Goal: Task Accomplishment & Management: Use online tool/utility

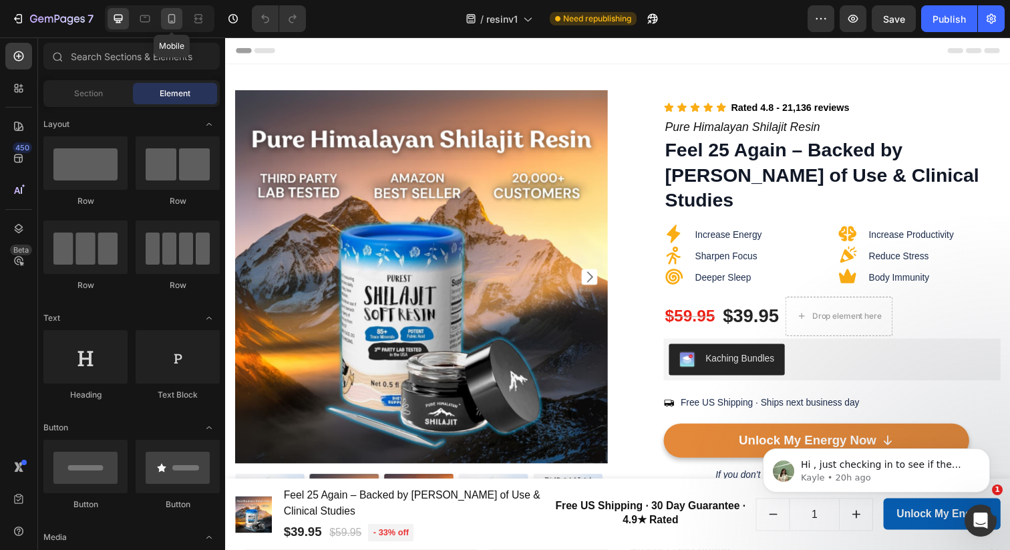
click at [175, 20] on icon at bounding box center [171, 18] width 7 height 9
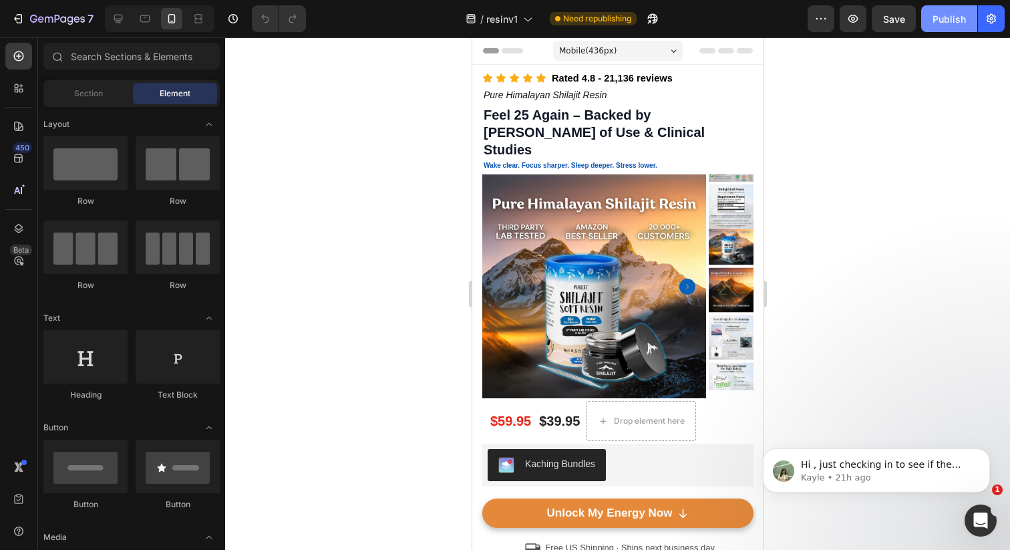
click at [950, 28] on button "Publish" at bounding box center [949, 18] width 56 height 27
click at [116, 13] on icon at bounding box center [118, 18] width 13 height 13
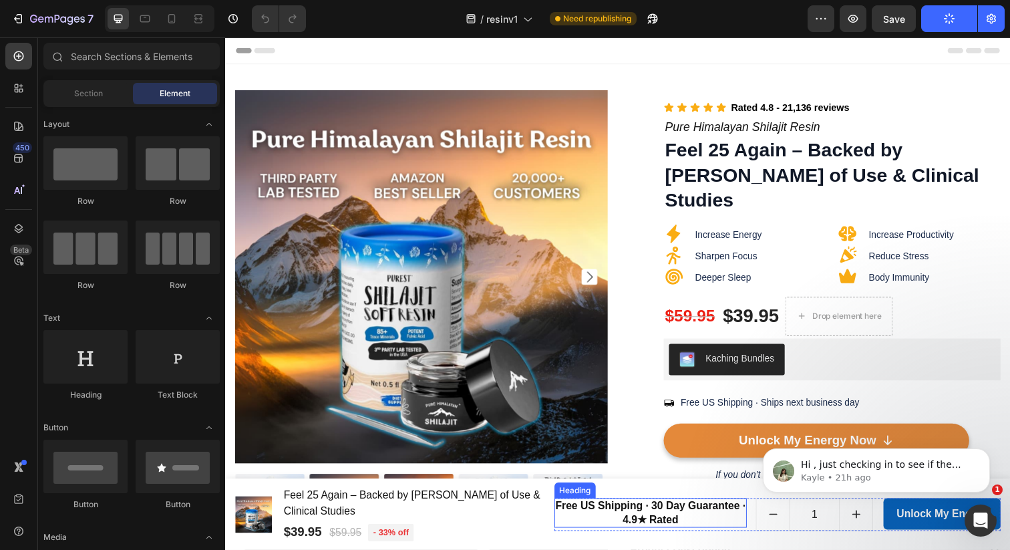
click at [641, 531] on h2 "Free US Shipping · 30 Day Guarantee · 4.9★ Rated" at bounding box center [659, 523] width 197 height 31
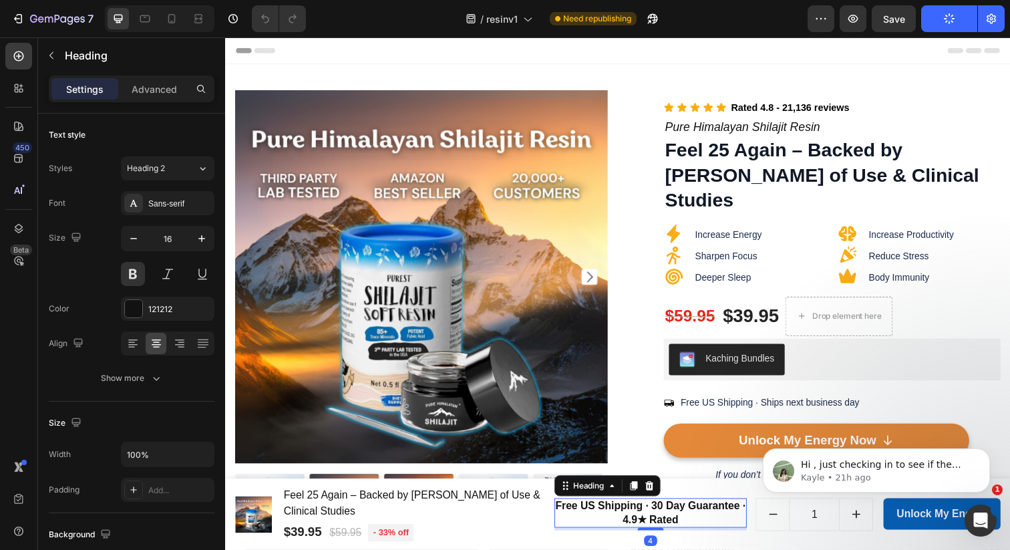
click at [641, 531] on h2 "Free US Shipping · 30 Day Guarantee · 4.9★ Rated" at bounding box center [659, 523] width 197 height 31
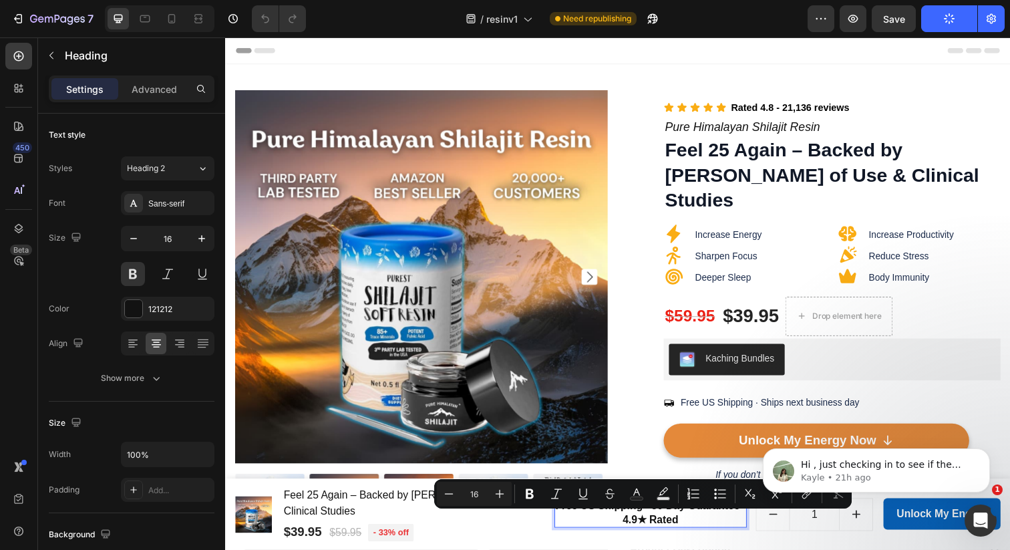
click at [640, 530] on p "Free US Shipping · 30 Day Guarantee · 4.9★ Rated" at bounding box center [660, 523] width 194 height 28
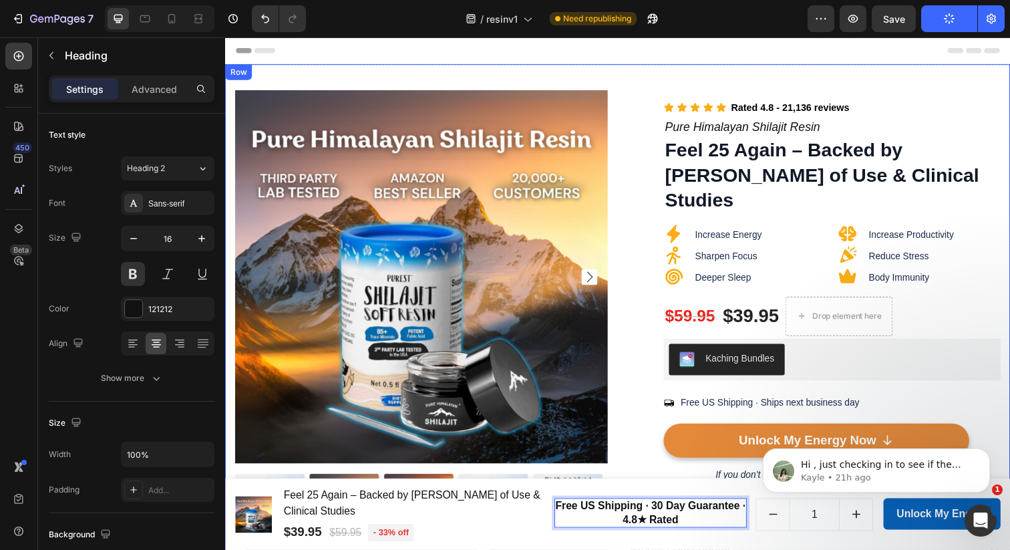
click at [716, 69] on div "Product Images Image [PERSON_NAME], 32 Text Block Icon Icon Icon Icon Icon Icon…" at bounding box center [626, 404] width 802 height 679
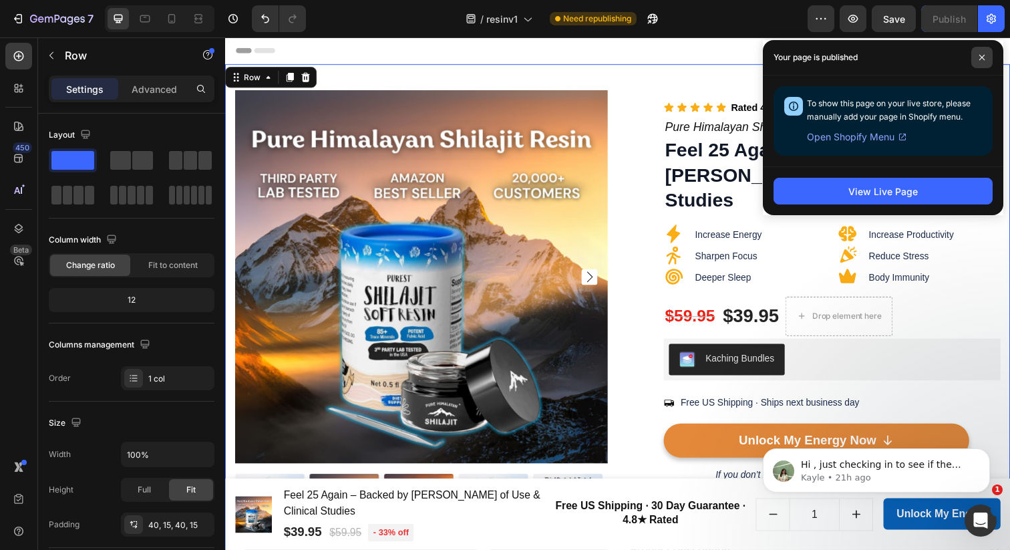
click at [981, 56] on icon at bounding box center [982, 57] width 5 height 5
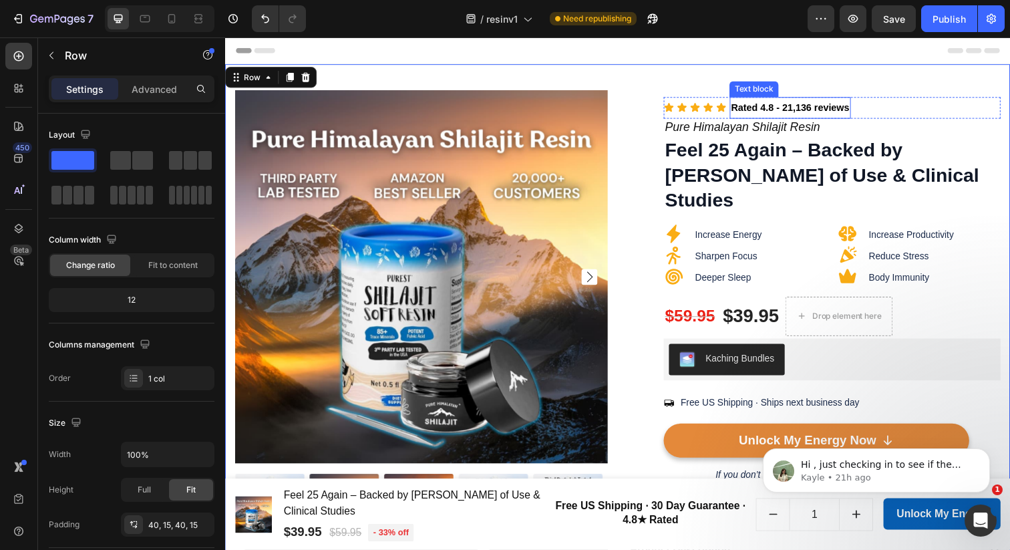
click at [796, 112] on span "Rated 4.8 - 21,136 reviews" at bounding box center [802, 109] width 121 height 11
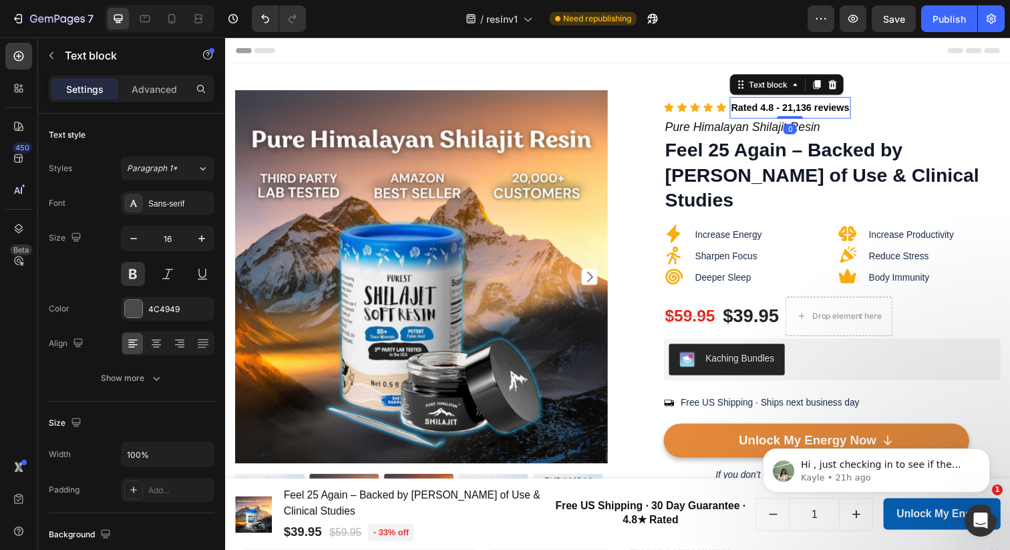
click at [796, 112] on span "Rated 4.8 - 21,136 reviews" at bounding box center [802, 109] width 121 height 11
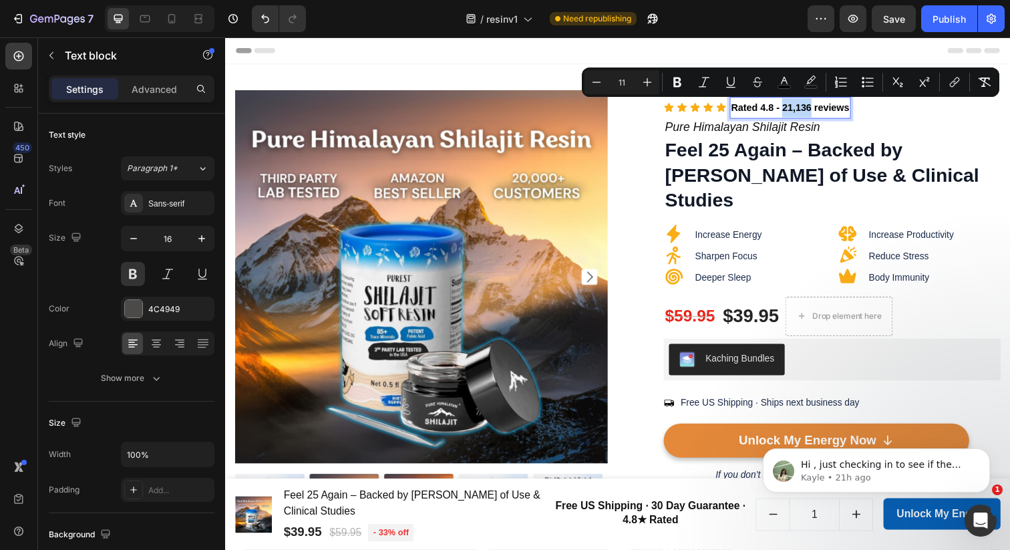
click at [798, 111] on span "Rated 4.8 - 21,136 reviews" at bounding box center [802, 109] width 121 height 11
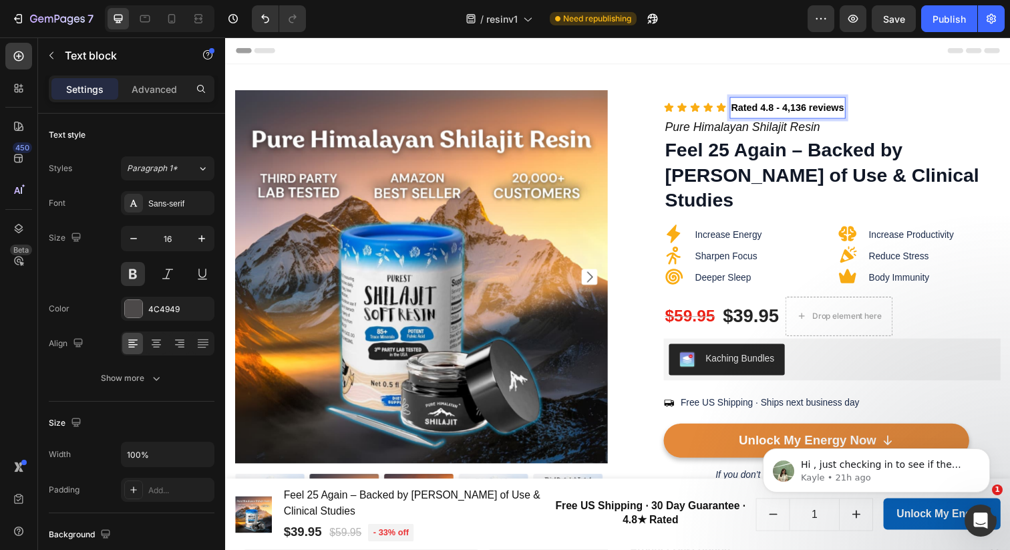
click at [810, 112] on span "Rated 4.8 - 4,136 reviews" at bounding box center [800, 109] width 116 height 11
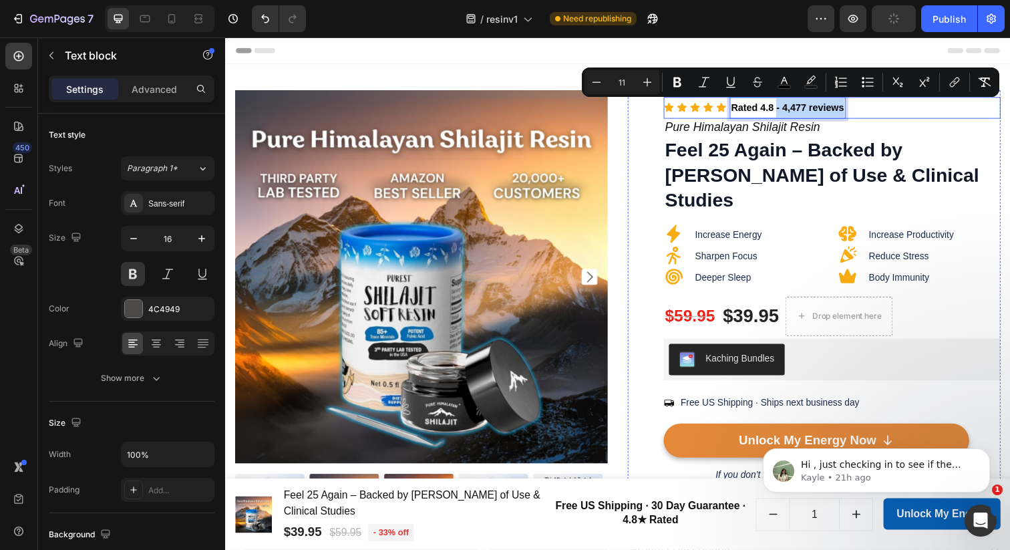
drag, startPoint x: 783, startPoint y: 107, endPoint x: 855, endPoint y: 109, distance: 72.2
click at [855, 109] on div "Icon Icon Icon Icon Icon Icon List Rated 4.8 - 4,477 reviews Text block 0 Row" at bounding box center [845, 109] width 344 height 22
copy span "- 4,477 reviews"
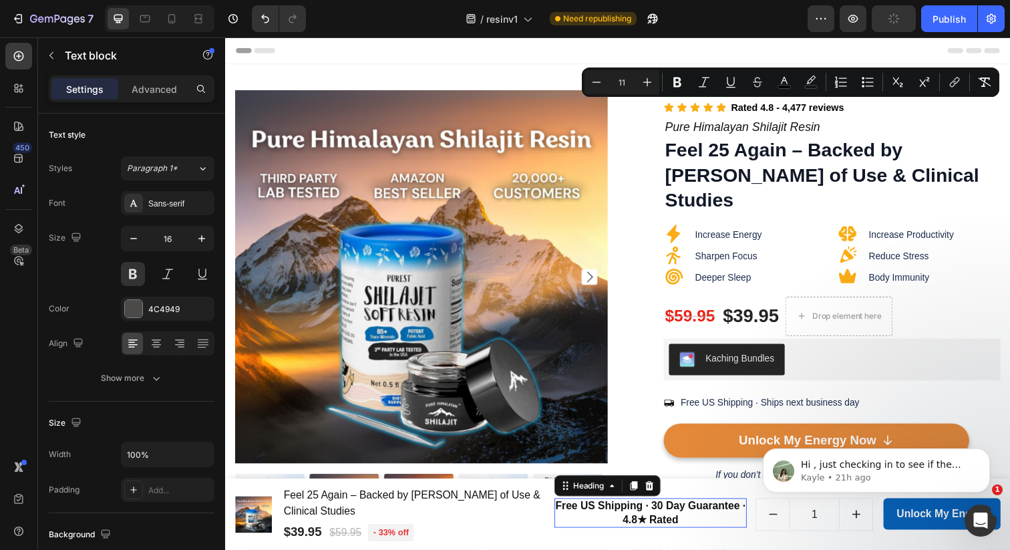
click at [682, 529] on p "Free US Shipping · 30 Day Guarantee · 4.8★ Rated" at bounding box center [660, 523] width 194 height 28
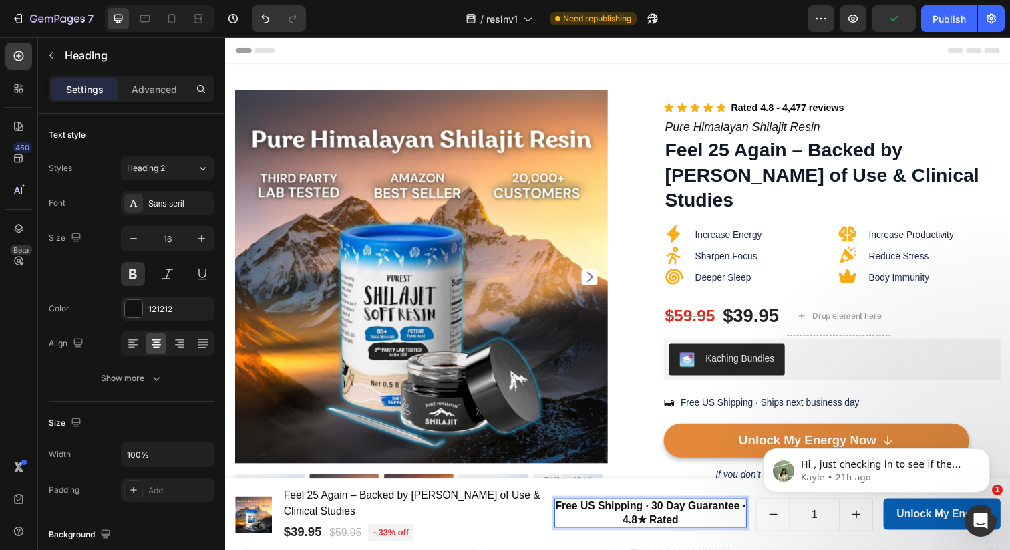
click at [690, 529] on p "Free US Shipping · 30 Day Guarantee · 4.8★ Rated" at bounding box center [660, 523] width 194 height 28
click at [690, 532] on span "- 4,477 reviews" at bounding box center [687, 530] width 69 height 11
click at [691, 531] on p "Free US Shipping · 30 Day Guarantee · 4.8★ Rated - 4,477 reviews" at bounding box center [660, 523] width 194 height 28
click at [633, 529] on p "Free US Shipping · 30 Day Guarantee · 4.8★ Rated - 4,477 Reviews" at bounding box center [660, 523] width 194 height 28
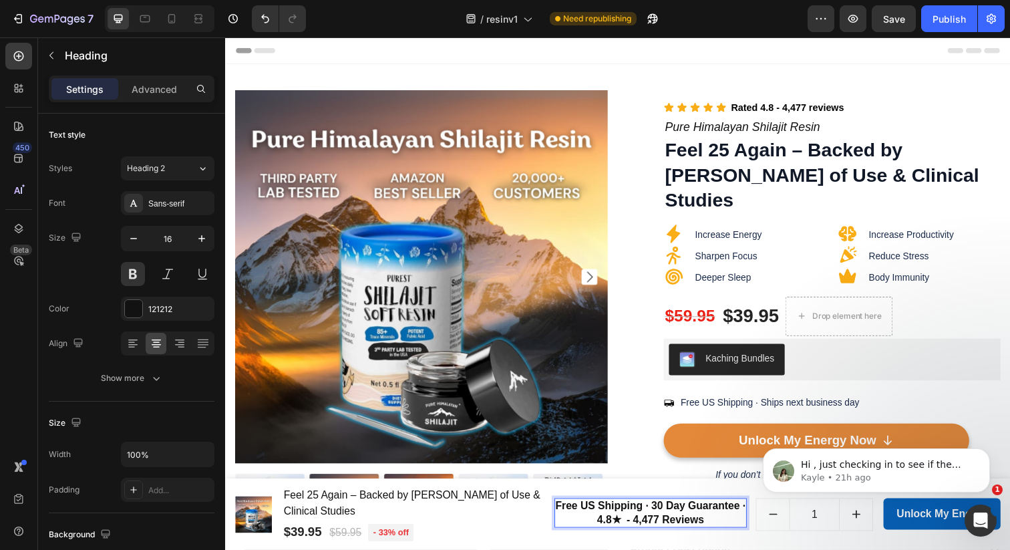
click at [605, 527] on p "Free US Shipping · 30 Day Guarantee · 4.8★ - 4,477 Reviews" at bounding box center [660, 523] width 194 height 28
click at [599, 526] on p "Free US Shipping · 30 Day Guarantee · 4.8★ - 4,477 Reviews" at bounding box center [660, 523] width 194 height 28
click at [648, 531] on p "Free US Shipping · 30 Day Guarantee · Rated 4.8★ - 4,477 Reviews" at bounding box center [660, 523] width 194 height 28
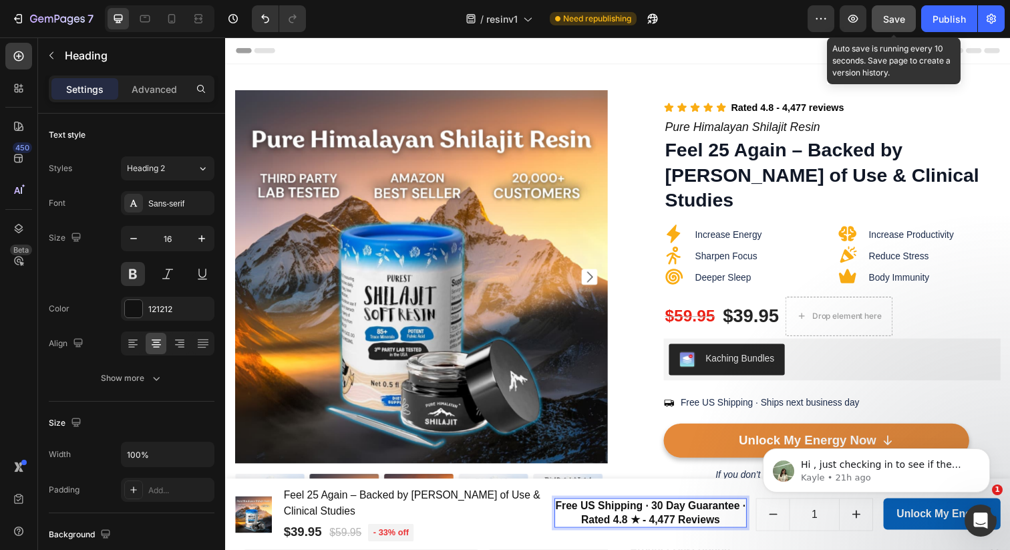
click at [881, 19] on button "Save" at bounding box center [894, 18] width 44 height 27
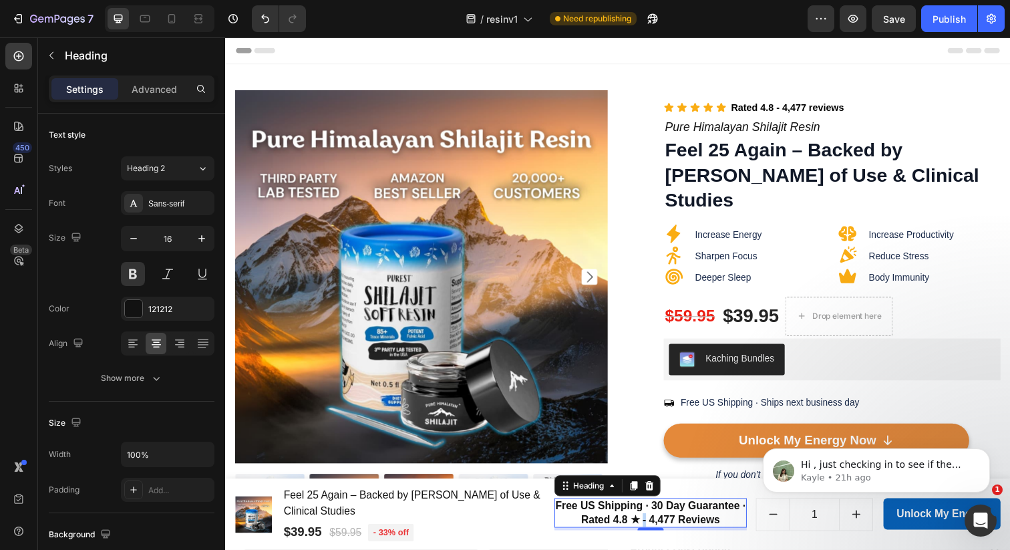
click at [650, 529] on p "Free US Shipping · 30 Day Guarantee · Rated 4.8 ★ - 4,477 Reviews" at bounding box center [660, 523] width 194 height 28
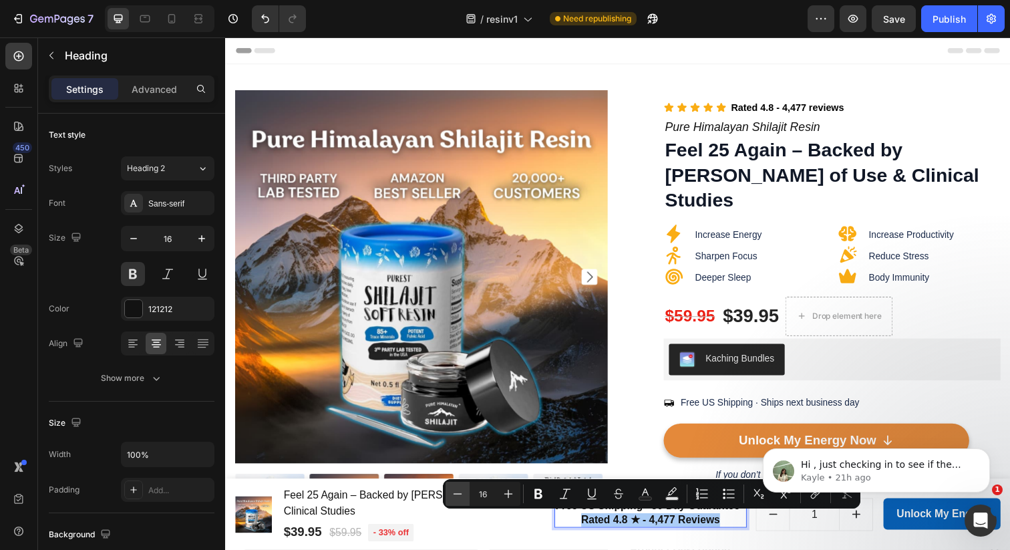
click at [454, 496] on icon "Editor contextual toolbar" at bounding box center [457, 493] width 13 height 13
type input "12"
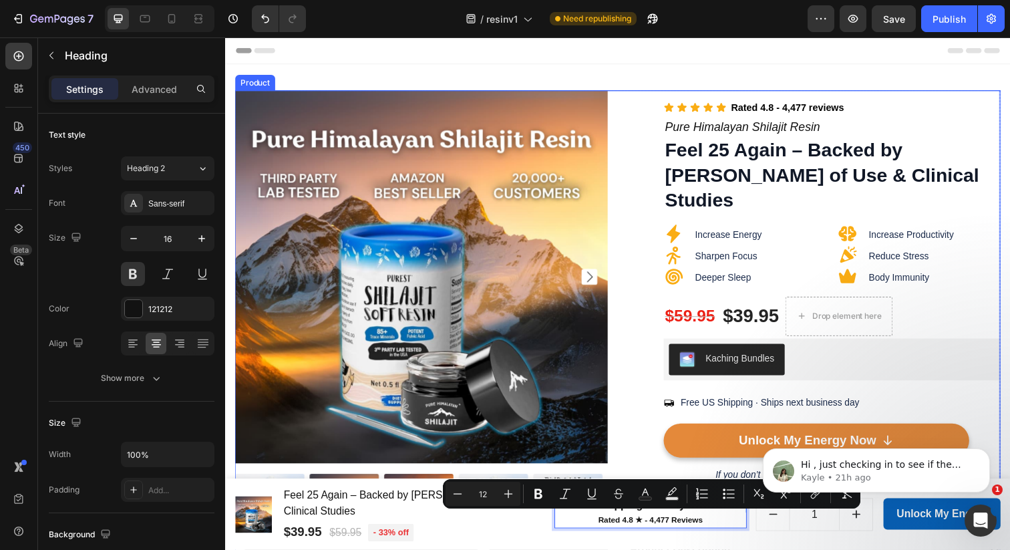
click at [636, 311] on div "Icon Icon Icon Icon Icon Icon List Rated 4.8 - 4,477 reviews Text block Row Pur…" at bounding box center [826, 314] width 381 height 444
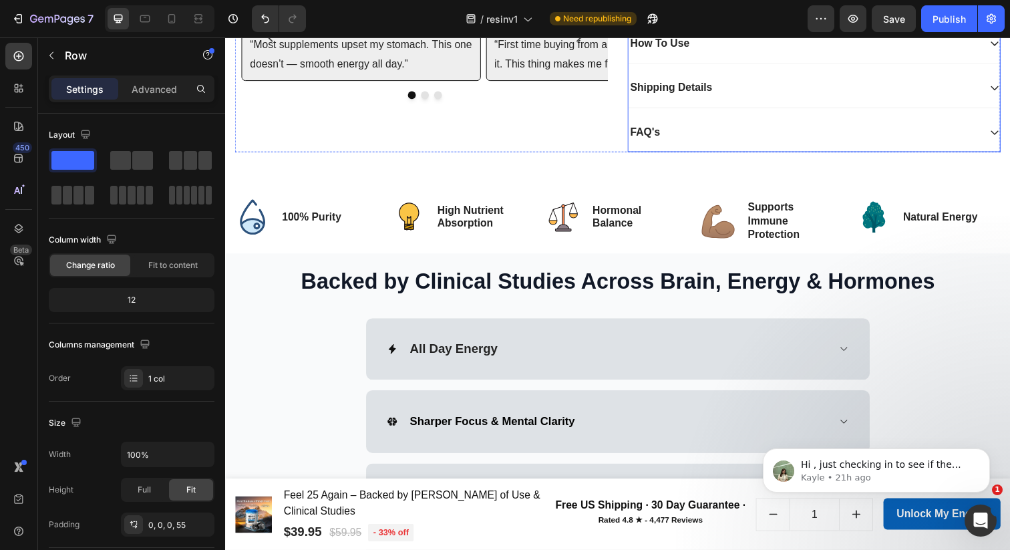
scroll to position [682, 0]
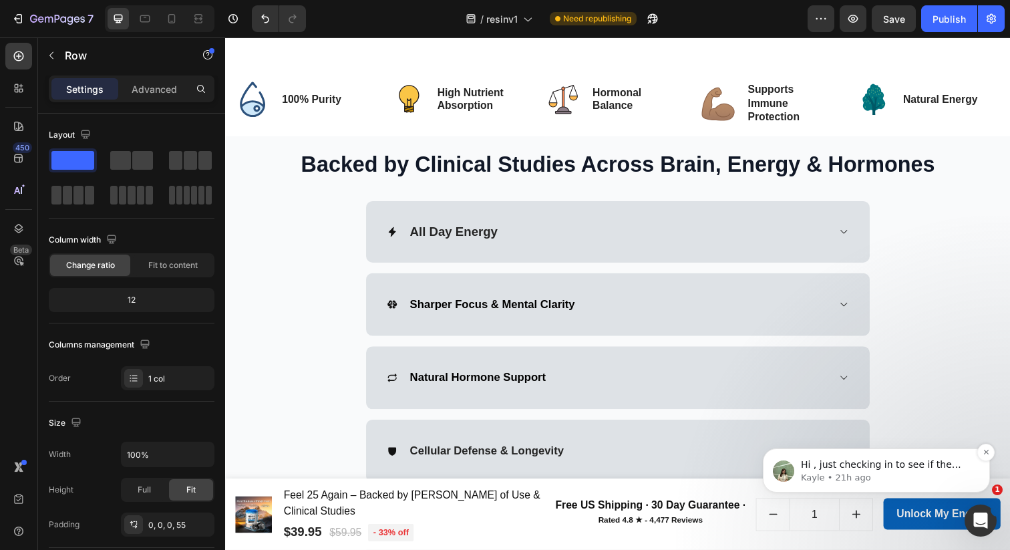
click at [945, 474] on p "Kayle • 21h ago" at bounding box center [887, 478] width 172 height 12
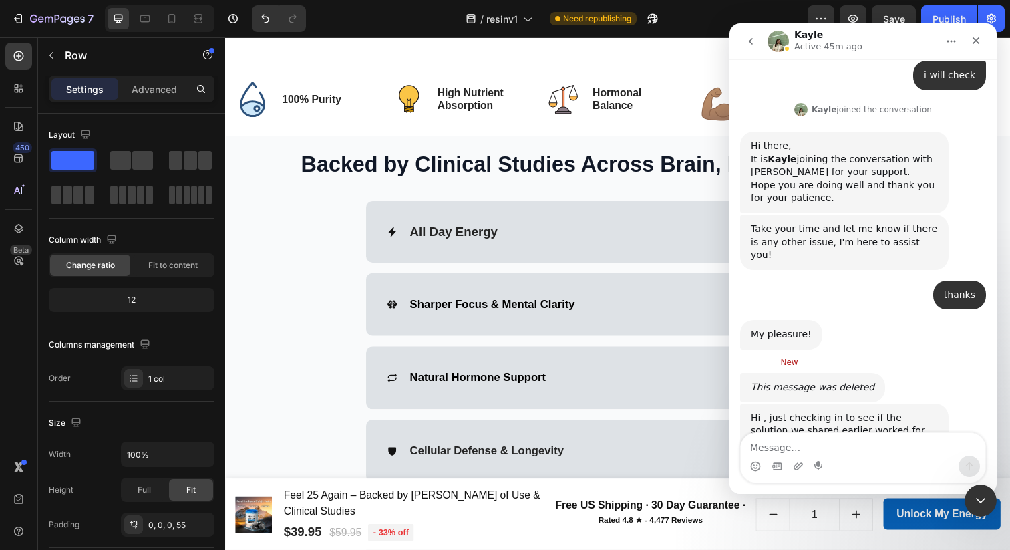
scroll to position [2619, 0]
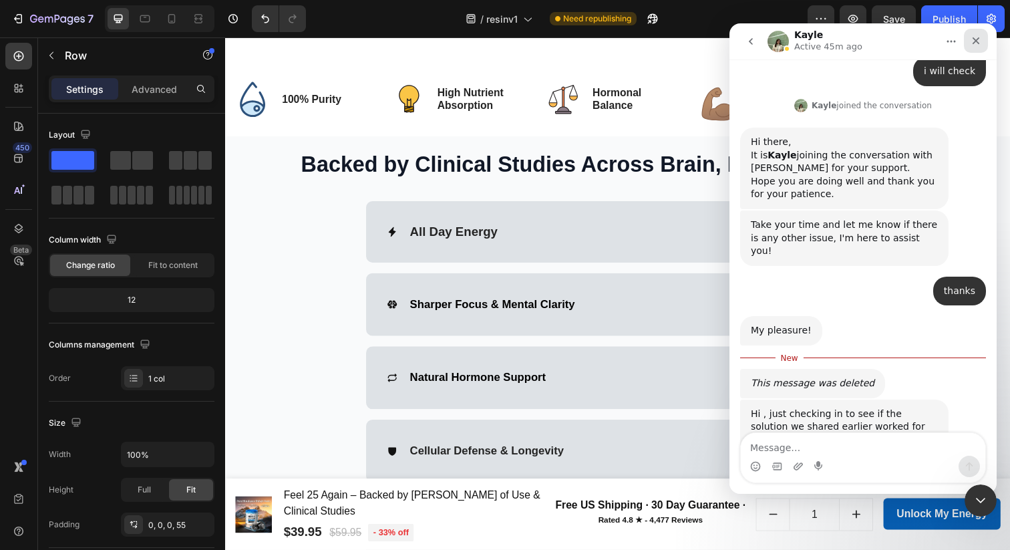
click at [983, 43] on div "Close" at bounding box center [976, 41] width 24 height 24
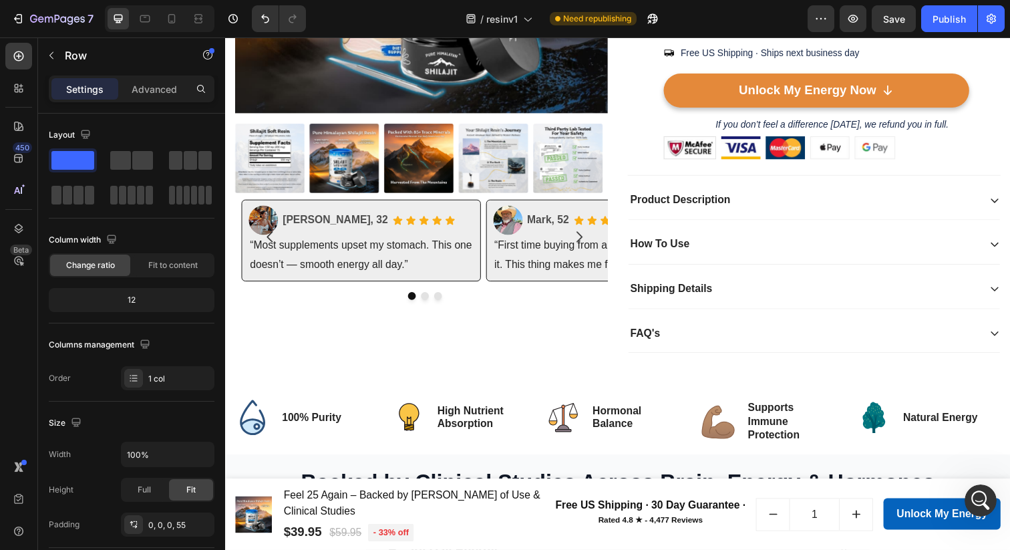
scroll to position [0, 0]
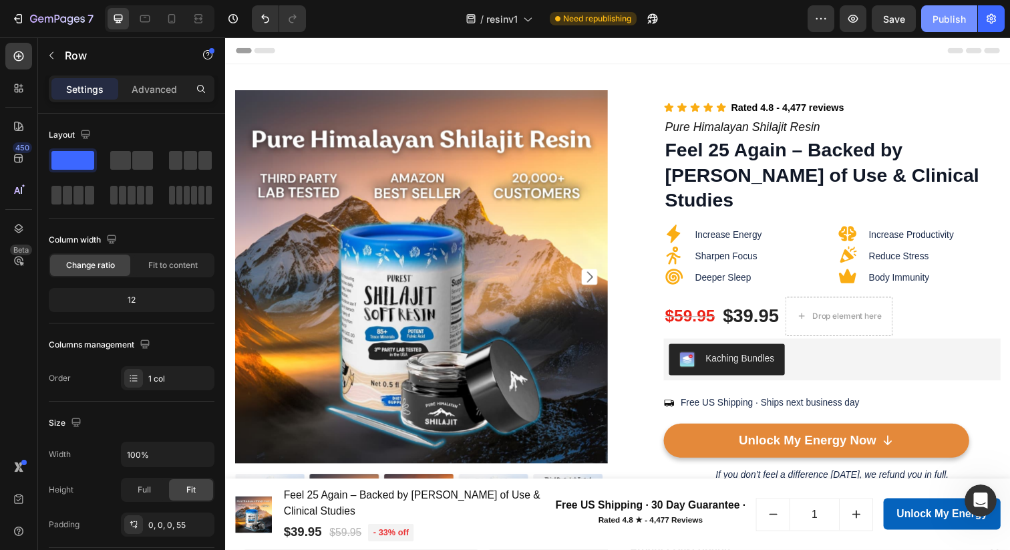
click at [934, 13] on div "Publish" at bounding box center [949, 19] width 33 height 14
click at [662, 37] on div "7 / resinv1 Published Preview Save Publish" at bounding box center [505, 19] width 1010 height 38
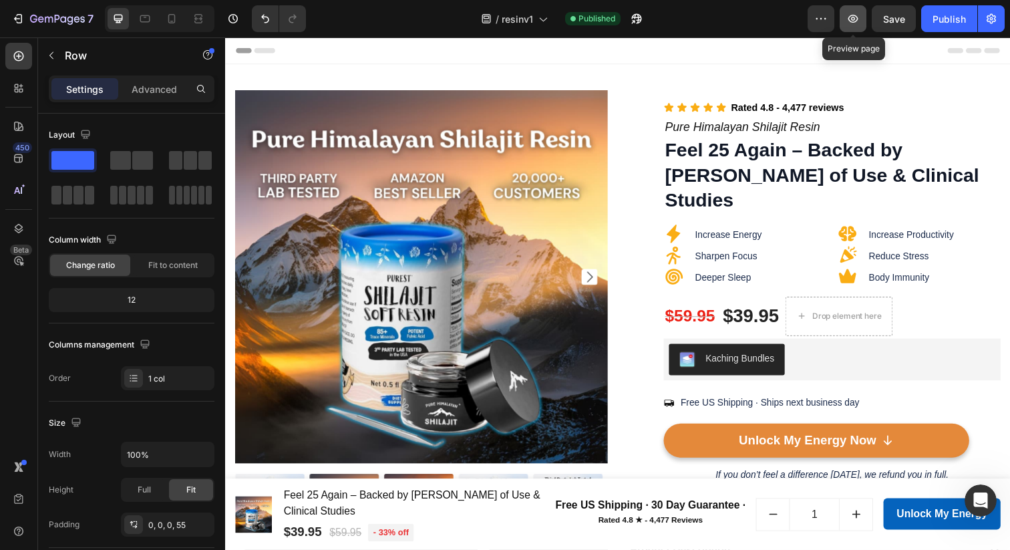
click at [857, 19] on icon "button" at bounding box center [853, 18] width 13 height 13
click at [720, 233] on span "Increase Energy" at bounding box center [739, 238] width 68 height 11
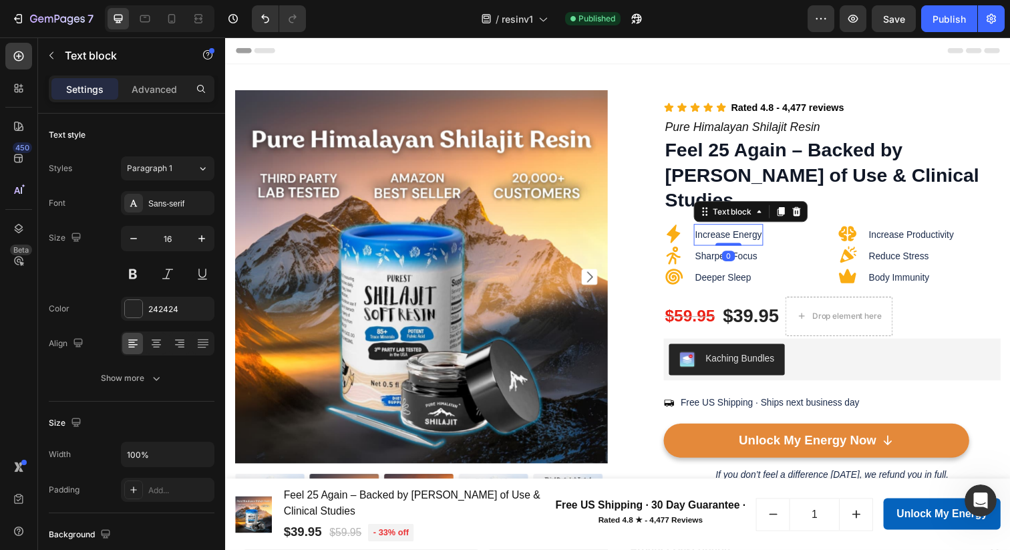
click at [720, 233] on span "Increase Energy" at bounding box center [739, 238] width 68 height 11
click at [740, 233] on span "Support Your Energy Levels" at bounding box center [763, 238] width 116 height 11
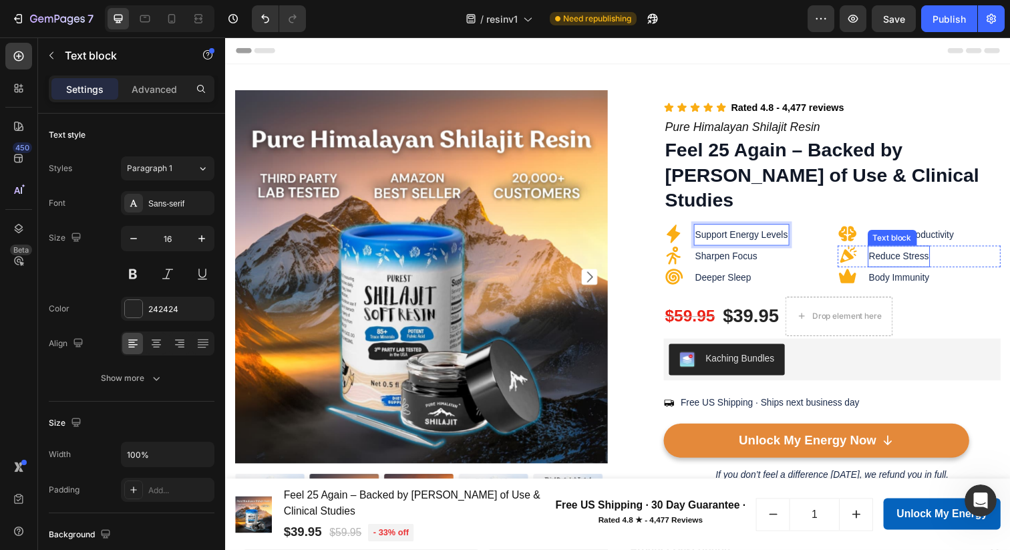
click at [888, 255] on span "Reduce Stress" at bounding box center [913, 260] width 61 height 11
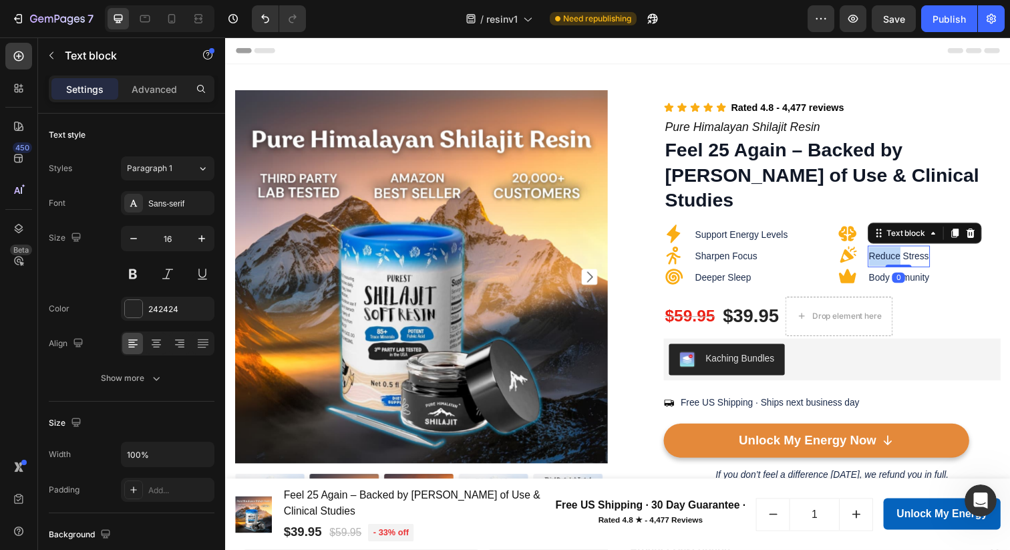
click at [888, 255] on span "Reduce Stress" at bounding box center [913, 260] width 61 height 11
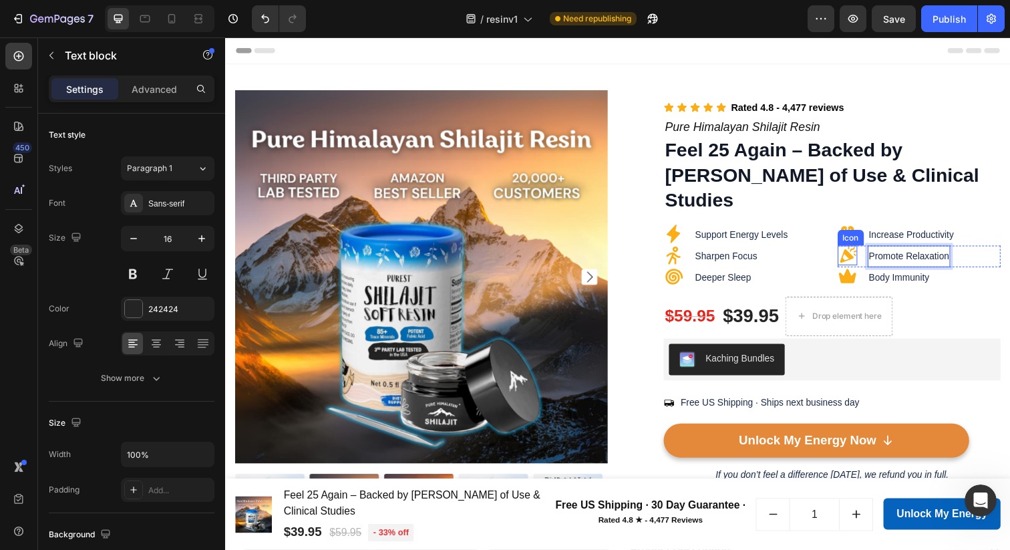
click at [854, 251] on icon at bounding box center [861, 259] width 17 height 17
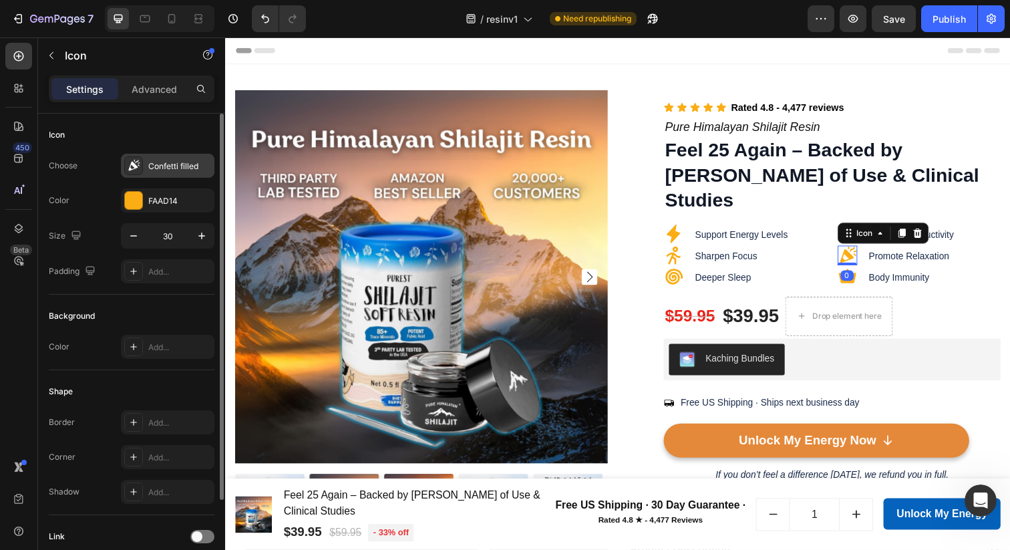
click at [166, 163] on div "Confetti filled" at bounding box center [179, 166] width 63 height 12
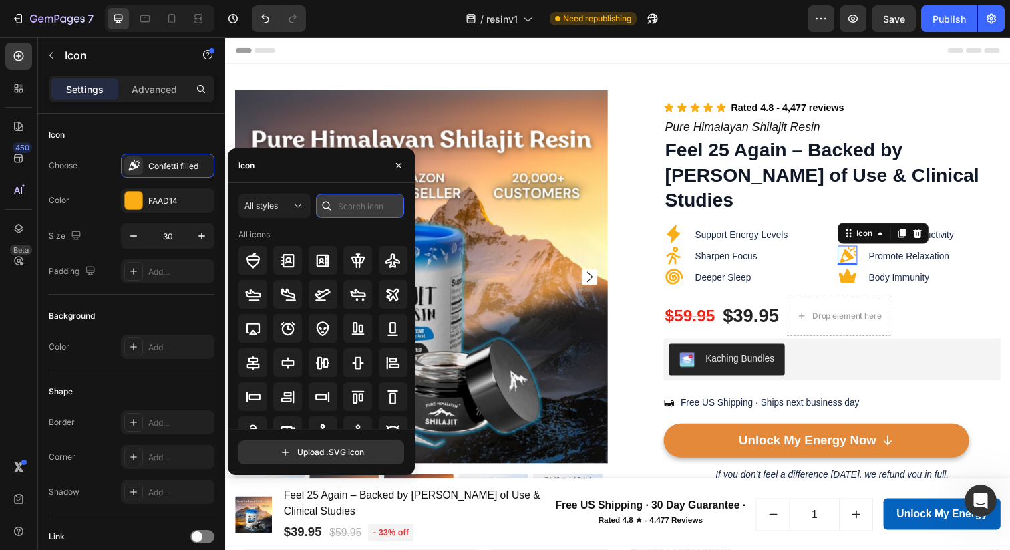
click at [357, 215] on input "text" at bounding box center [360, 206] width 88 height 24
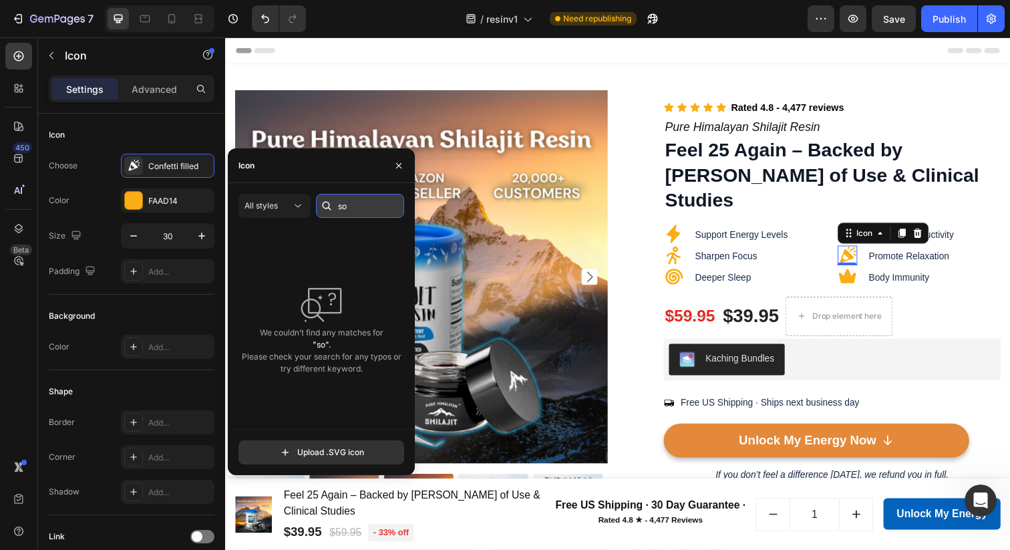
type input "s"
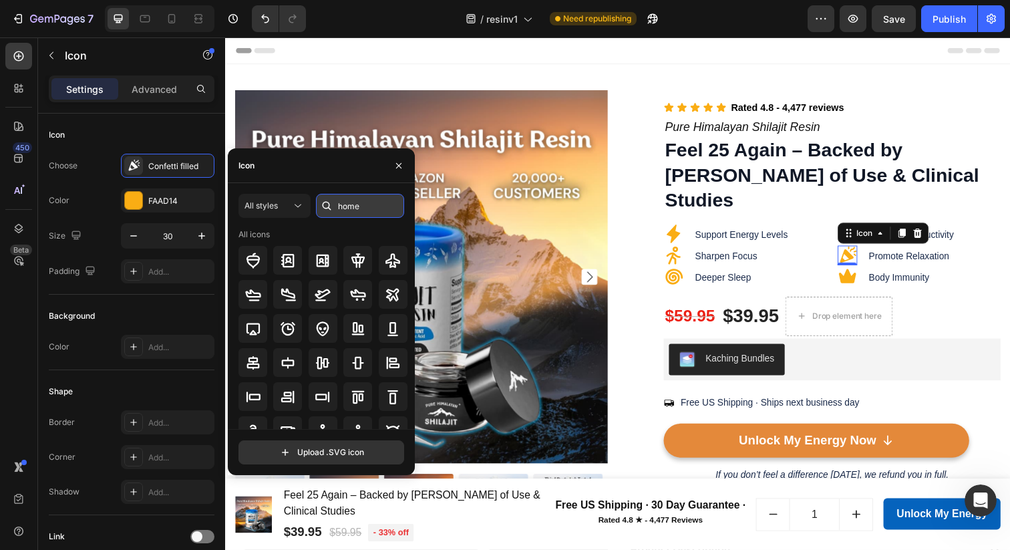
type input "home"
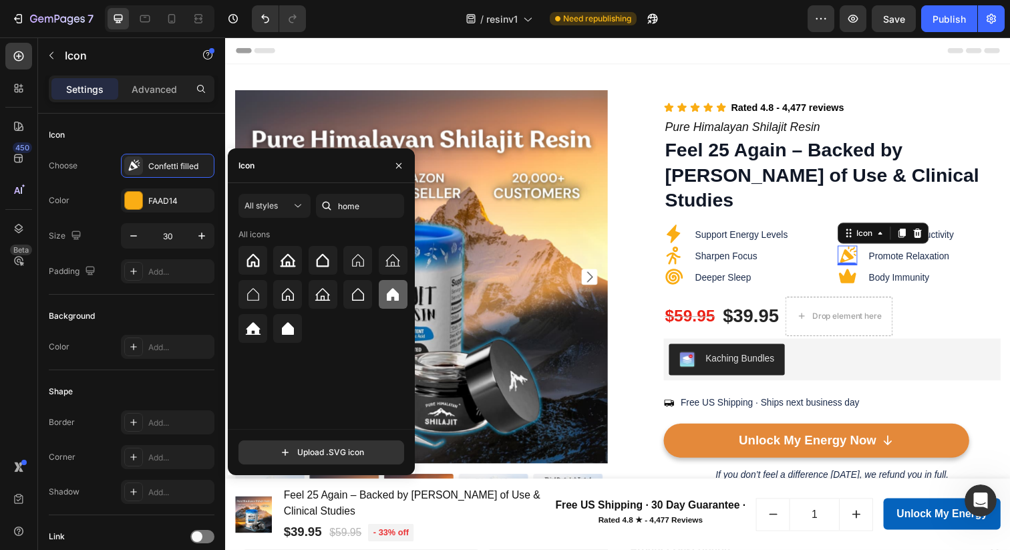
click at [389, 298] on icon at bounding box center [393, 294] width 12 height 13
click at [259, 321] on icon at bounding box center [253, 329] width 16 height 16
click at [721, 255] on span "Sharpen Focus" at bounding box center [736, 260] width 63 height 11
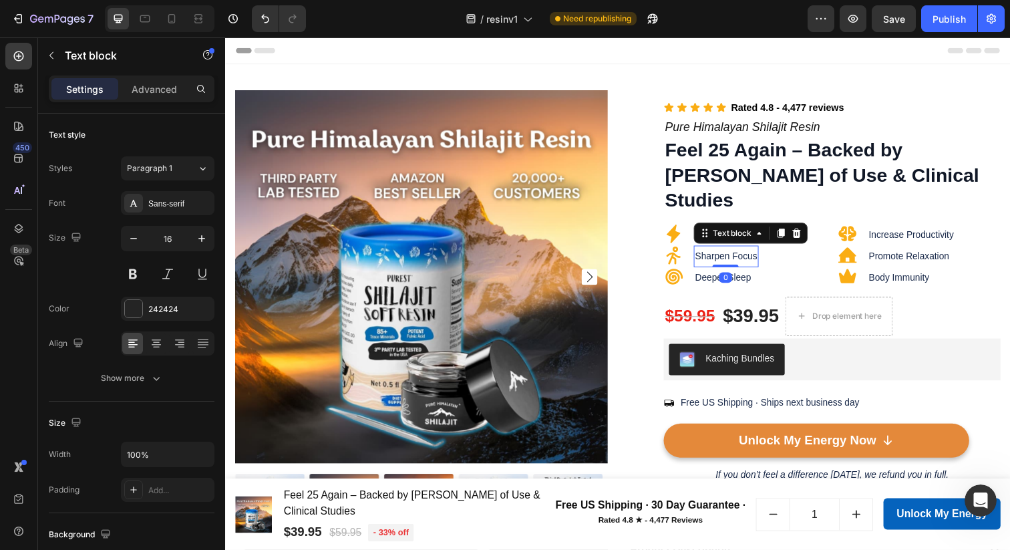
click at [721, 255] on span "Sharpen Focus" at bounding box center [736, 260] width 63 height 11
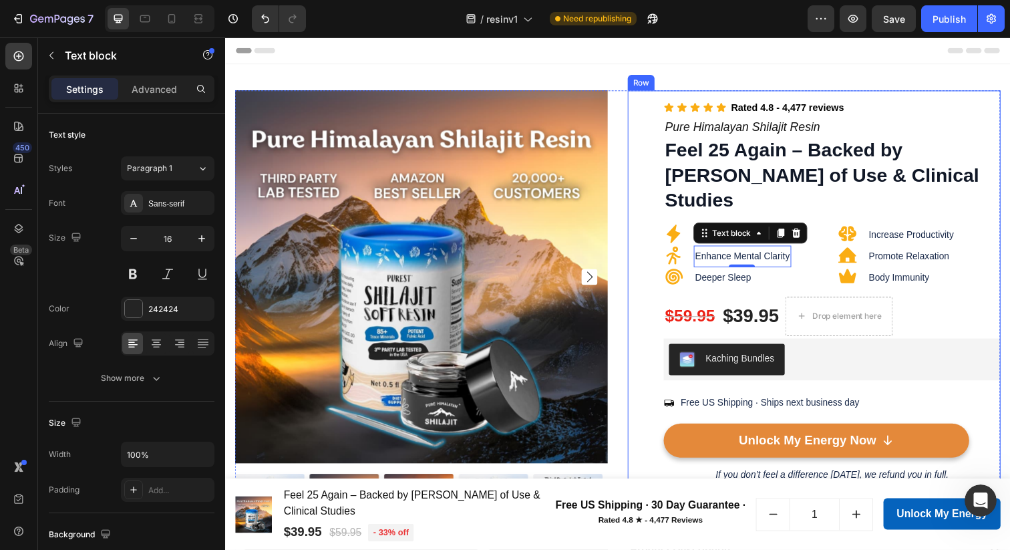
scroll to position [69, 0]
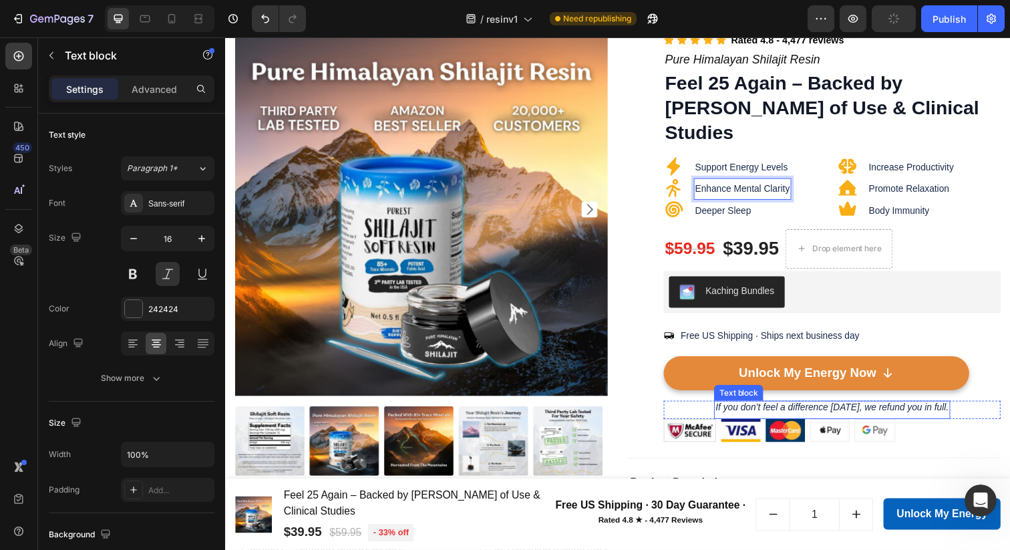
click at [770, 410] on span "If you don’t feel a difference [DATE], we refund you in full." at bounding box center [845, 415] width 238 height 11
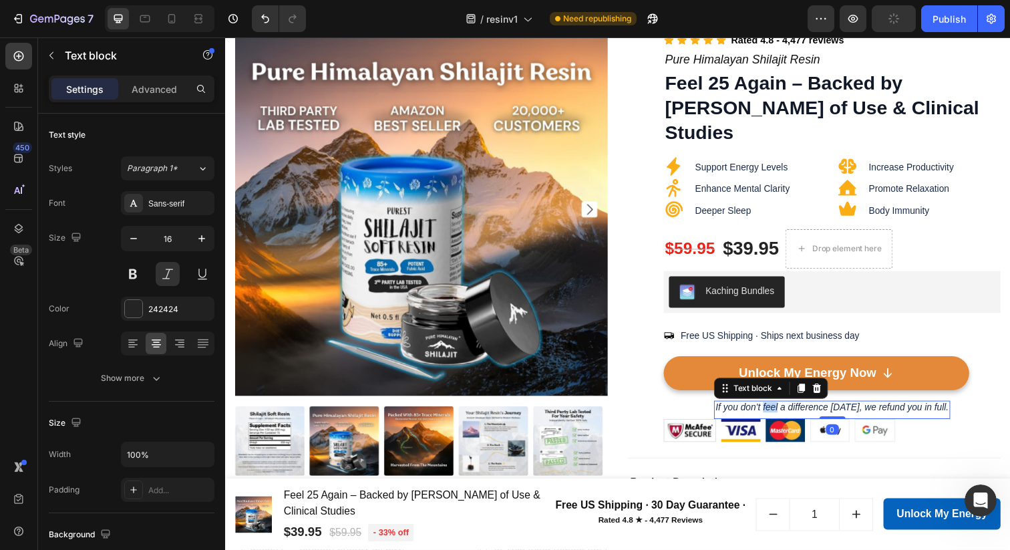
click at [770, 410] on span "If you don’t feel a difference [DATE], we refund you in full." at bounding box center [845, 415] width 238 height 11
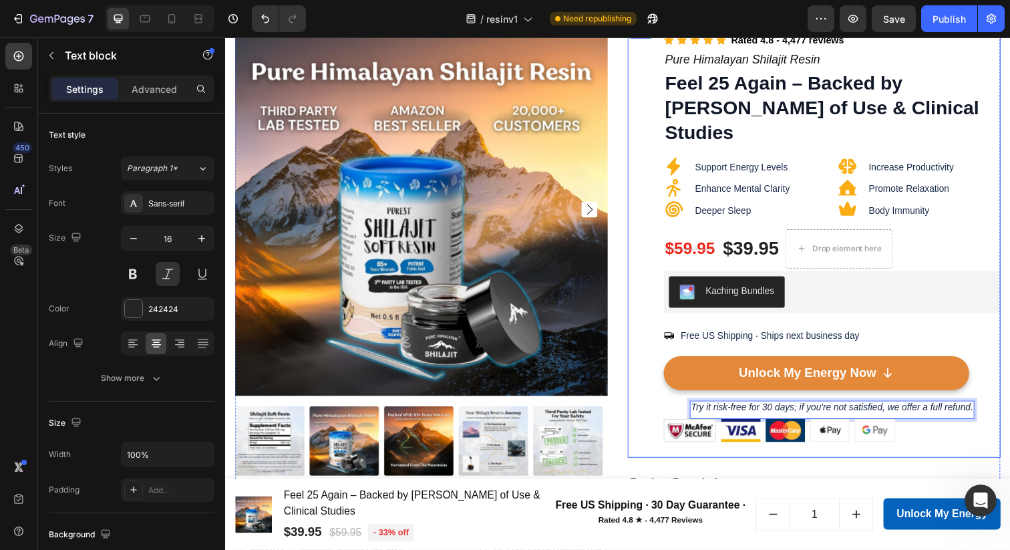
click at [647, 319] on div "Icon Icon Icon Icon Icon Icon List Rated 4.8 - 4,477 reviews Text block Row Pur…" at bounding box center [826, 245] width 381 height 444
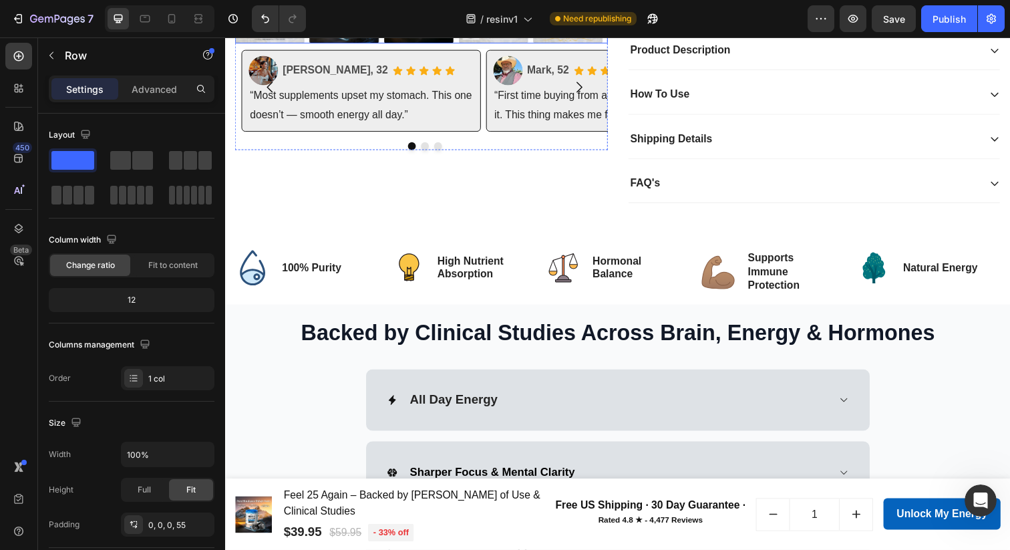
scroll to position [519, 0]
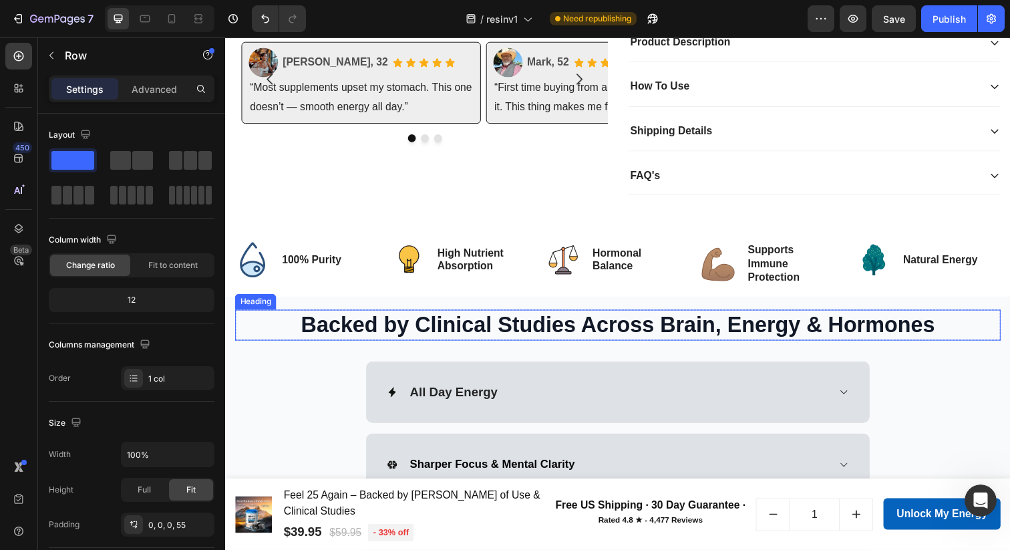
click at [505, 315] on h2 "Backed by Clinical Studies Across Brain, Energy & Hormones" at bounding box center [626, 330] width 782 height 31
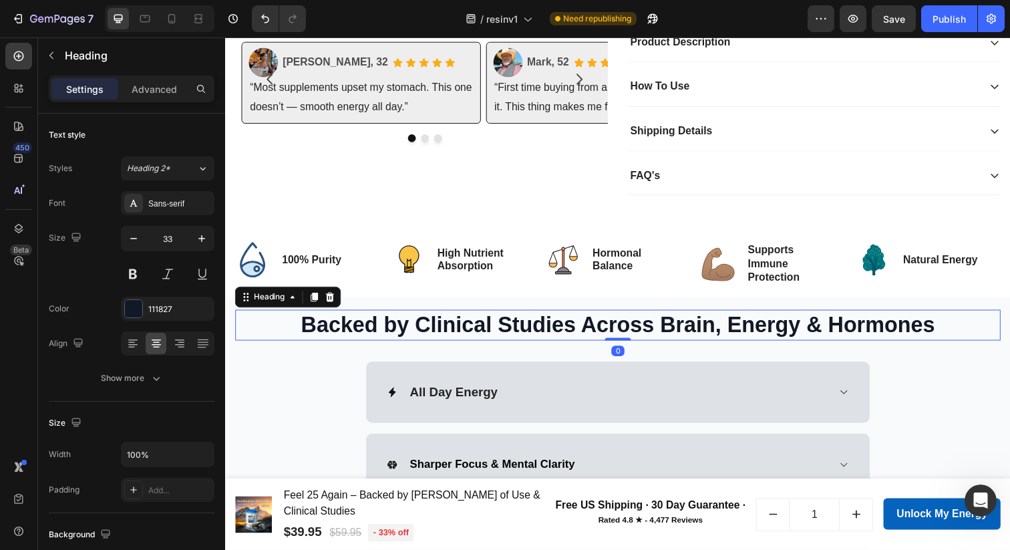
click at [505, 315] on h2 "Backed by Clinical Studies Across Brain, Energy & Hormones" at bounding box center [626, 330] width 782 height 31
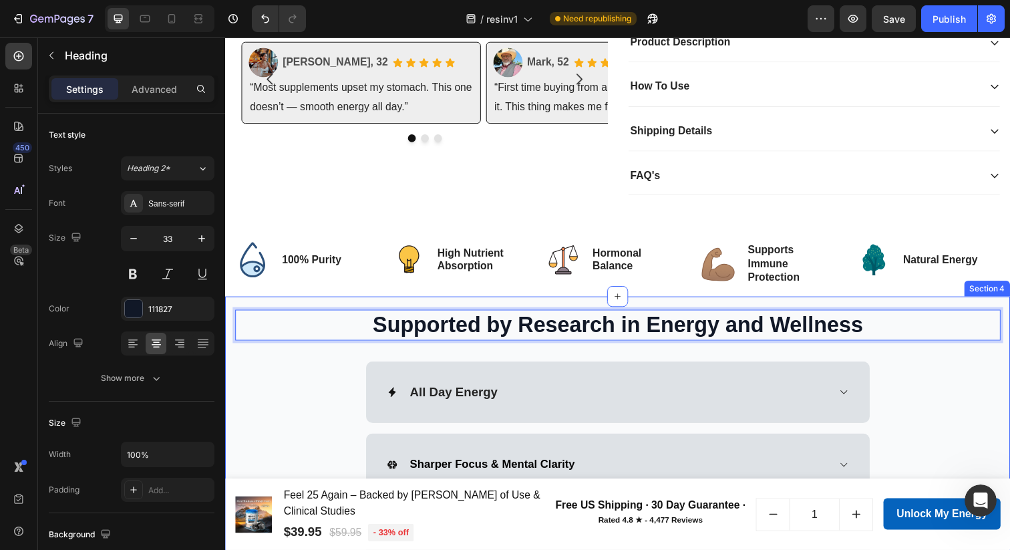
click at [929, 369] on div "Supported by Research in Energy and Wellness Heading 0 Row All Day Energy Sharp…" at bounding box center [626, 522] width 782 height 414
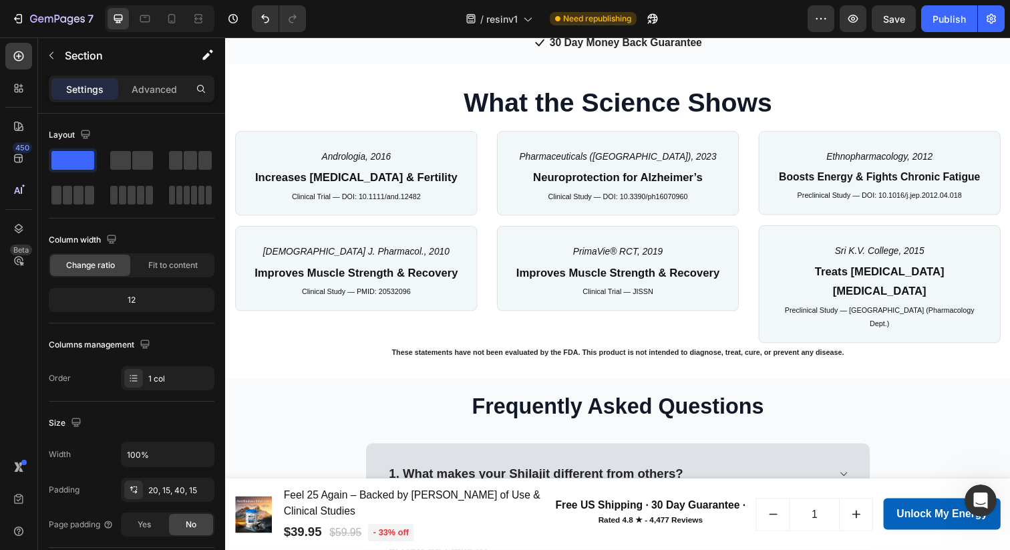
scroll to position [1256, 0]
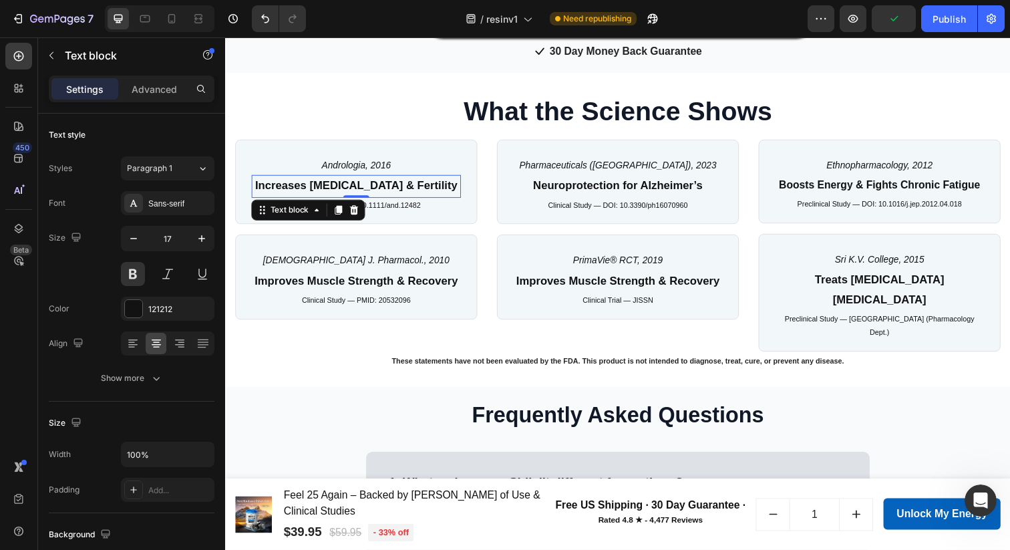
click at [344, 188] on p "Increases [MEDICAL_DATA] & Fertility" at bounding box center [358, 189] width 211 height 21
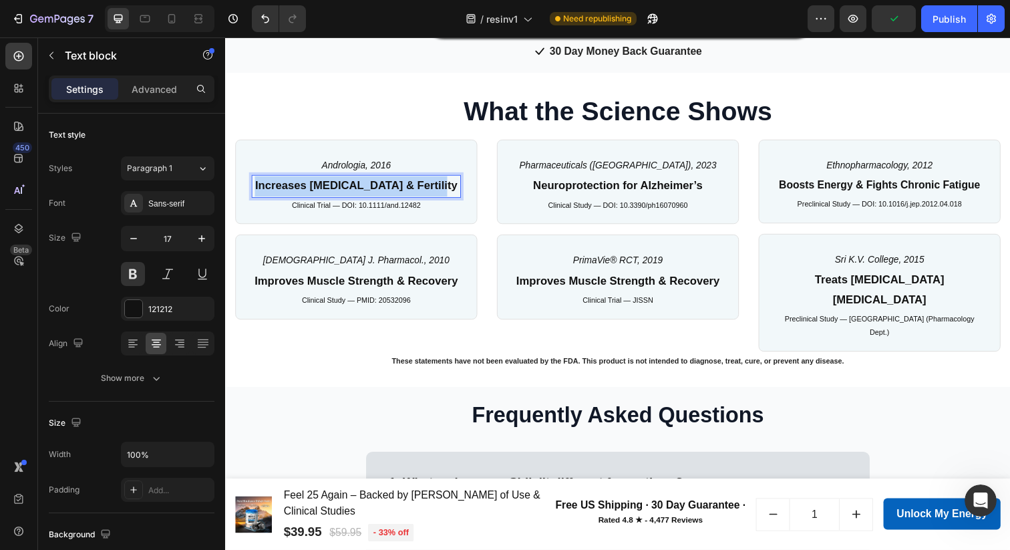
click at [344, 188] on p "Increases [MEDICAL_DATA] & Fertility" at bounding box center [358, 189] width 211 height 21
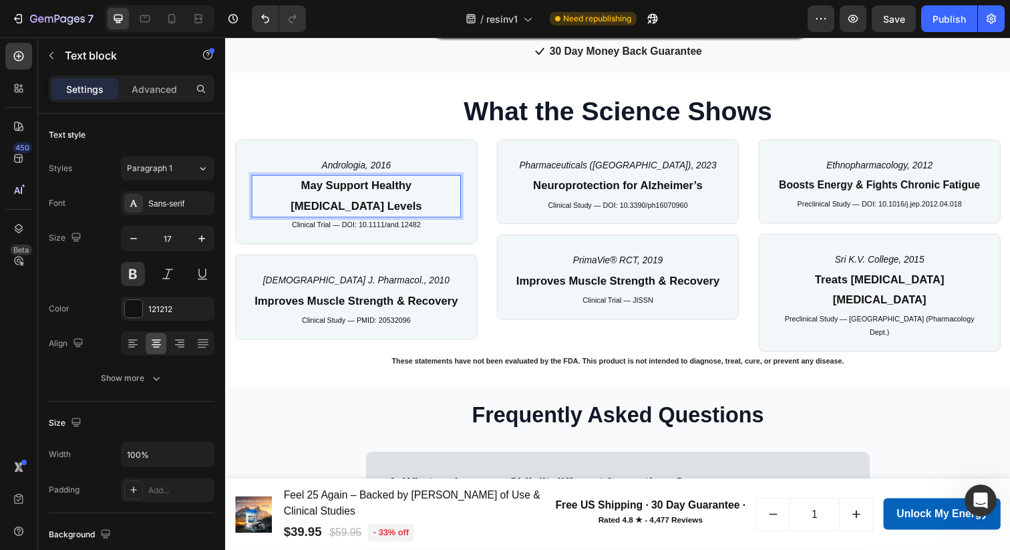
click at [344, 188] on p "May Support Healthy [MEDICAL_DATA] Levels" at bounding box center [358, 199] width 211 height 41
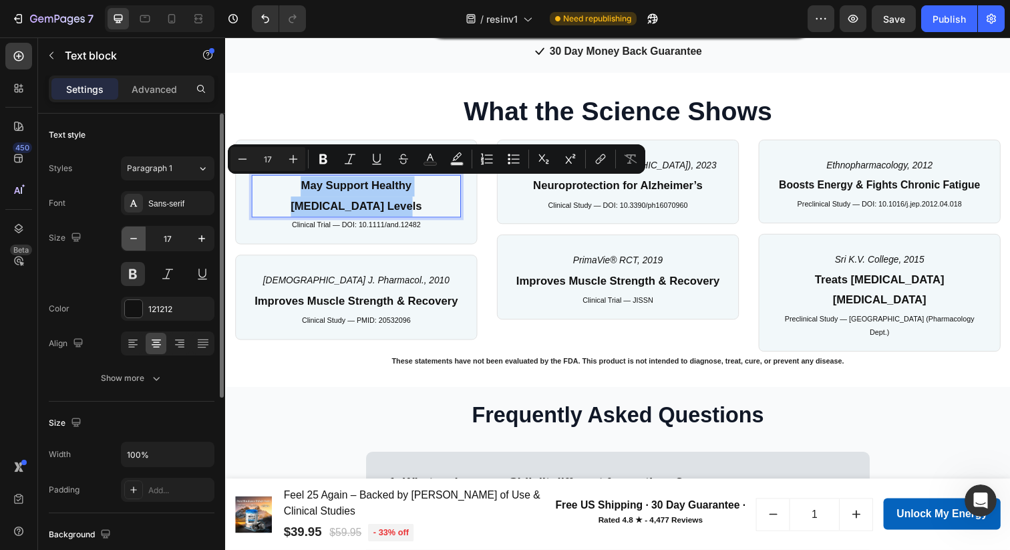
click at [128, 242] on icon "button" at bounding box center [133, 238] width 13 height 13
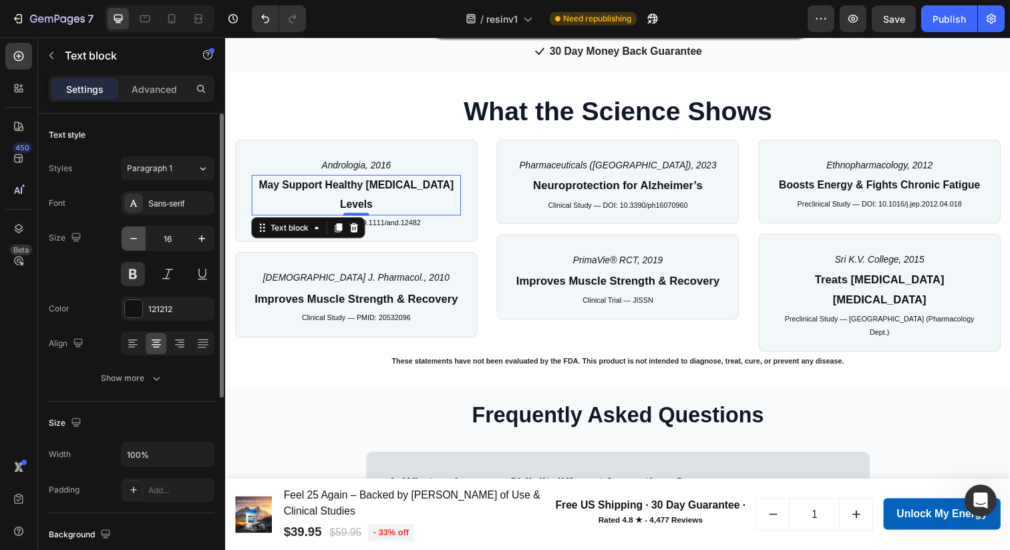
click at [128, 242] on icon "button" at bounding box center [133, 238] width 13 height 13
type input "15"
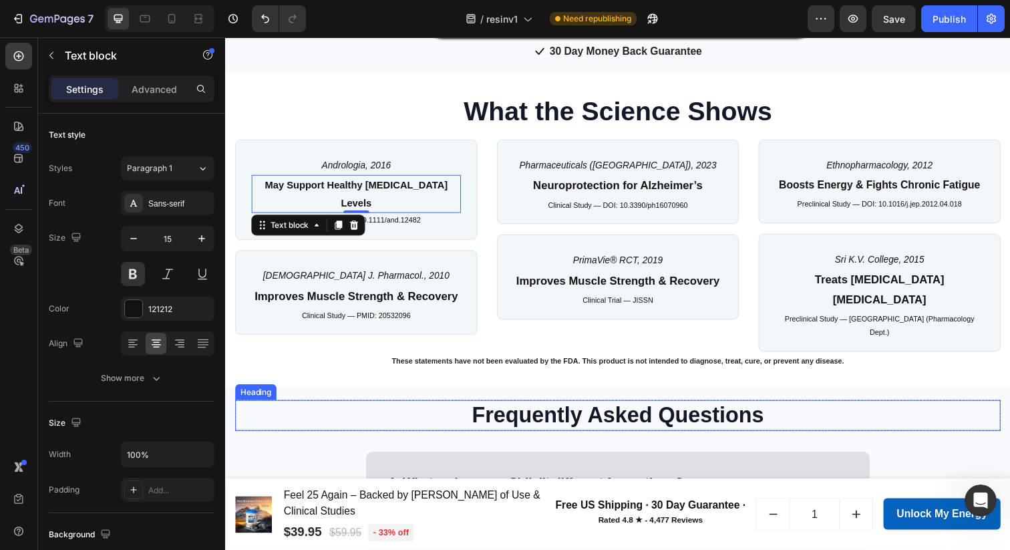
click at [303, 408] on h2 "Frequently Asked Questions" at bounding box center [626, 423] width 782 height 31
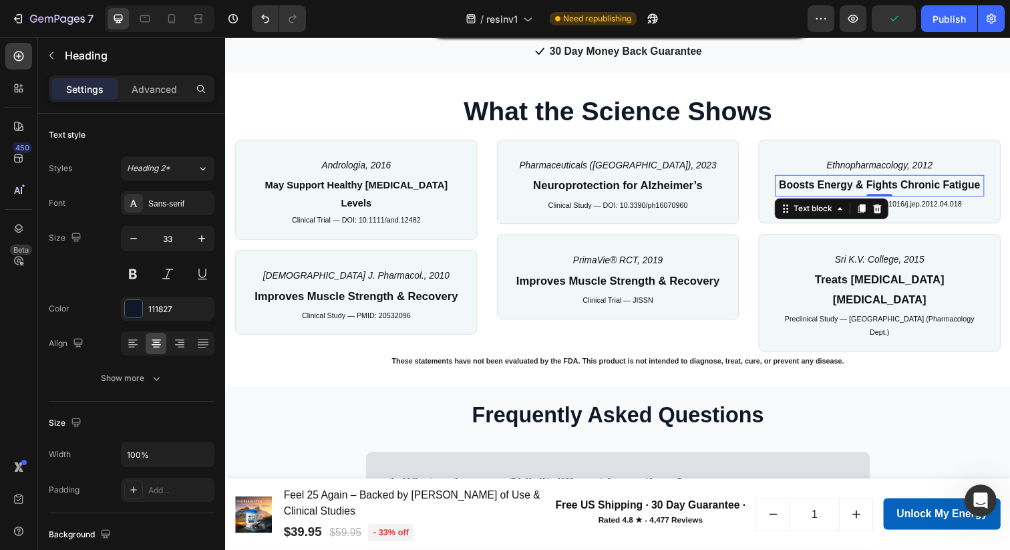
click at [871, 188] on p "Boosts Energy & Fights Chronic Fatigue" at bounding box center [893, 188] width 211 height 19
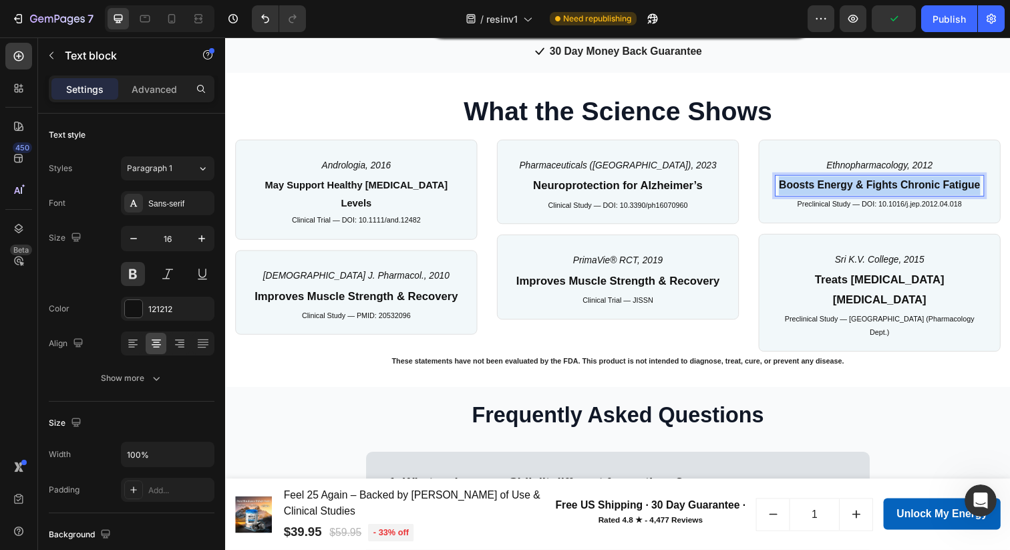
click at [871, 188] on p "Boosts Energy & Fights Chronic Fatigue" at bounding box center [893, 188] width 211 height 19
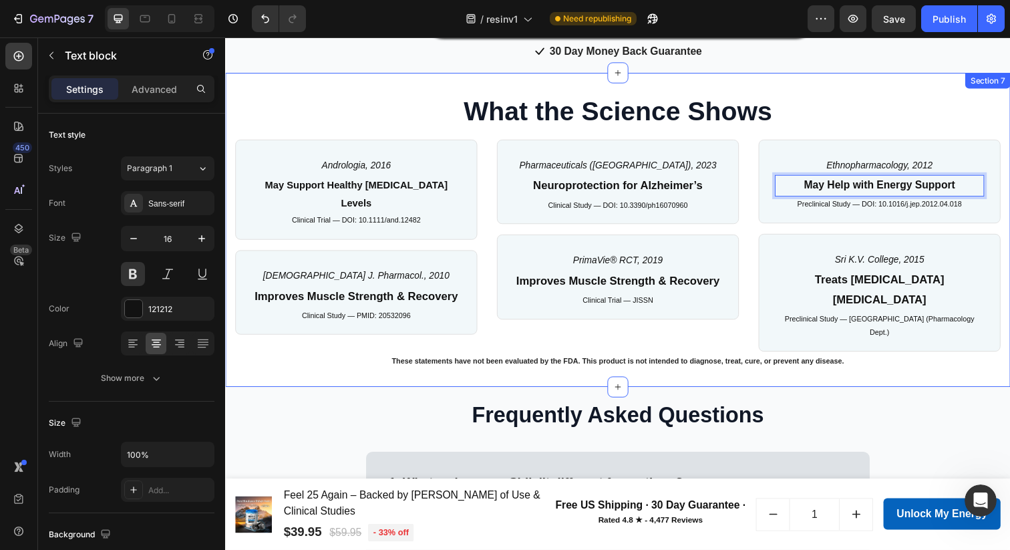
click at [897, 78] on div "What the Science Shows Heading Row Andrologia, 2016 Text Block May Support Heal…" at bounding box center [626, 234] width 802 height 321
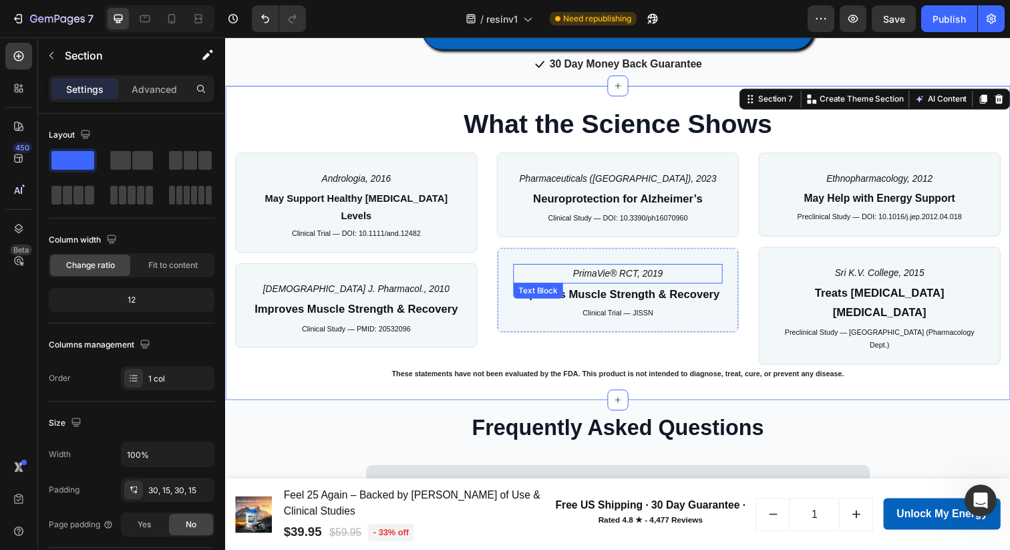
scroll to position [1242, 0]
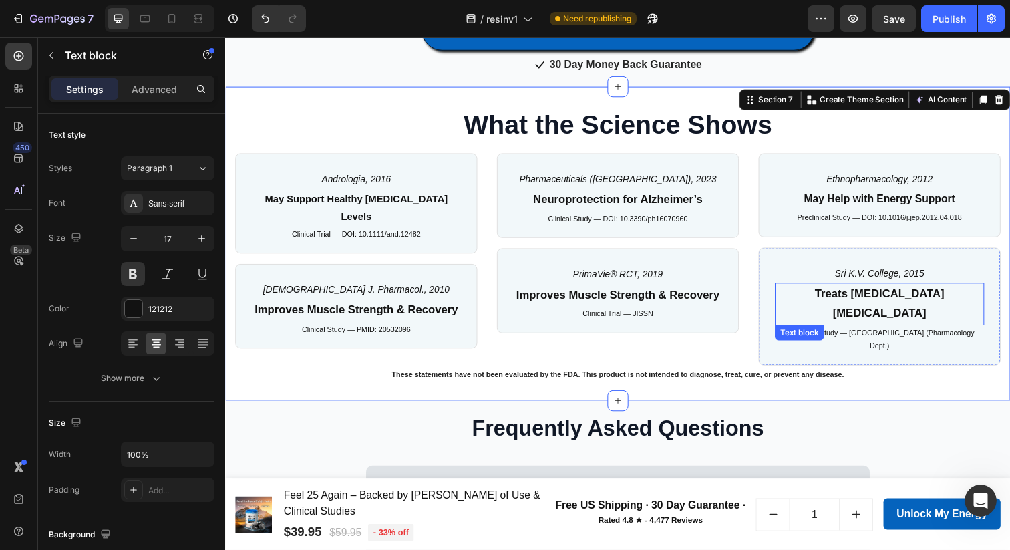
click at [855, 304] on p "Treats [MEDICAL_DATA] [MEDICAL_DATA]" at bounding box center [893, 309] width 211 height 41
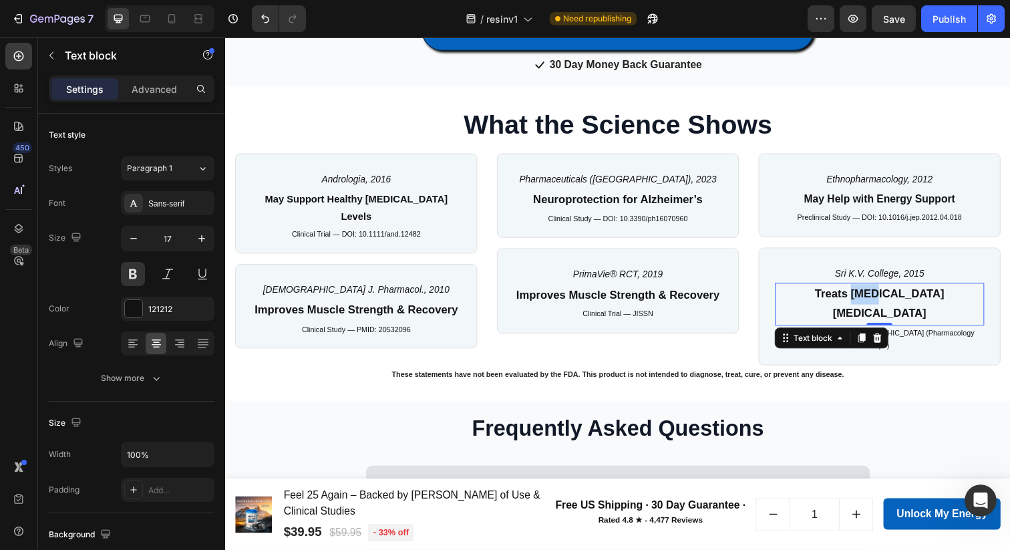
click at [855, 304] on p "Treats [MEDICAL_DATA] [MEDICAL_DATA]" at bounding box center [893, 309] width 211 height 41
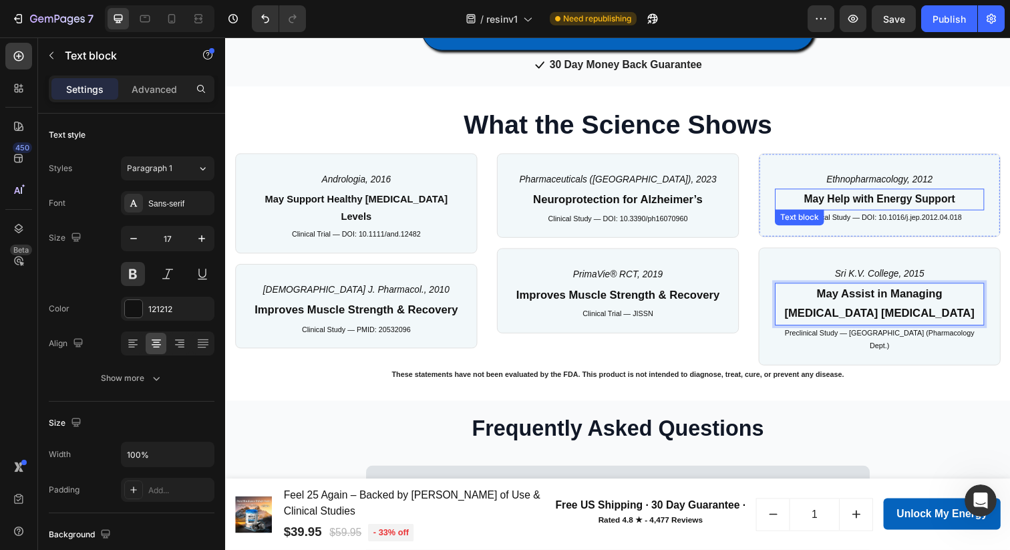
click at [845, 208] on p "May Help with Energy Support" at bounding box center [893, 202] width 211 height 19
click at [848, 299] on div "May Assist in Managing [MEDICAL_DATA] [MEDICAL_DATA] Text block" at bounding box center [893, 309] width 214 height 43
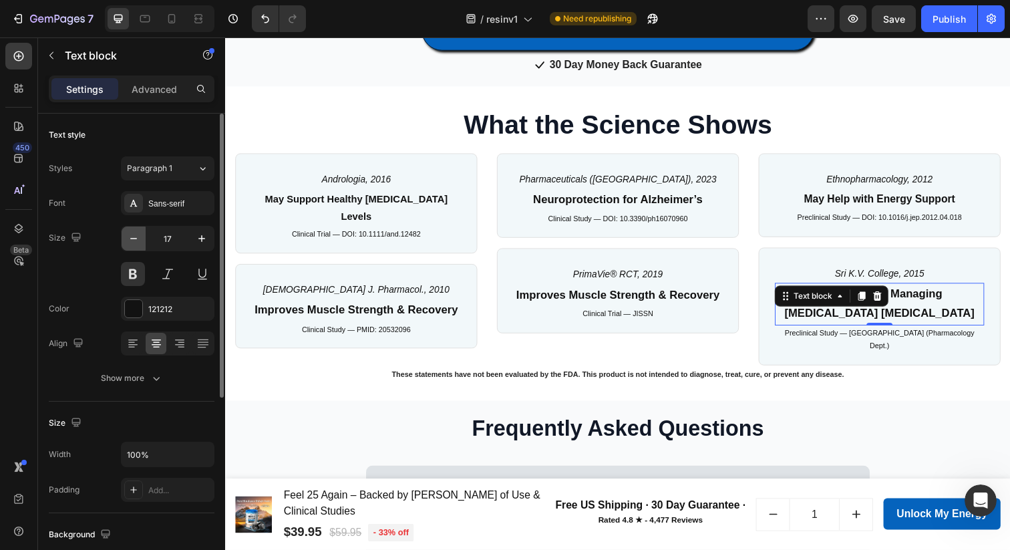
click at [138, 239] on icon "button" at bounding box center [133, 238] width 13 height 13
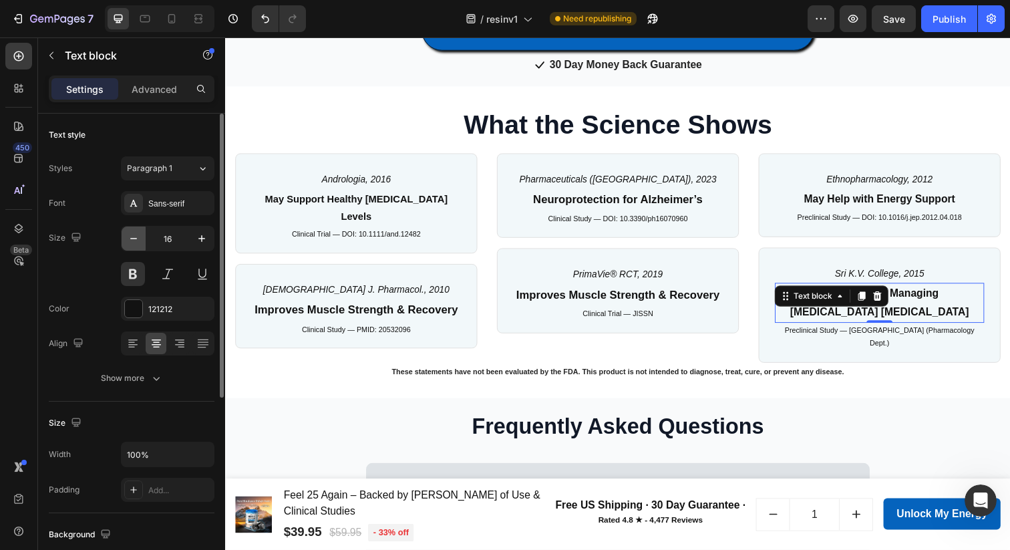
click at [138, 239] on icon "button" at bounding box center [133, 238] width 13 height 13
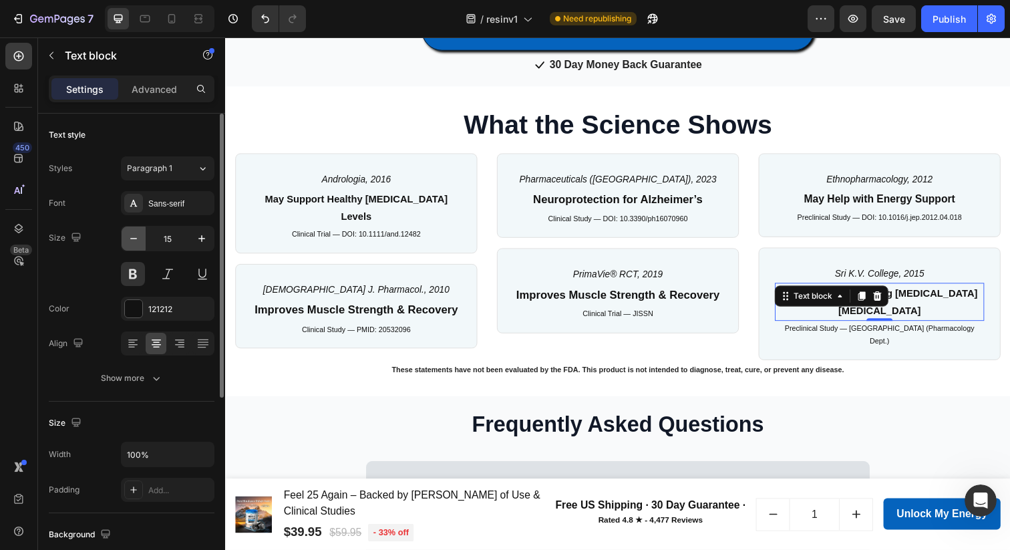
click at [138, 239] on icon "button" at bounding box center [133, 238] width 13 height 13
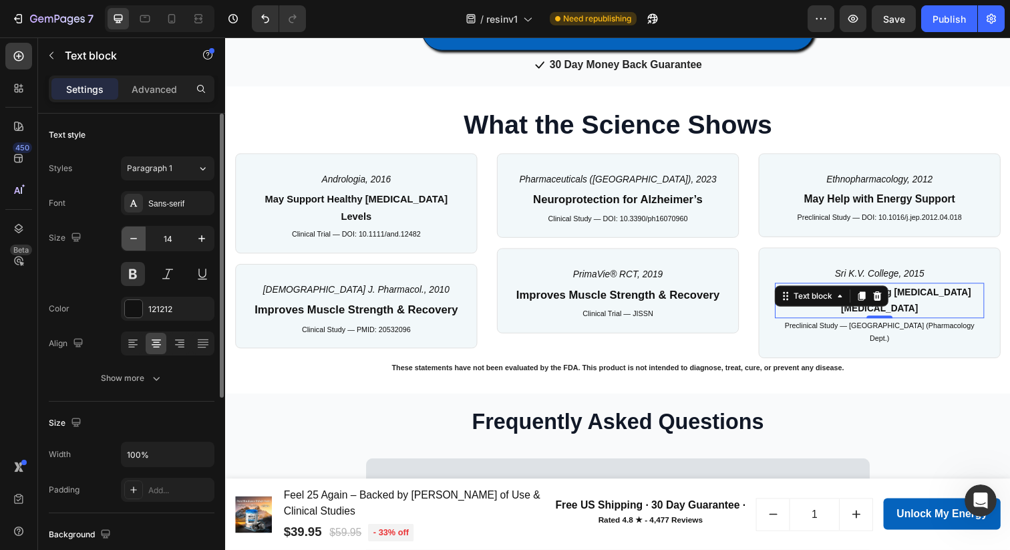
click at [138, 239] on icon "button" at bounding box center [133, 238] width 13 height 13
type input "13"
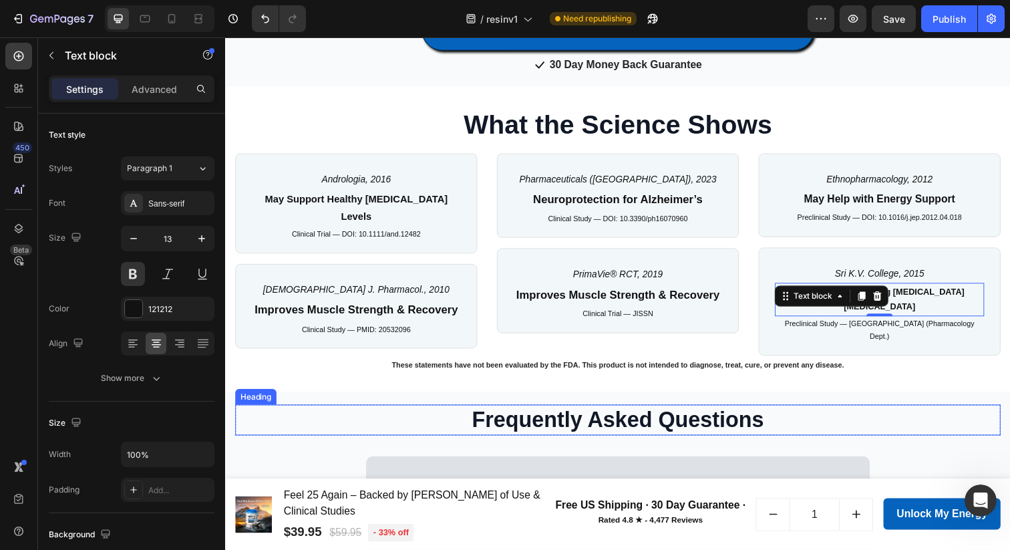
click at [943, 414] on p "Frequently Asked Questions" at bounding box center [626, 428] width 779 height 29
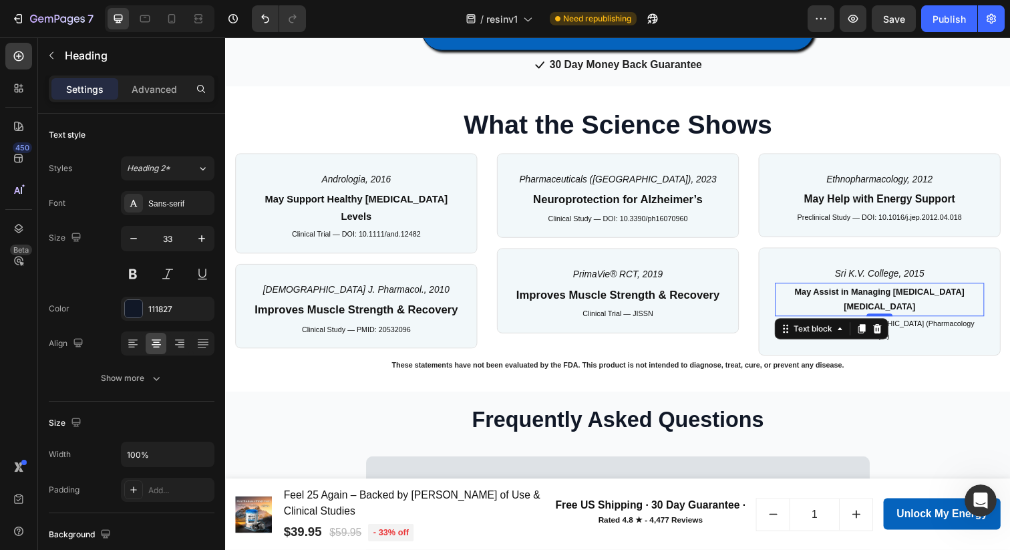
click at [878, 297] on p "May Assist in Managing [MEDICAL_DATA] [MEDICAL_DATA]" at bounding box center [893, 304] width 211 height 31
click at [972, 292] on p "May Assist in Managing [MEDICAL_DATA] [MEDICAL_DATA]" at bounding box center [893, 304] width 211 height 31
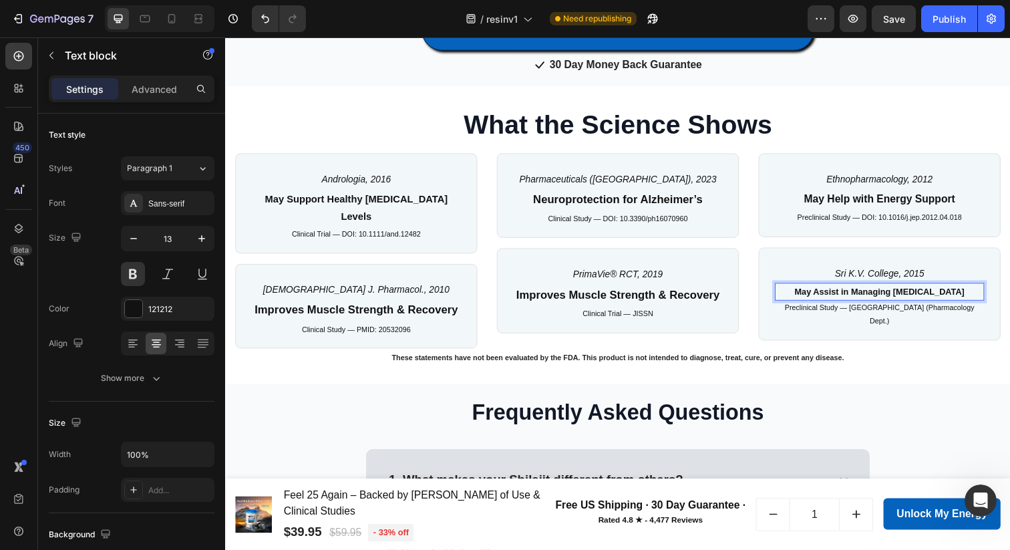
click at [921, 297] on p "May Assist in Managing [MEDICAL_DATA]" at bounding box center [893, 296] width 211 height 15
click at [982, 293] on p "May Assist in Managing [MEDICAL_DATA]" at bounding box center [893, 296] width 211 height 15
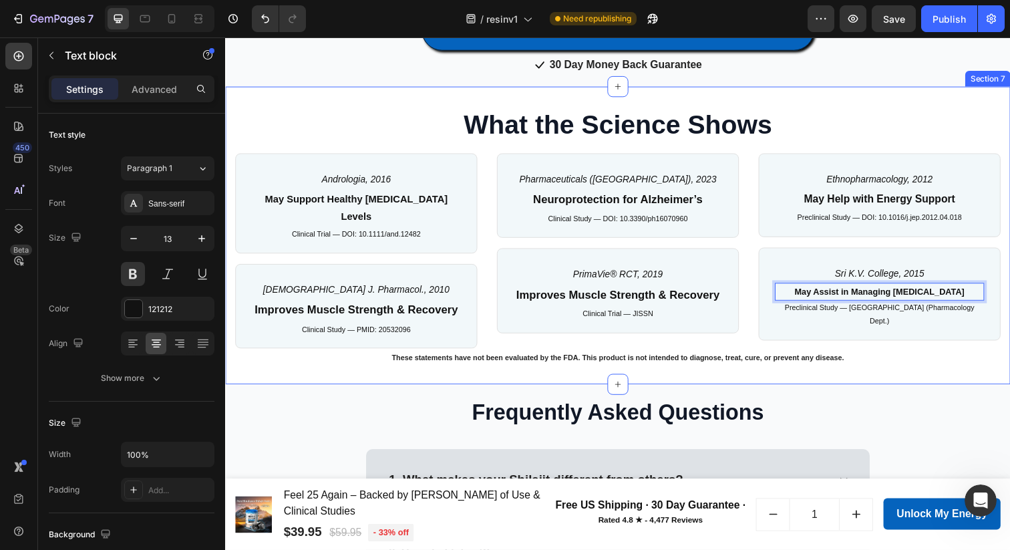
click at [961, 361] on div "What the Science Shows Heading Row Andrologia, 2016 Text Block May Support Heal…" at bounding box center [626, 240] width 802 height 304
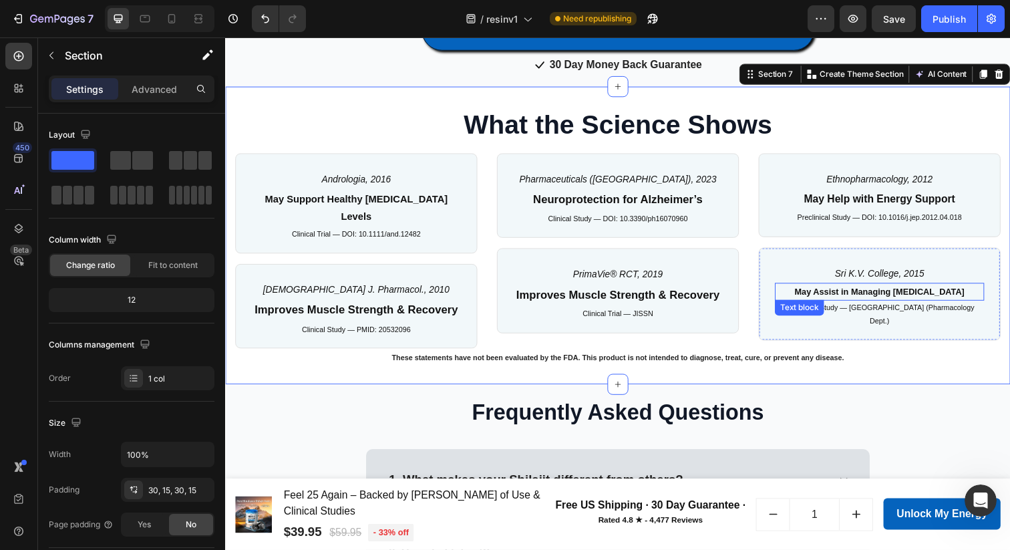
click at [845, 293] on p "May Assist in Managing [MEDICAL_DATA]" at bounding box center [893, 296] width 211 height 15
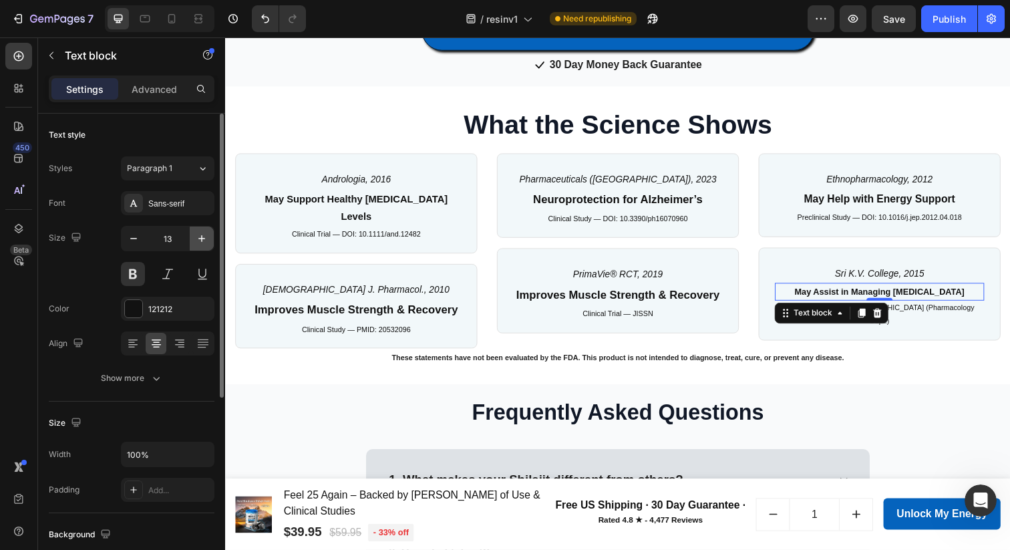
click at [204, 238] on icon "button" at bounding box center [201, 238] width 7 height 7
type input "16"
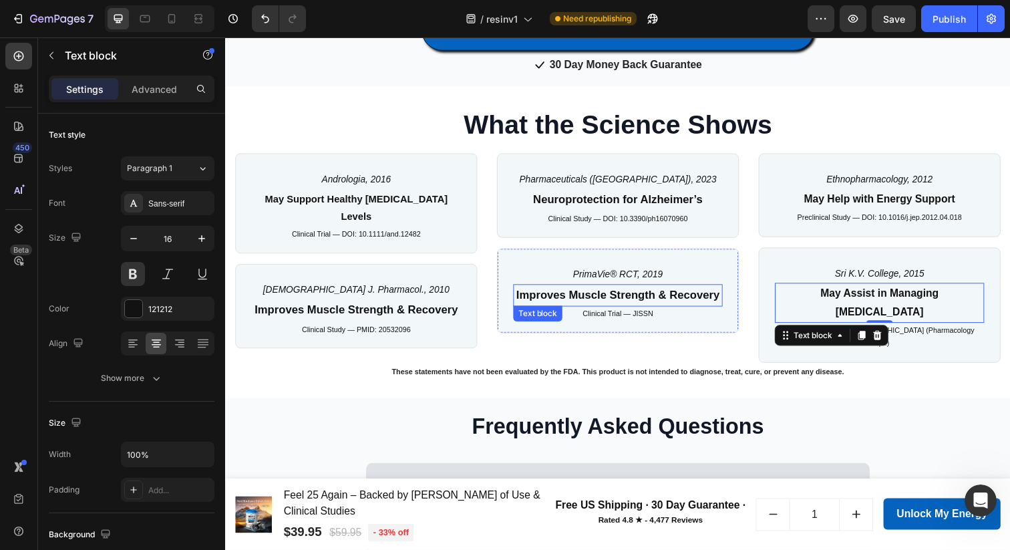
click at [543, 301] on p "Improves Muscle Strength & Recovery" at bounding box center [626, 301] width 211 height 21
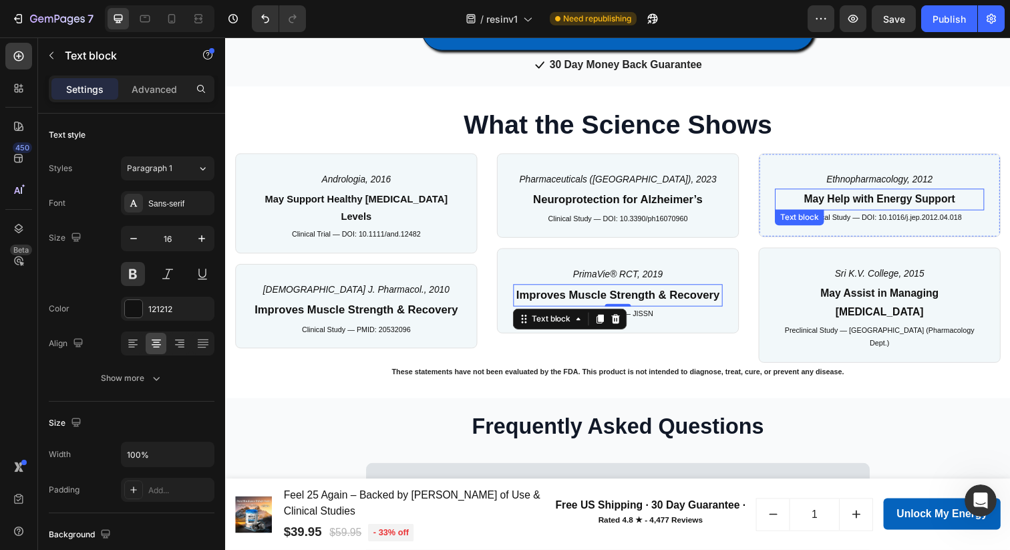
click at [844, 206] on p "May Help with Energy Support" at bounding box center [893, 202] width 211 height 19
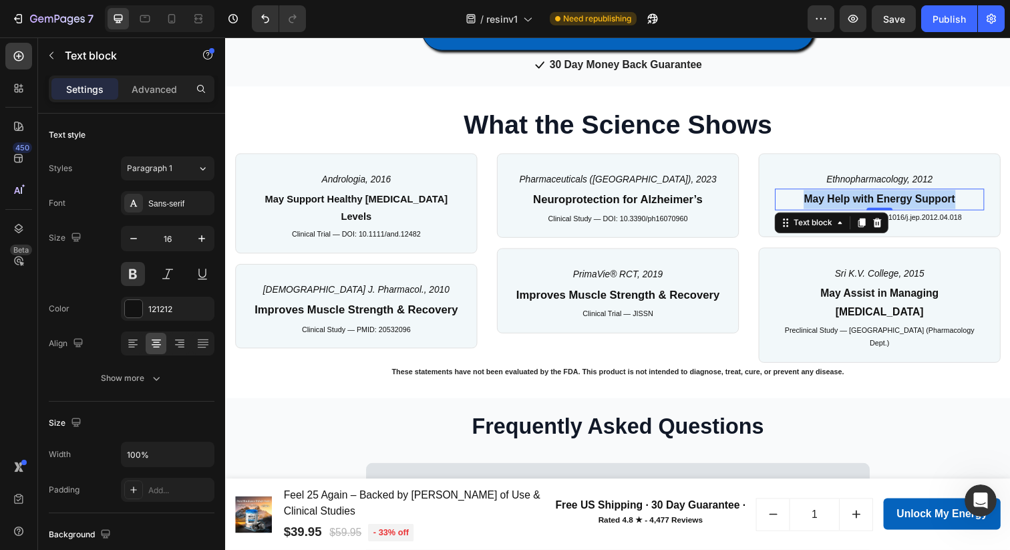
click at [844, 206] on p "May Help with Energy Support" at bounding box center [893, 202] width 211 height 19
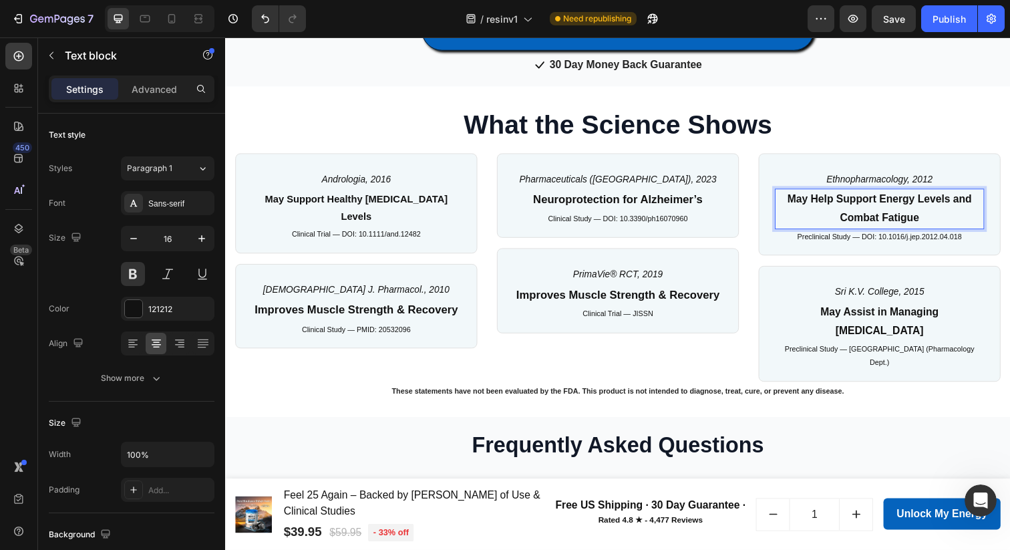
click at [968, 199] on p "May Help Support Energy Levels and Combat Fatigue" at bounding box center [893, 212] width 211 height 39
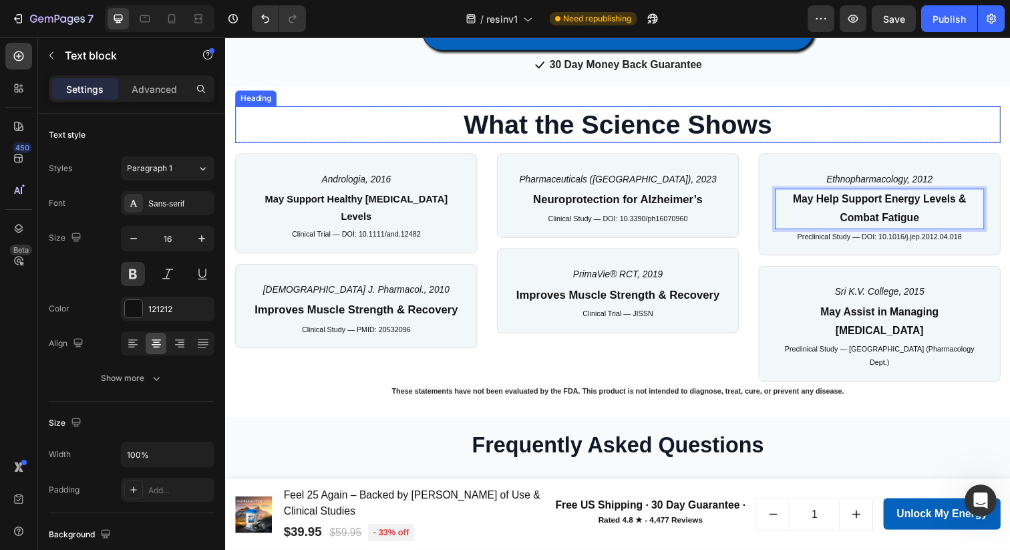
click at [901, 131] on h2 "What the Science Shows" at bounding box center [626, 126] width 782 height 37
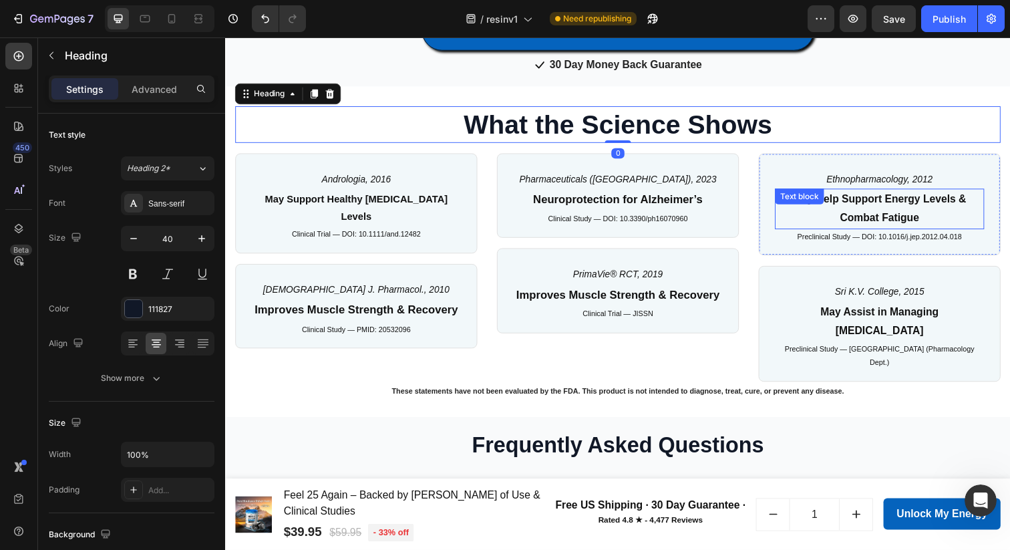
click at [849, 204] on div "May Help Support Energy Levels & Combat Fatigue Text block" at bounding box center [893, 212] width 214 height 41
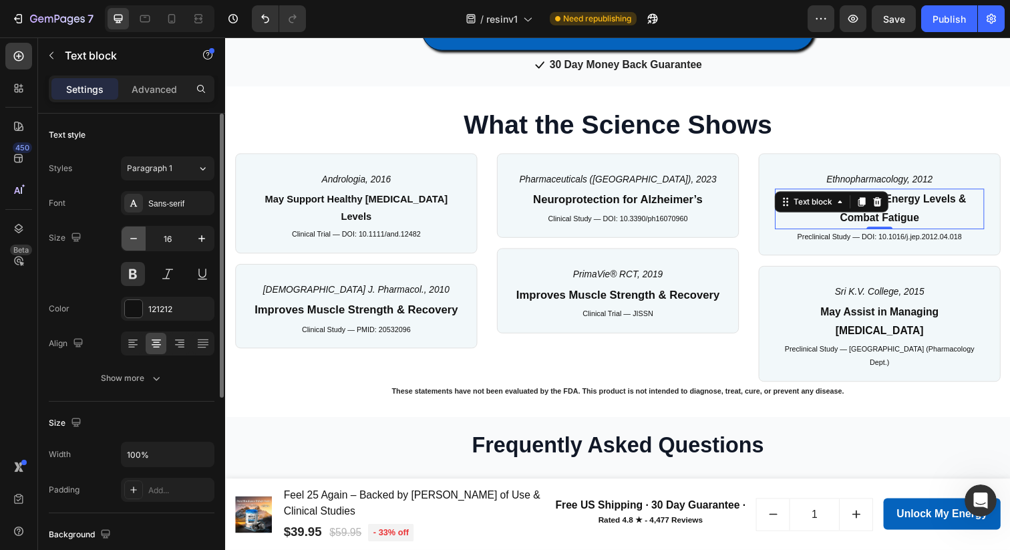
click at [136, 233] on icon "button" at bounding box center [133, 238] width 13 height 13
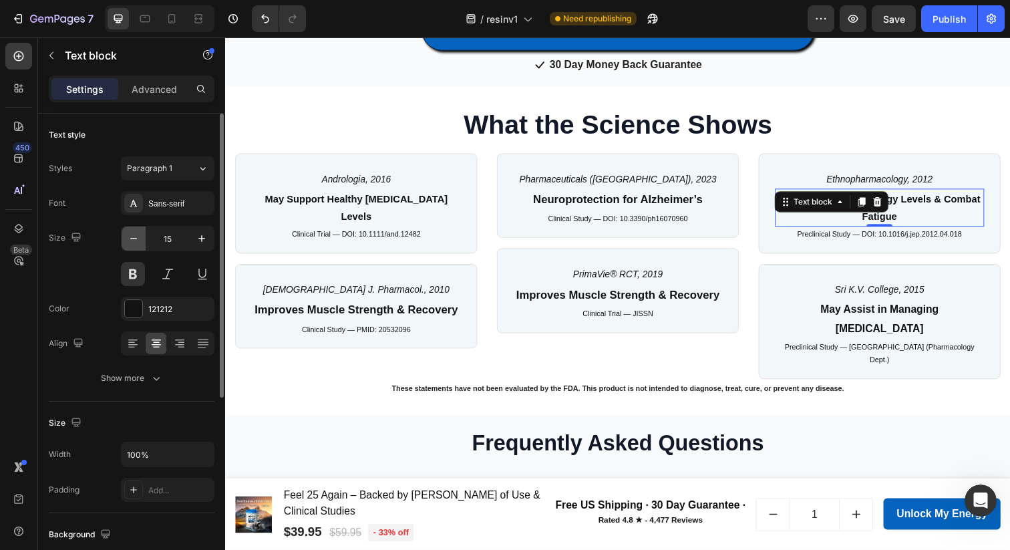
click at [136, 233] on icon "button" at bounding box center [133, 238] width 13 height 13
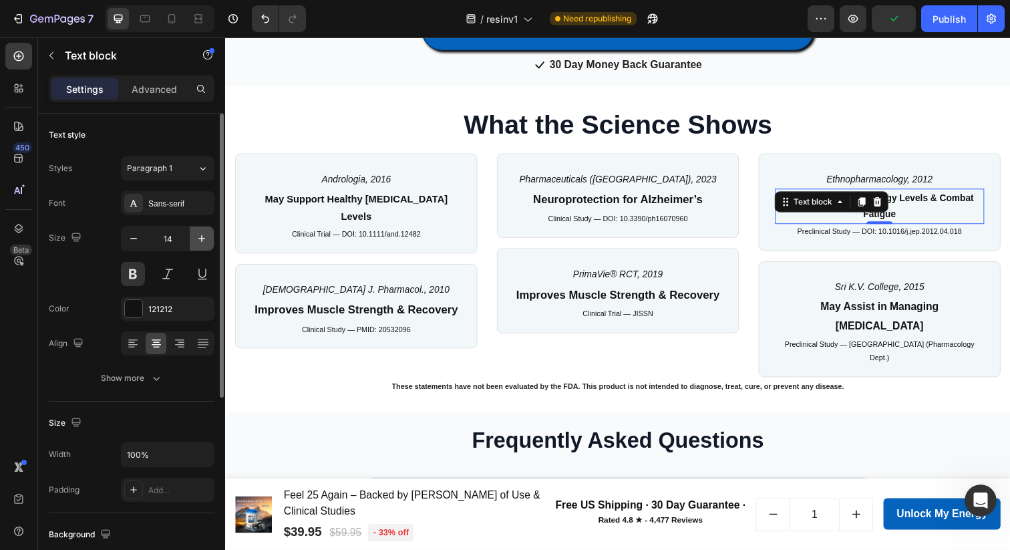
click at [197, 234] on icon "button" at bounding box center [201, 238] width 13 height 13
type input "15"
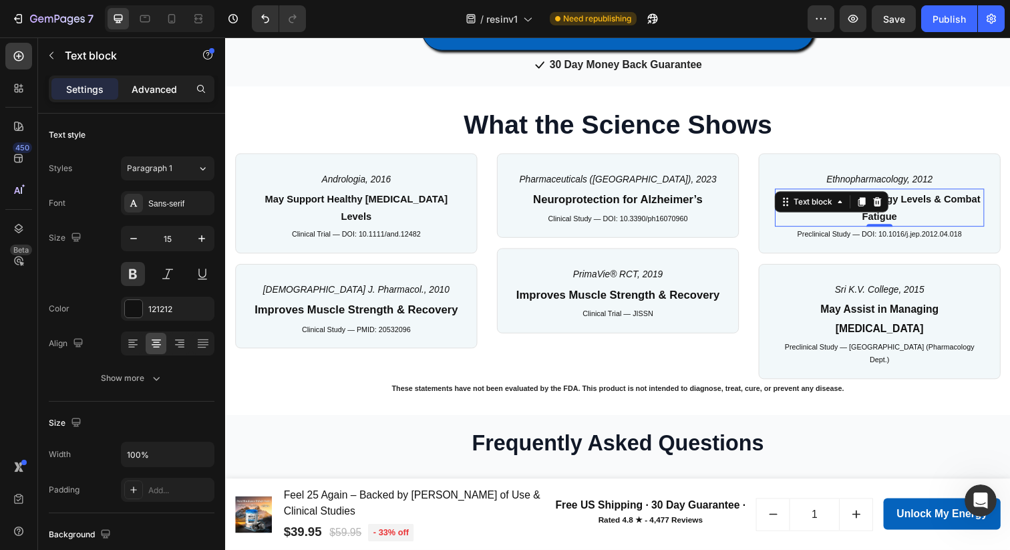
click at [146, 87] on p "Advanced" at bounding box center [154, 89] width 45 height 14
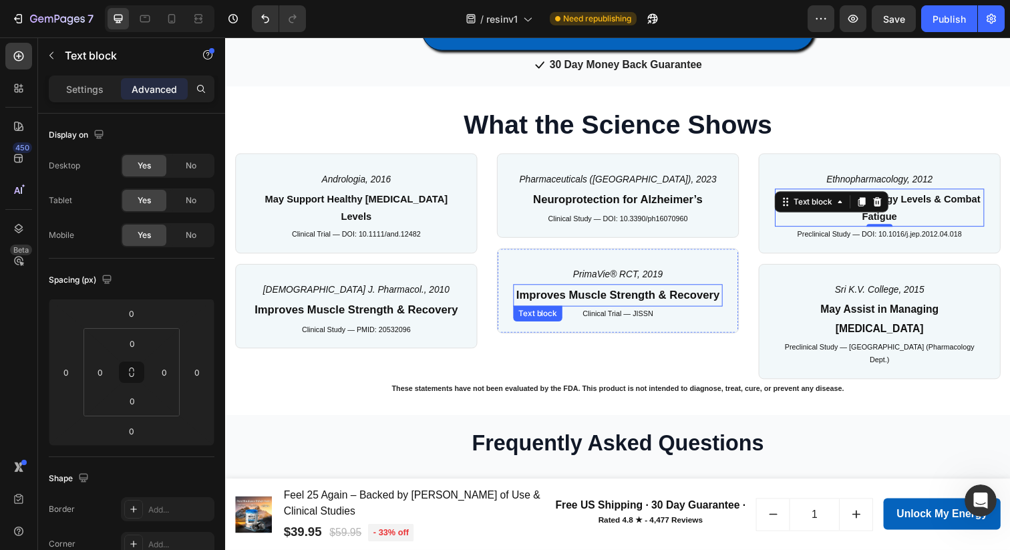
click at [542, 303] on p "Improves Muscle Strength & Recovery" at bounding box center [626, 301] width 211 height 21
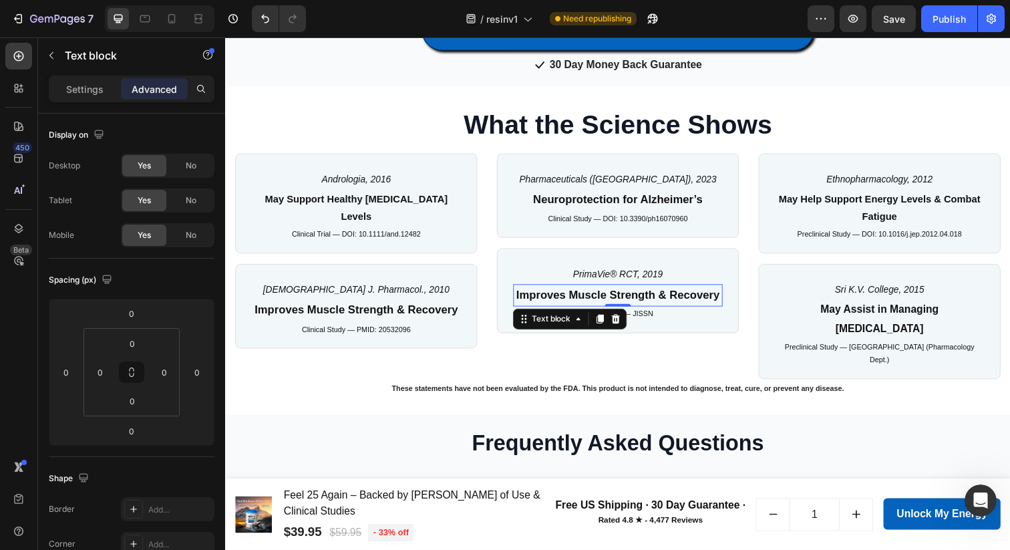
click at [574, 296] on p "Improves Muscle Strength & Recovery" at bounding box center [626, 301] width 211 height 21
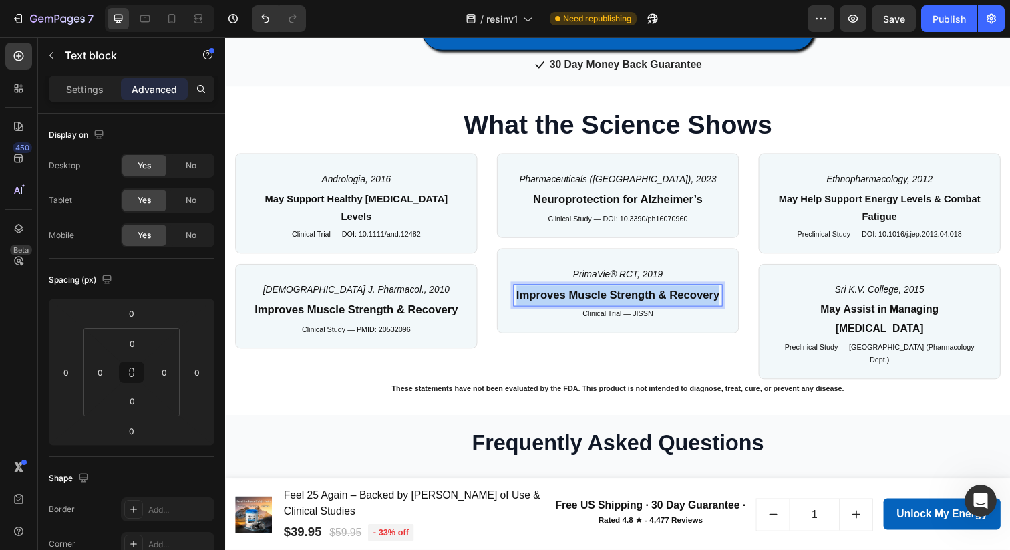
click at [574, 296] on p "Improves Muscle Strength & Recovery" at bounding box center [626, 301] width 211 height 21
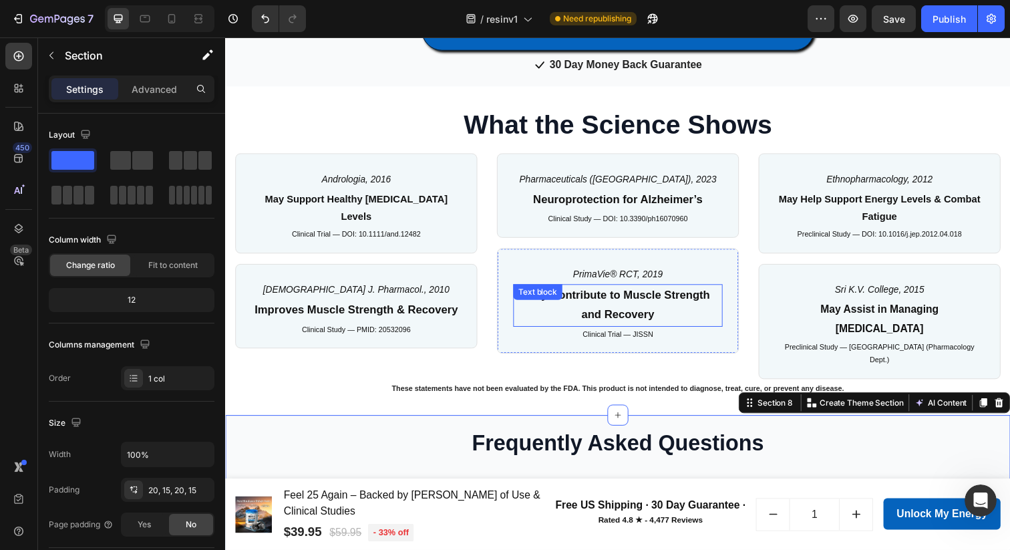
click at [647, 308] on p "May Contribute to Muscle Strength and Recovery" at bounding box center [626, 311] width 211 height 41
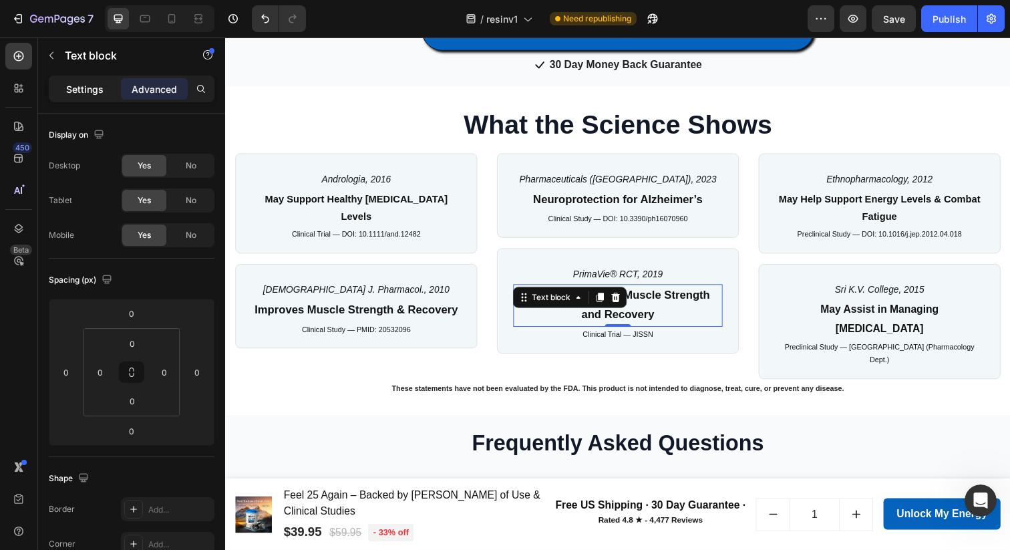
click at [79, 84] on p "Settings" at bounding box center [84, 89] width 37 height 14
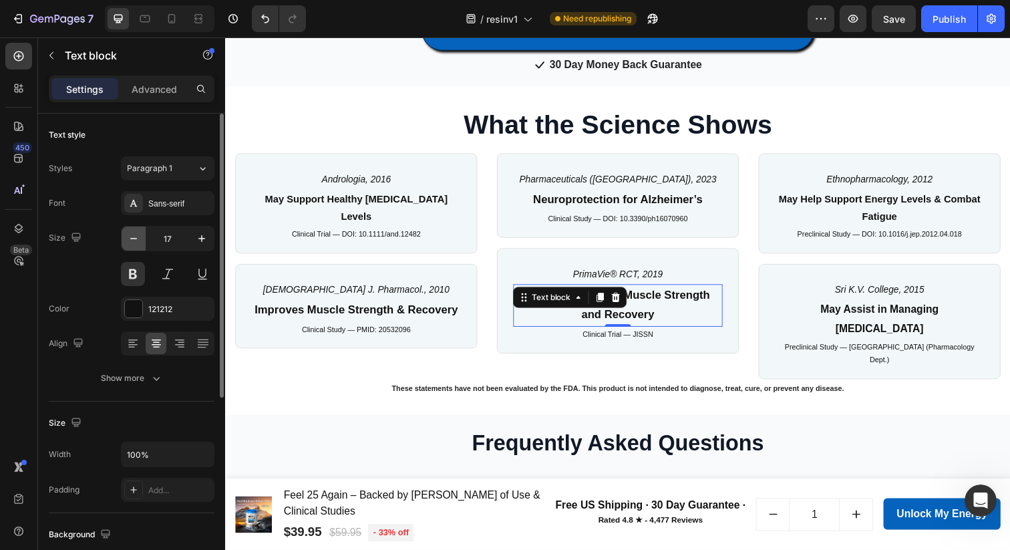
click at [134, 237] on icon "button" at bounding box center [133, 238] width 13 height 13
type input "15"
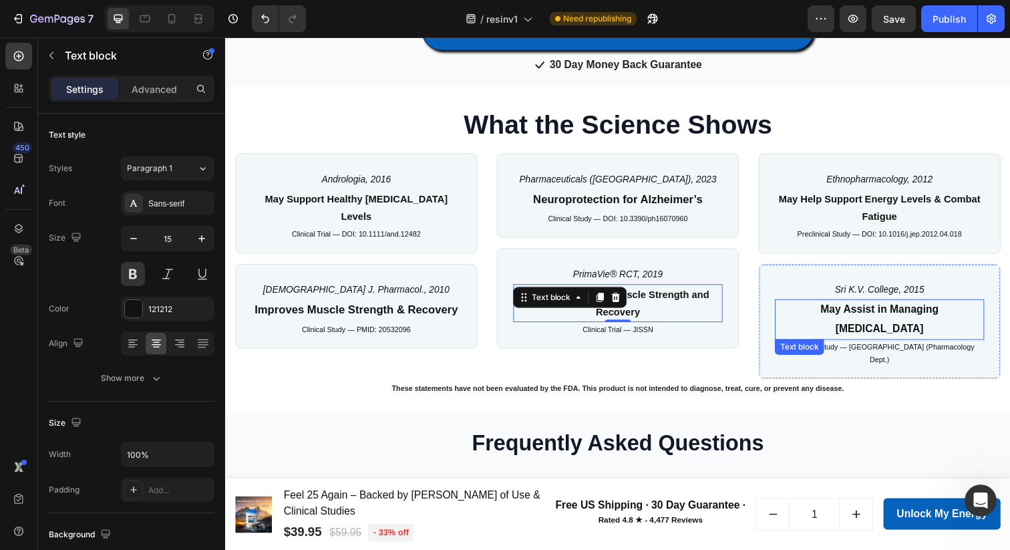
click at [871, 315] on p "May Assist in Managing [MEDICAL_DATA]" at bounding box center [893, 325] width 211 height 39
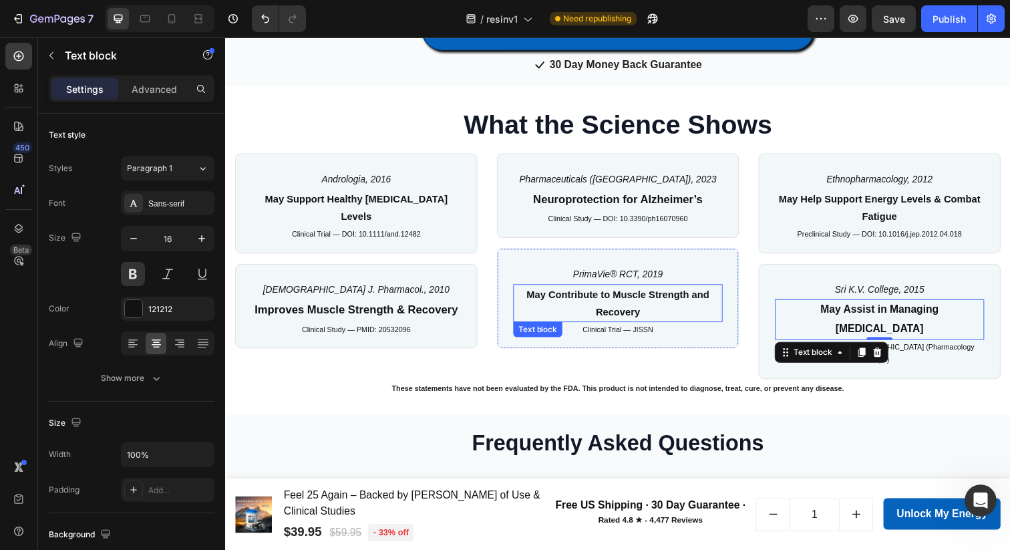
click at [603, 315] on p "May Contribute to Muscle Strength and Recovery" at bounding box center [626, 309] width 211 height 36
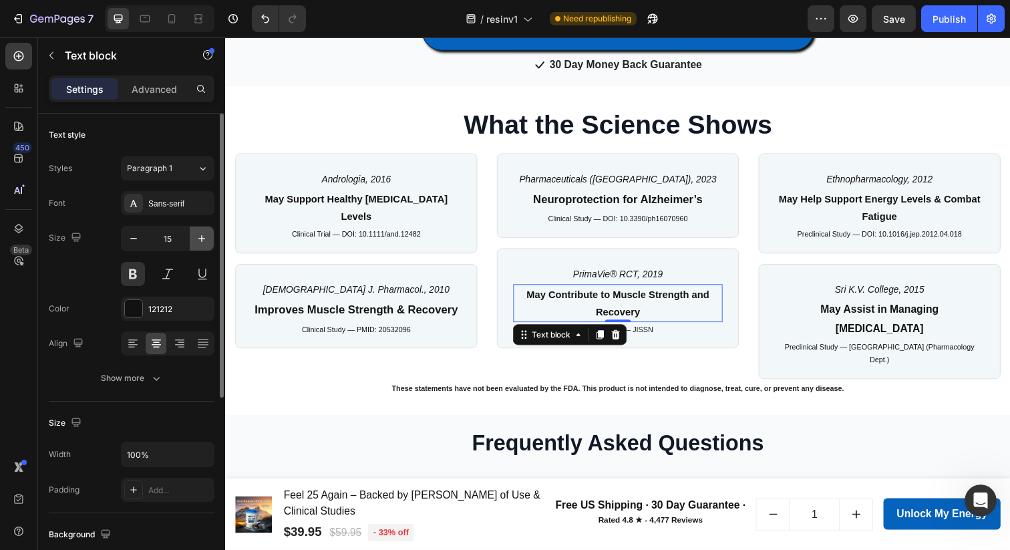
click at [196, 232] on icon "button" at bounding box center [201, 238] width 13 height 13
type input "16"
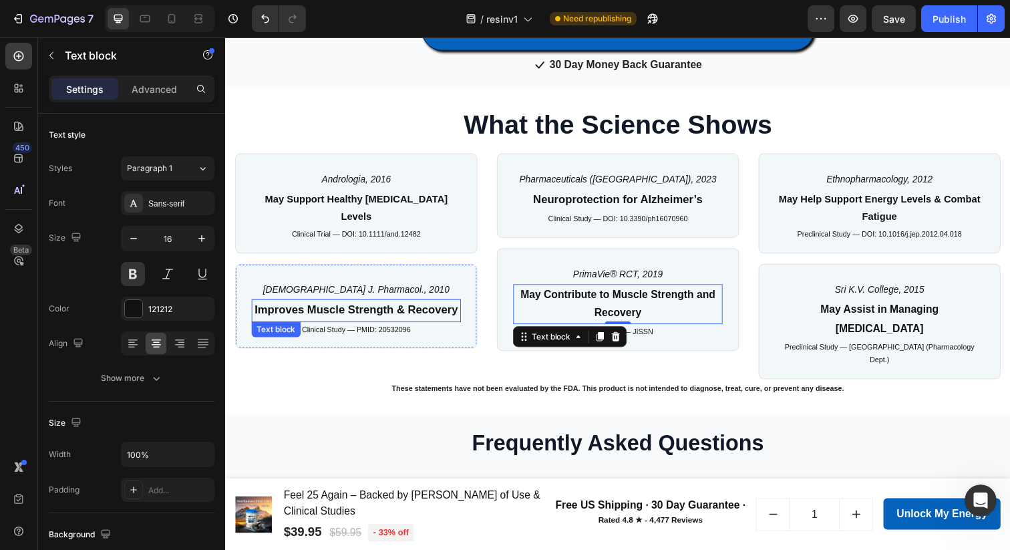
click at [343, 306] on p "Improves Muscle Strength & Recovery" at bounding box center [358, 316] width 211 height 21
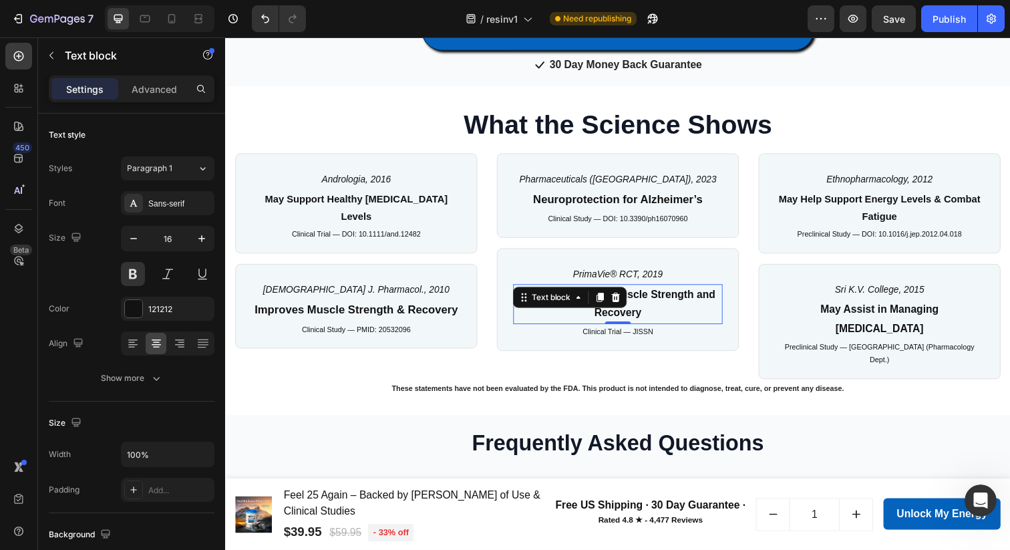
click at [622, 302] on div "May Contribute to Muscle Strength and Recovery Text block 0" at bounding box center [626, 309] width 214 height 41
click at [622, 302] on icon at bounding box center [624, 302] width 11 height 11
click at [622, 331] on p "Clinical Trial — JISSN" at bounding box center [626, 337] width 211 height 13
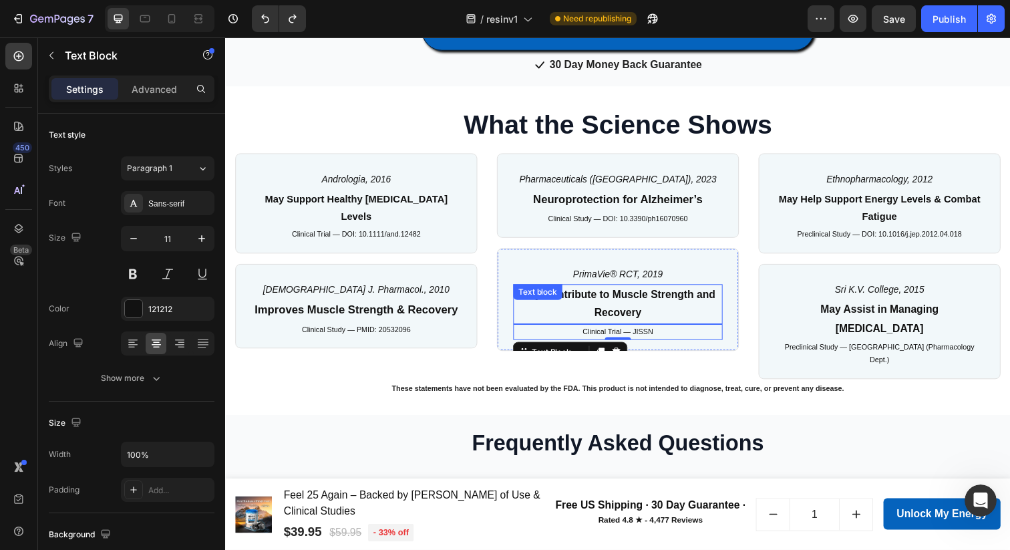
click at [641, 307] on p "May Contribute to Muscle Strength and Recovery" at bounding box center [626, 310] width 211 height 39
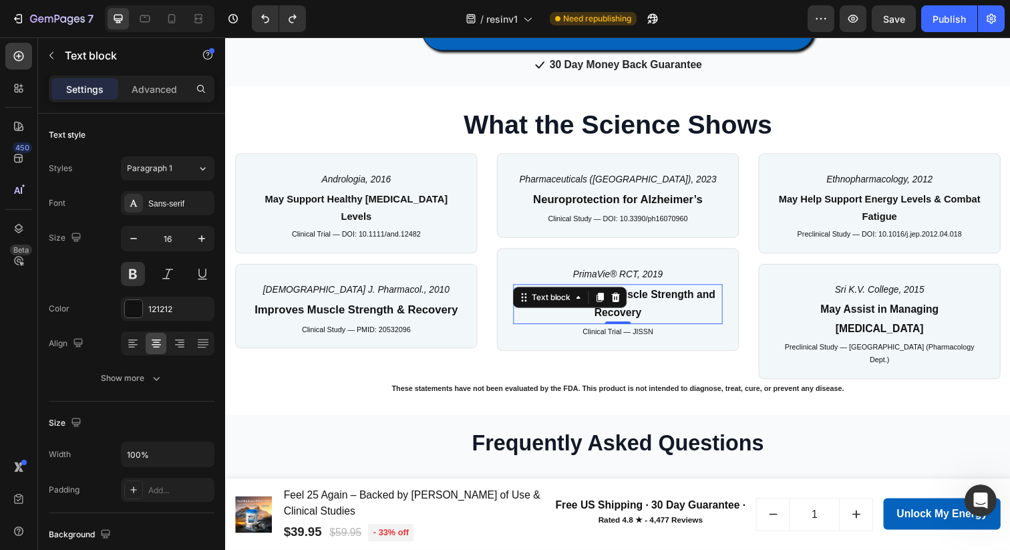
click at [641, 307] on p "May Contribute to Muscle Strength and Recovery" at bounding box center [626, 310] width 211 height 39
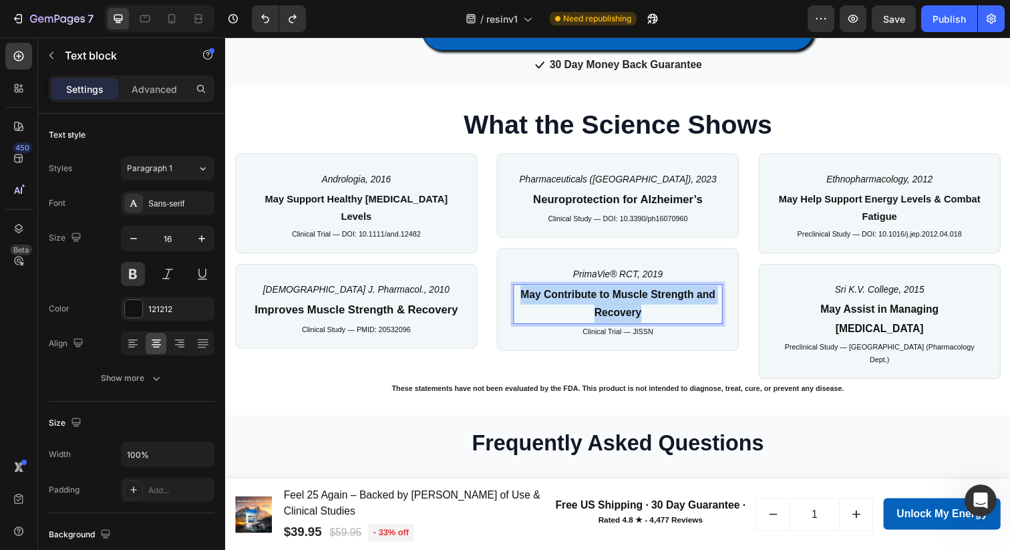
click at [641, 307] on p "May Contribute to Muscle Strength and Recovery" at bounding box center [626, 310] width 211 height 39
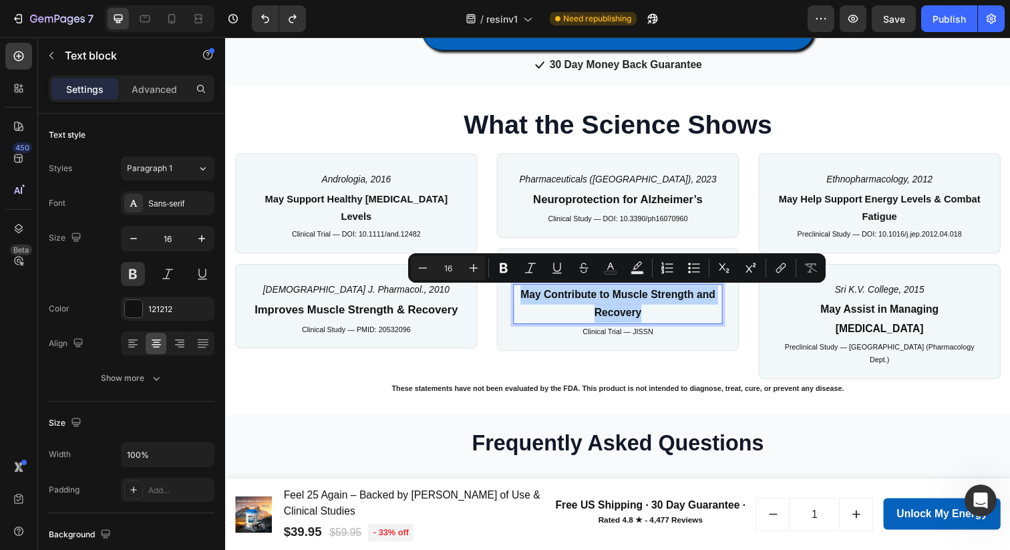
copy p "May Contribute to Muscle Strength and Recovery"
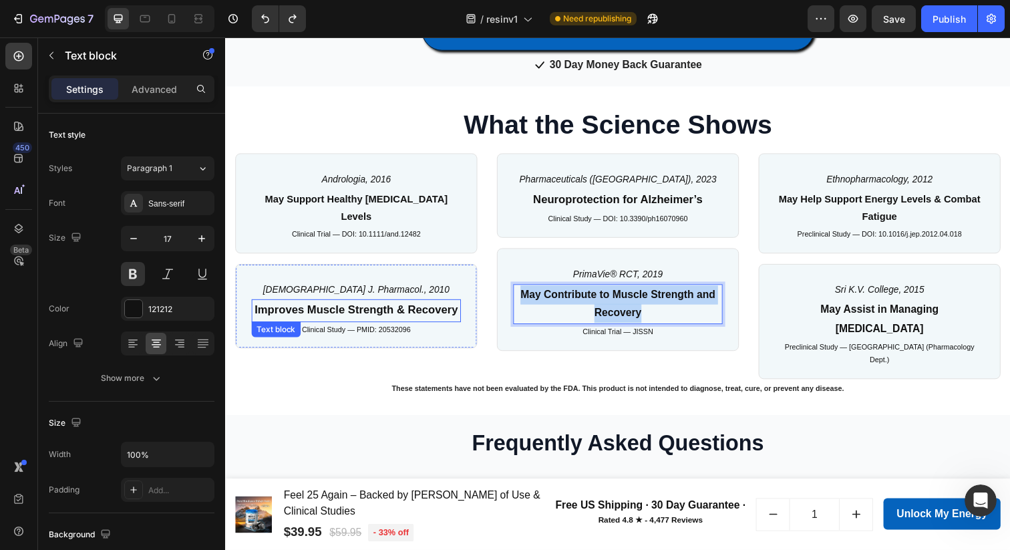
click at [305, 306] on p "Improves Muscle Strength & Recovery" at bounding box center [358, 316] width 211 height 21
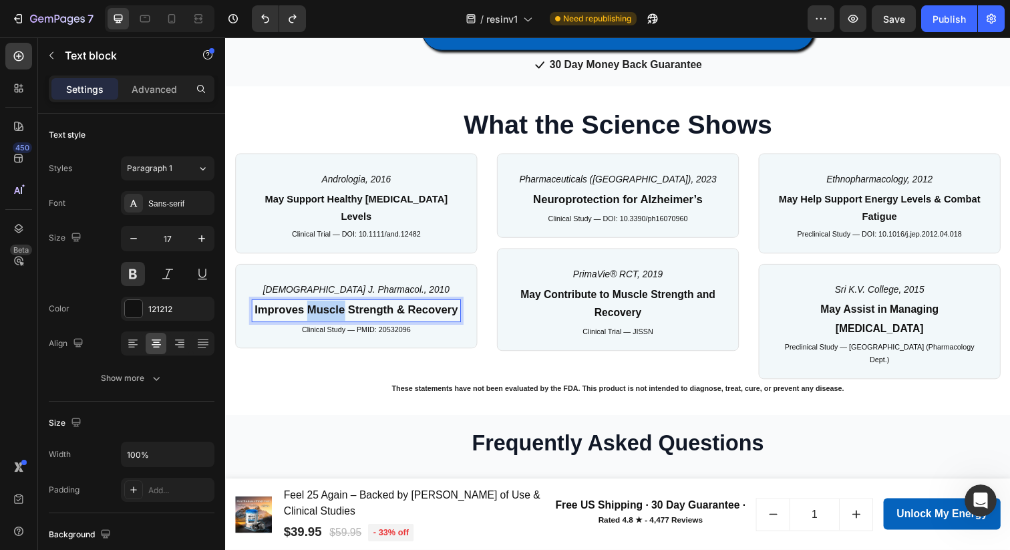
click at [305, 306] on p "Improves Muscle Strength & Recovery" at bounding box center [358, 316] width 211 height 21
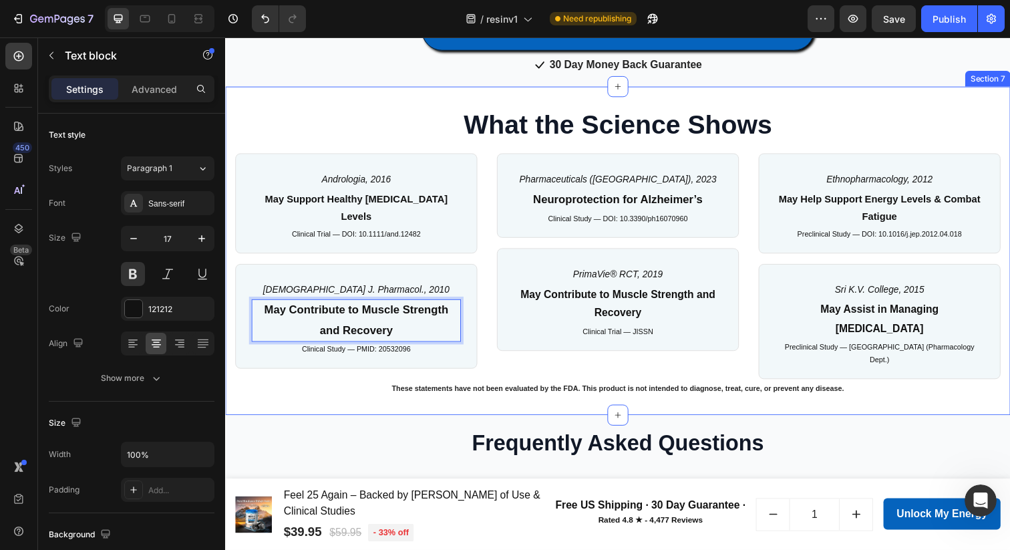
click at [302, 387] on div "What the Science Shows Heading Row Andrologia, 2016 Text Block May Support Heal…" at bounding box center [626, 255] width 802 height 335
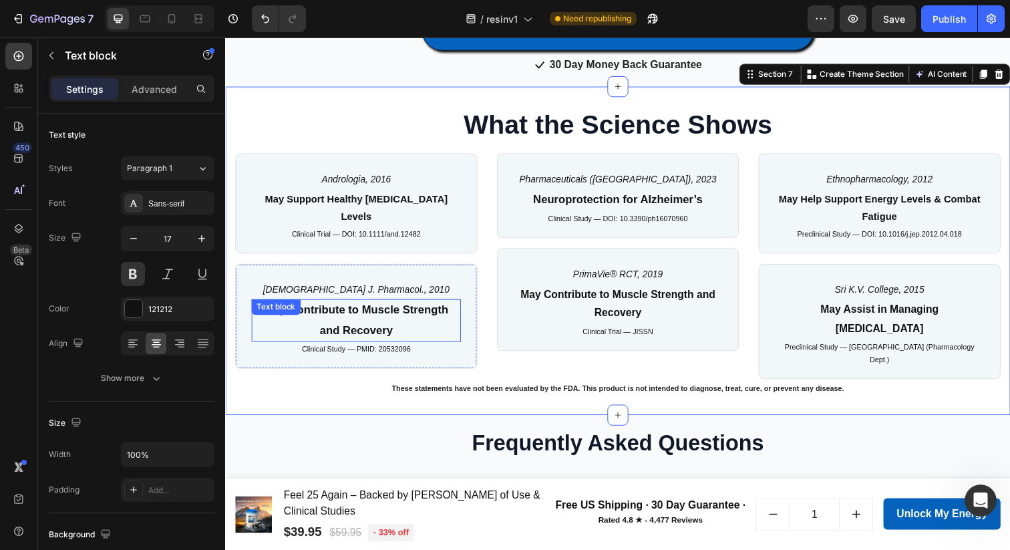
click at [332, 317] on p "May Contribute to Muscle Strength and Recovery" at bounding box center [358, 326] width 211 height 41
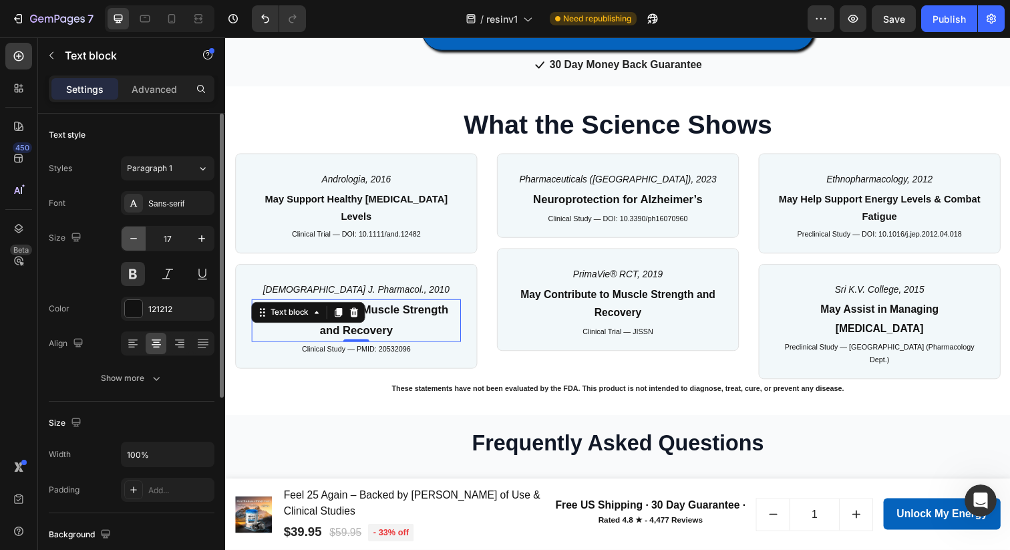
click at [132, 237] on icon "button" at bounding box center [133, 238] width 13 height 13
type input "16"
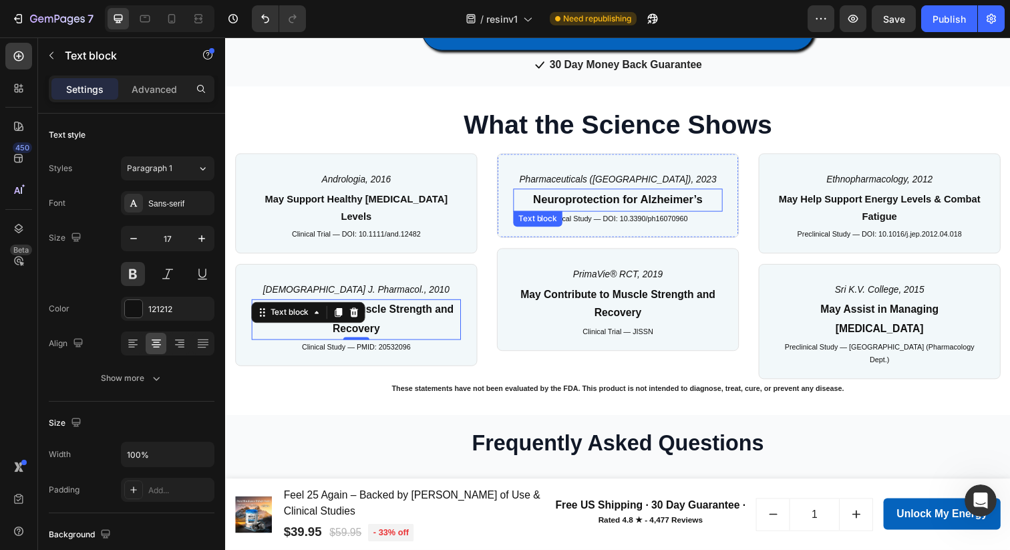
click at [587, 204] on p "Neuroprotection for Alzheimer’s" at bounding box center [626, 203] width 211 height 21
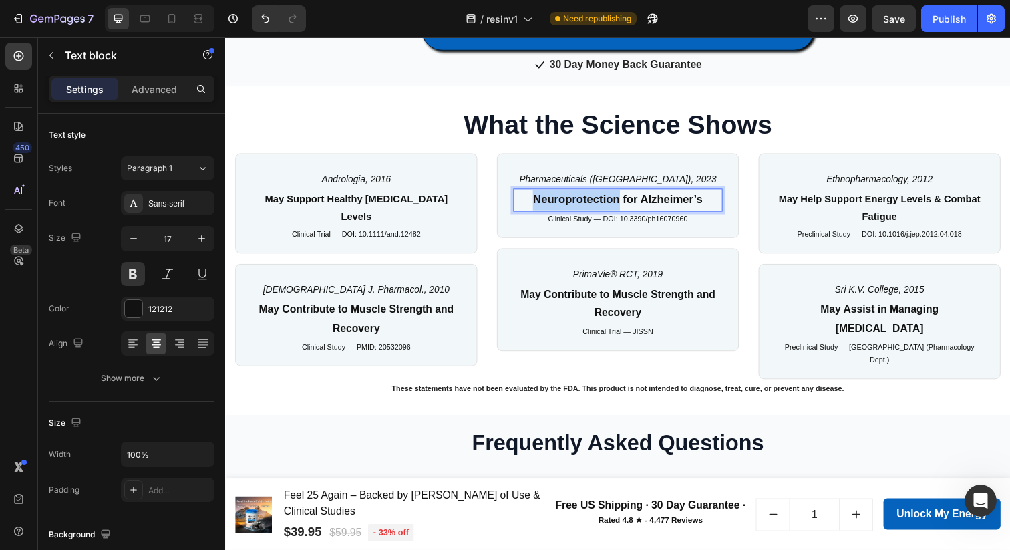
click at [587, 204] on p "Neuroprotection for Alzheimer’s" at bounding box center [626, 203] width 211 height 21
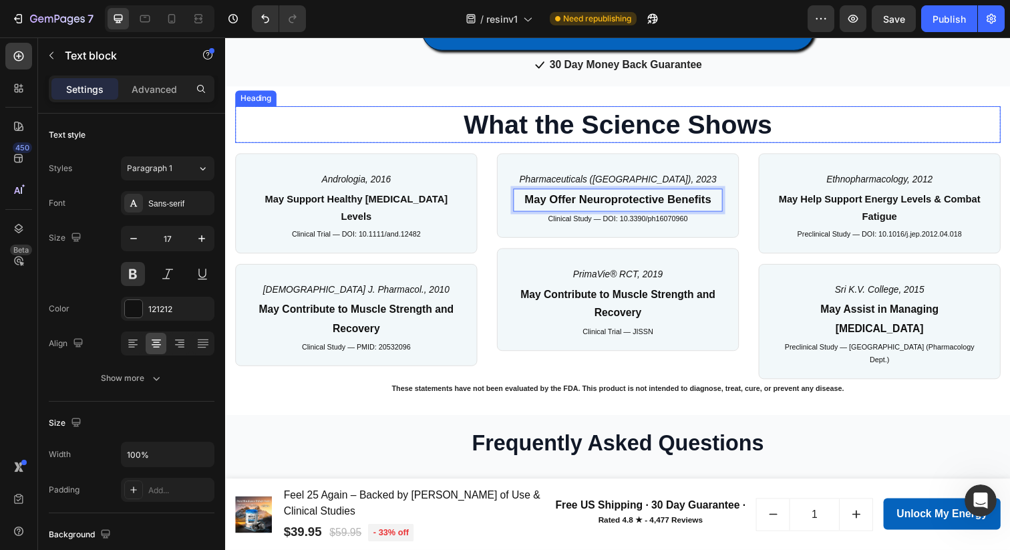
click at [855, 128] on h2 "What the Science Shows" at bounding box center [626, 126] width 782 height 37
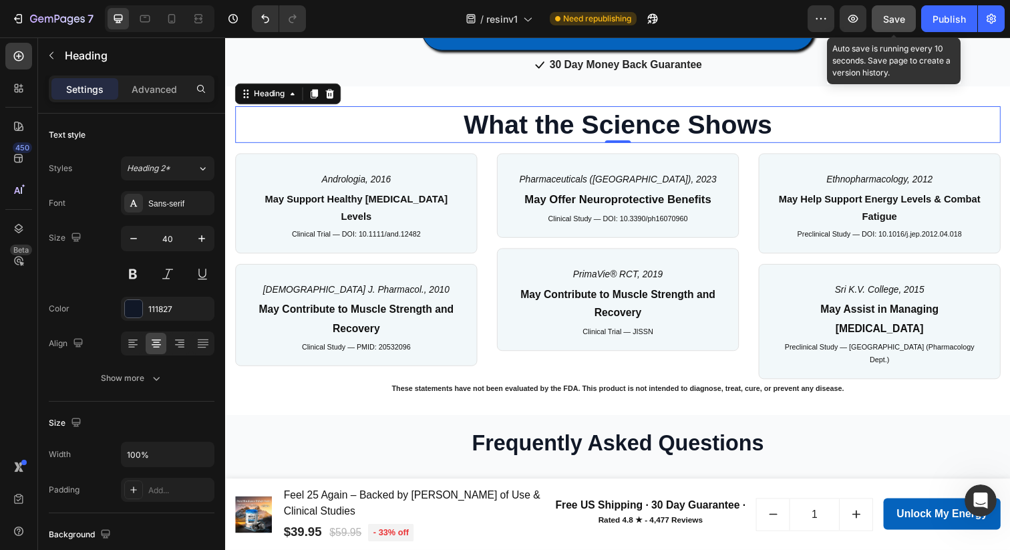
click at [890, 18] on span "Save" at bounding box center [894, 18] width 22 height 11
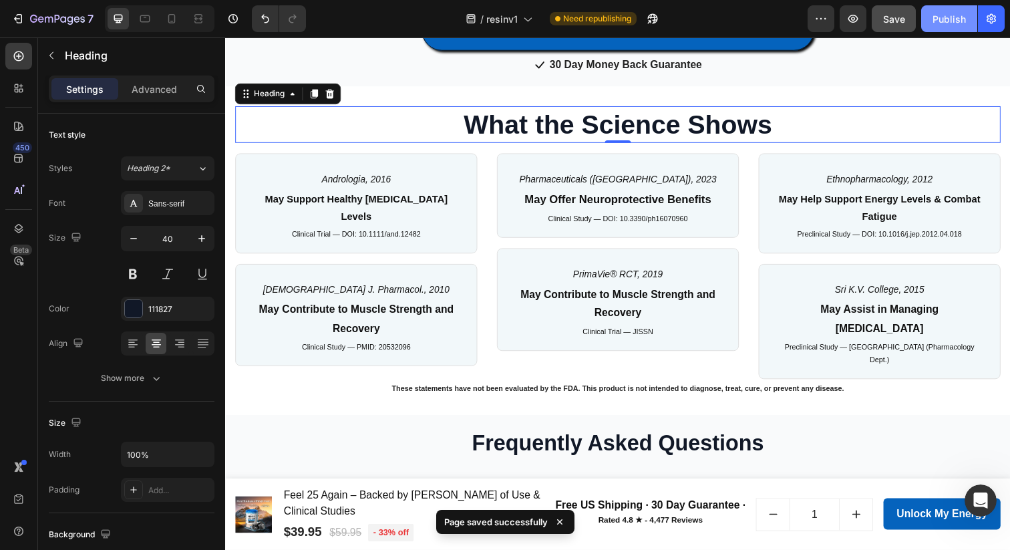
click at [949, 8] on button "Publish" at bounding box center [949, 18] width 56 height 27
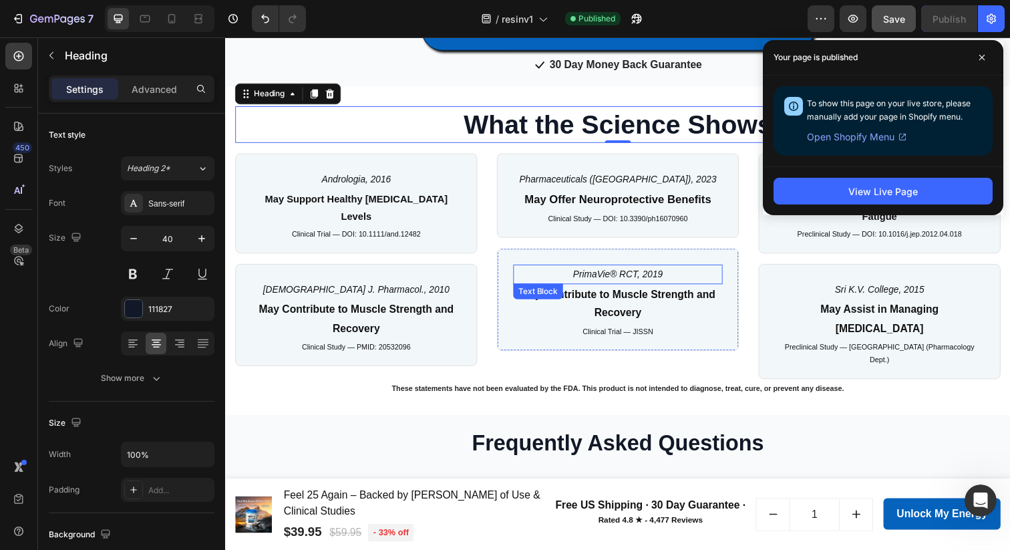
click at [615, 281] on icon "PrimaVie® RCT, 2019" at bounding box center [626, 278] width 92 height 11
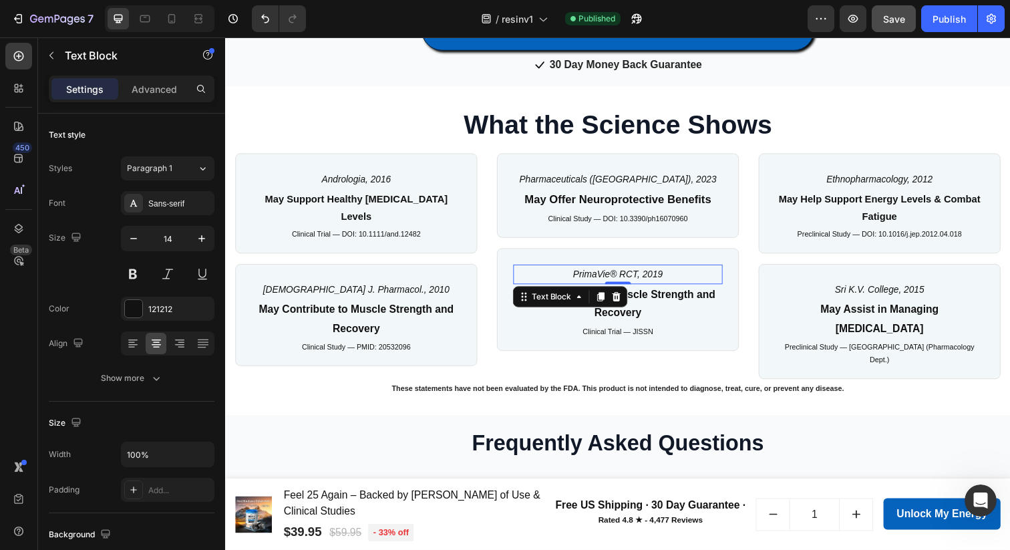
click at [615, 281] on icon "PrimaVie® RCT, 2019" at bounding box center [626, 278] width 92 height 11
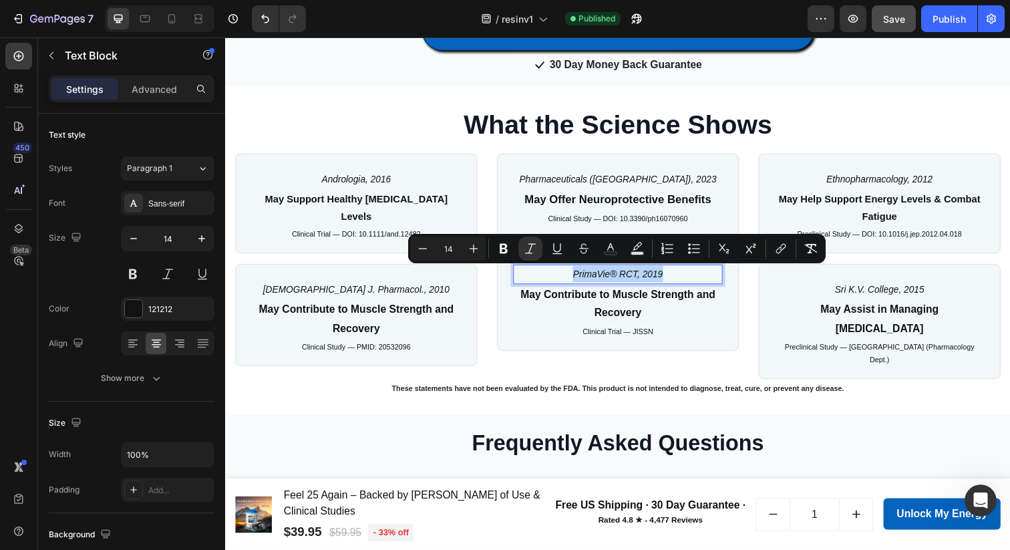
copy icon "PrimaVie® RCT, 2019"
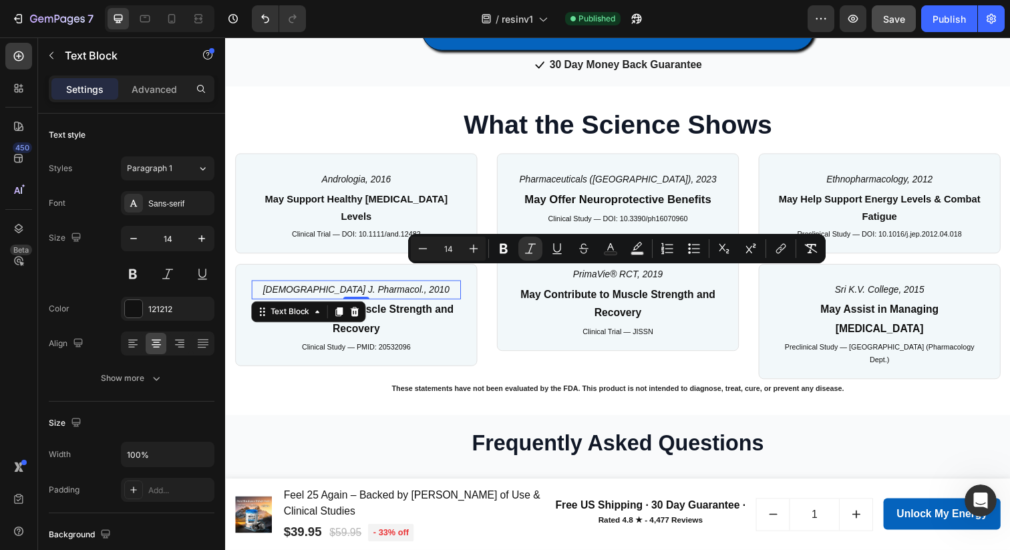
click at [342, 289] on icon "[DEMOGRAPHIC_DATA] J. Pharmacol., 2010" at bounding box center [358, 294] width 190 height 11
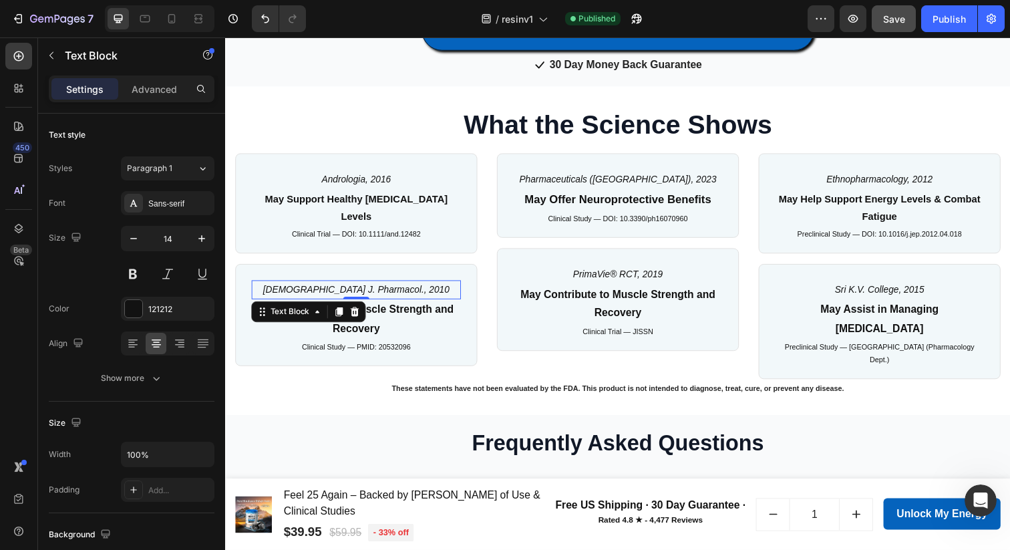
click at [342, 289] on icon "[DEMOGRAPHIC_DATA] J. Pharmacol., 2010" at bounding box center [358, 294] width 190 height 11
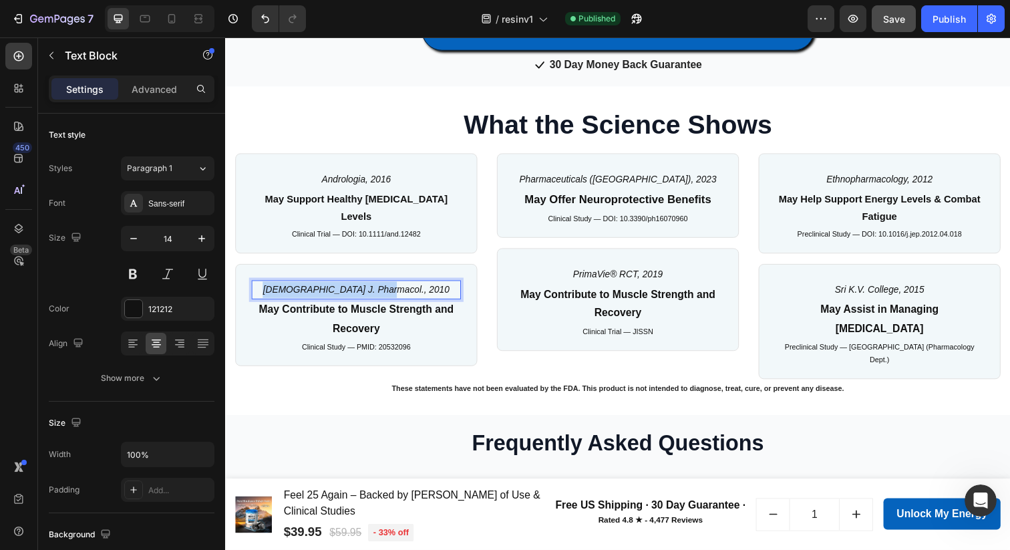
click at [342, 289] on icon "[DEMOGRAPHIC_DATA] J. Pharmacol., 2010" at bounding box center [358, 294] width 190 height 11
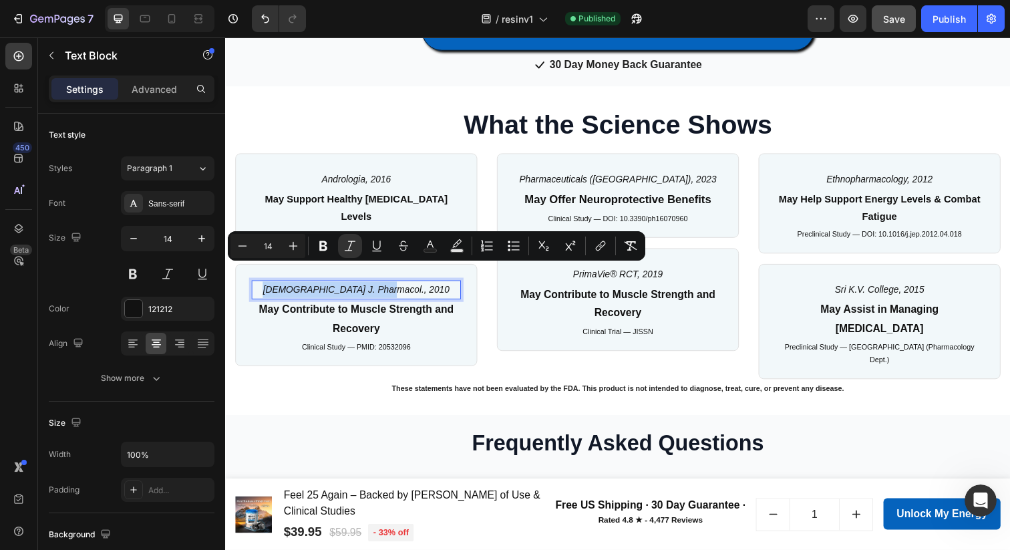
copy icon "[DEMOGRAPHIC_DATA] J. Pharmacol., 2010"
click at [320, 100] on div "What the Science Shows Heading Row Andrologia, 2016 Text Block May Support Heal…" at bounding box center [626, 255] width 802 height 335
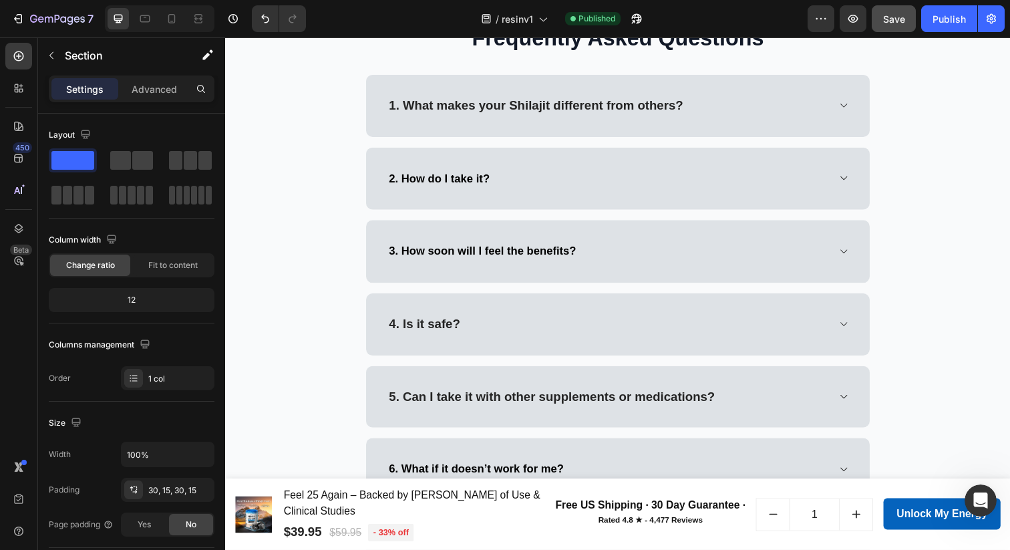
scroll to position [1638, 0]
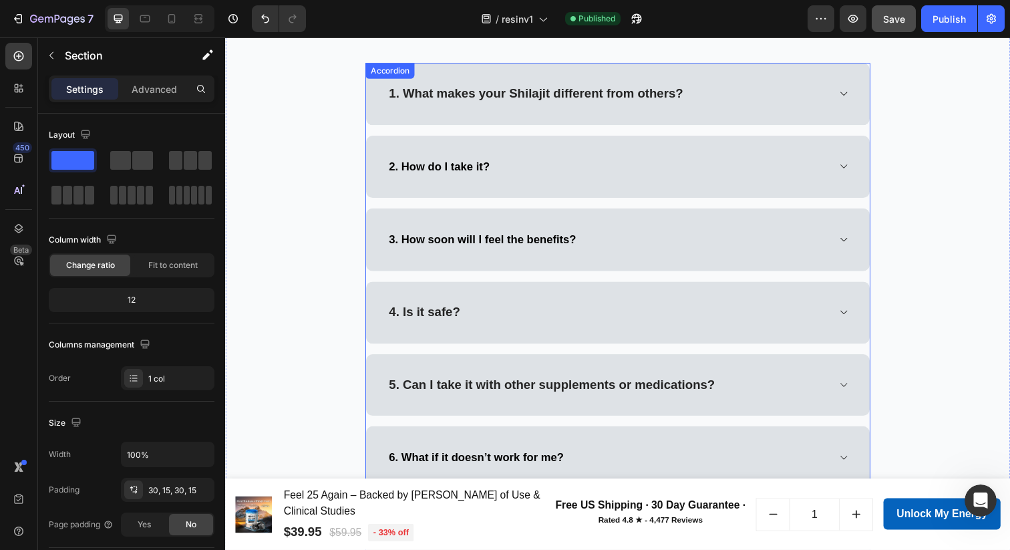
click at [851, 92] on icon at bounding box center [856, 95] width 10 height 11
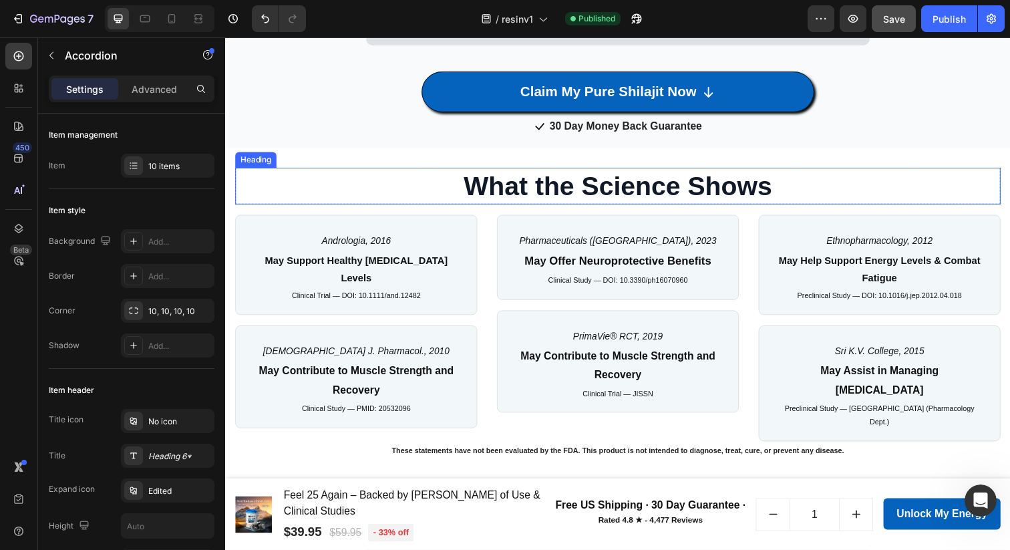
scroll to position [1181, 0]
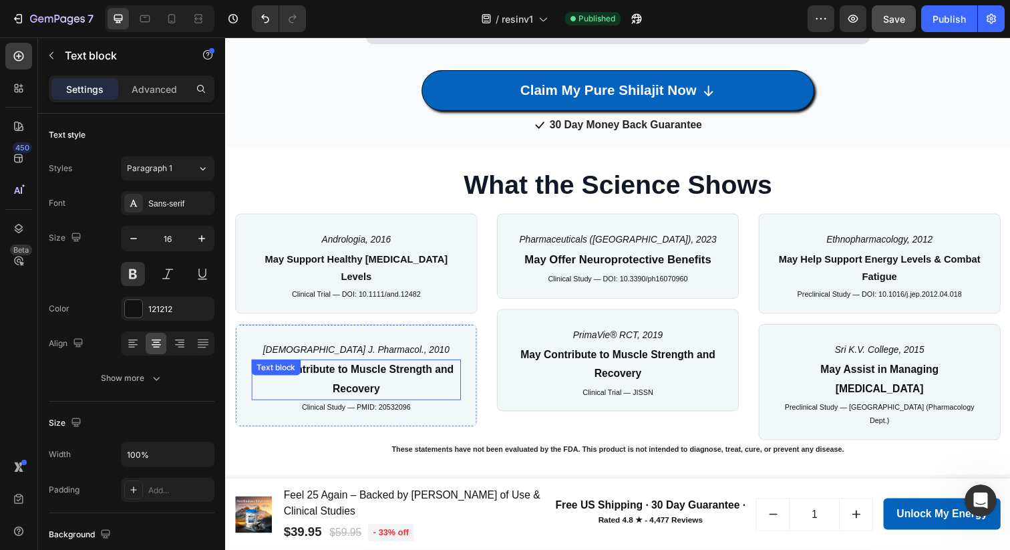
click at [336, 366] on div "May Contribute to Muscle Strength and Recovery Text block" at bounding box center [359, 386] width 214 height 41
click at [336, 374] on icon at bounding box center [340, 379] width 11 height 11
click at [336, 366] on div "May Contribute to Muscle Strength and Recovery Text block 0" at bounding box center [359, 386] width 214 height 41
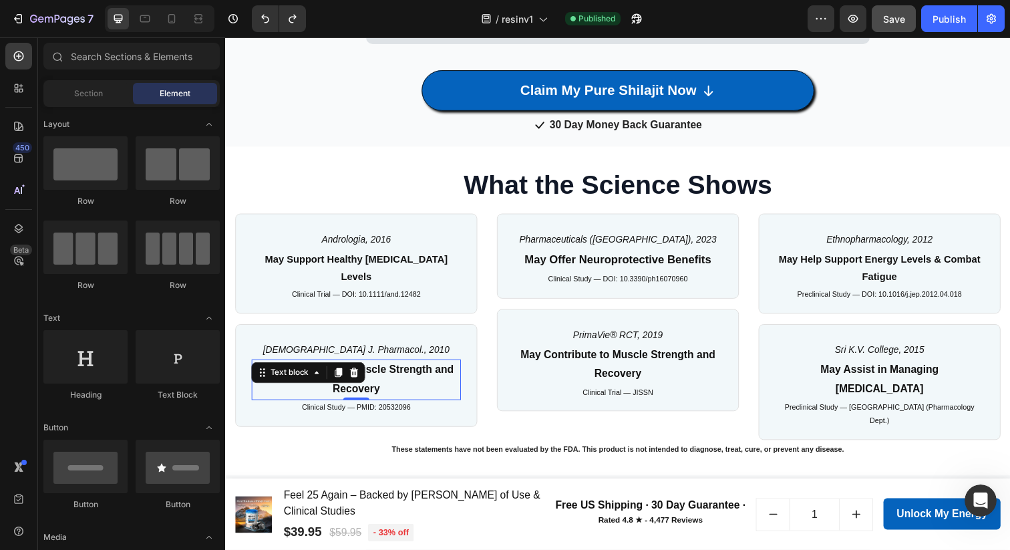
click at [376, 368] on p "May Contribute to Muscle Strength and Recovery" at bounding box center [358, 387] width 211 height 39
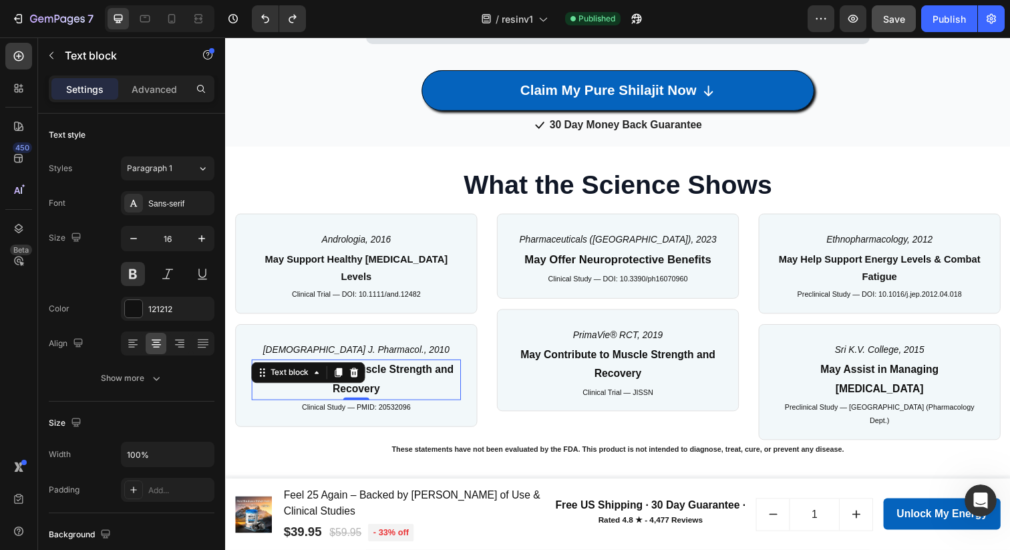
click at [376, 368] on p "May Contribute to Muscle Strength and Recovery" at bounding box center [358, 387] width 211 height 39
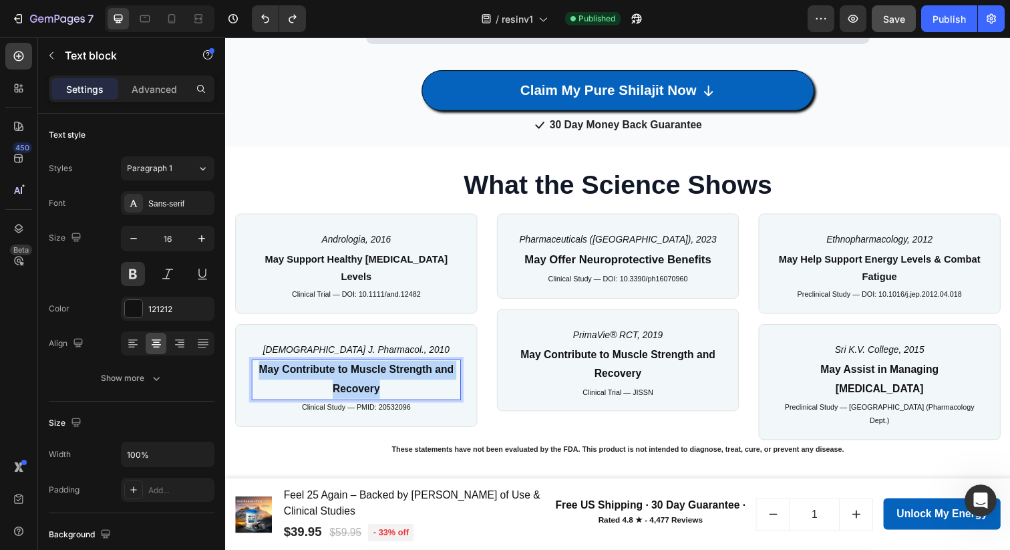
click at [376, 368] on p "May Contribute to Muscle Strength and Recovery" at bounding box center [358, 387] width 211 height 39
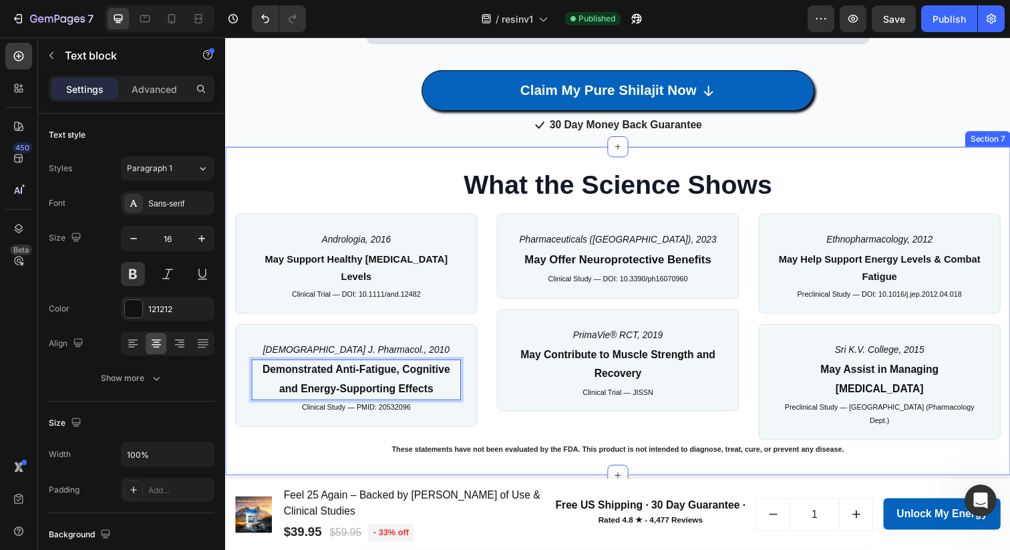
scroll to position [2597, 0]
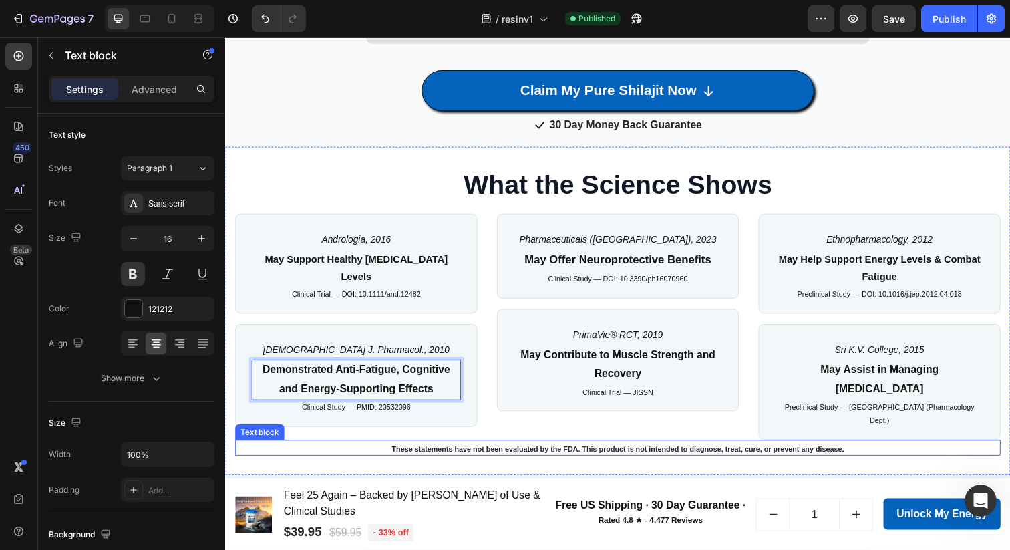
click at [317, 451] on div "These statements have not been evaluated by the FDA. This product is not intend…" at bounding box center [626, 458] width 782 height 14
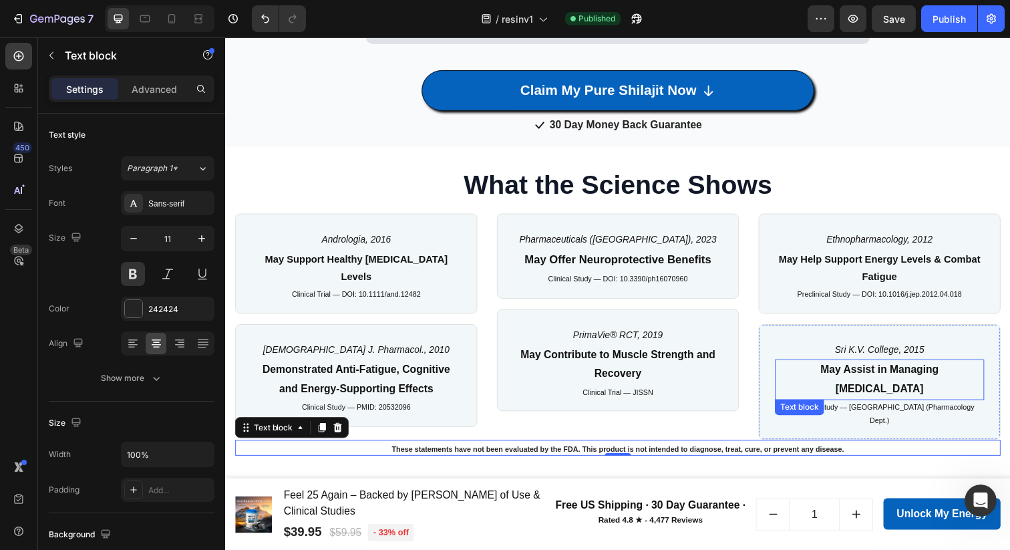
click at [899, 382] on p "May Assist in Managing [MEDICAL_DATA]" at bounding box center [893, 387] width 211 height 39
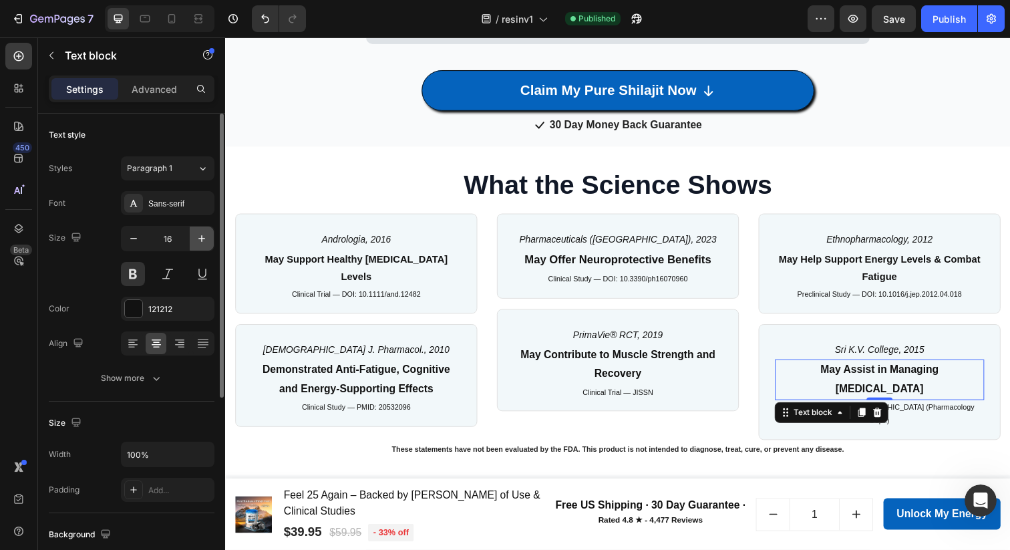
click at [204, 237] on icon "button" at bounding box center [201, 238] width 13 height 13
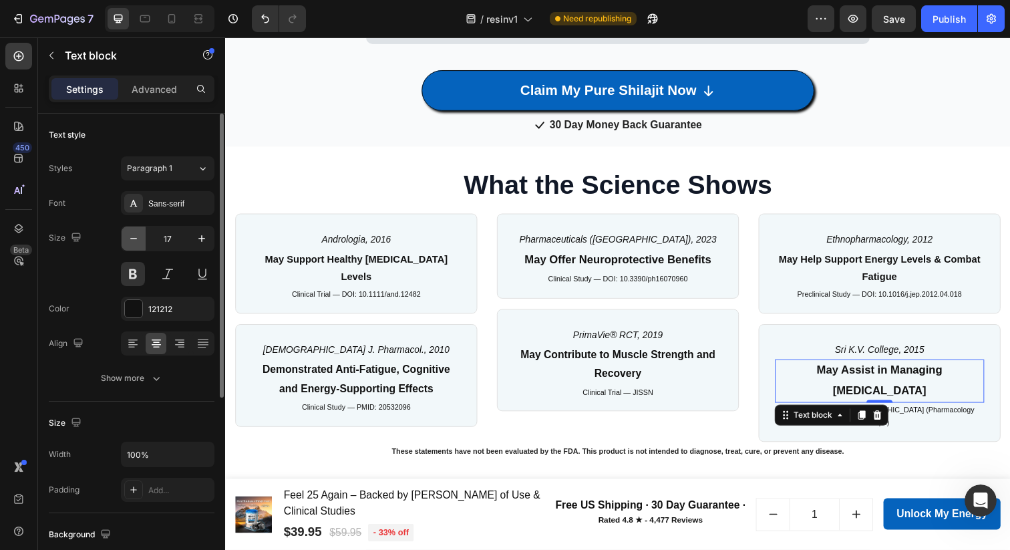
click at [140, 237] on icon "button" at bounding box center [133, 238] width 13 height 13
type input "16"
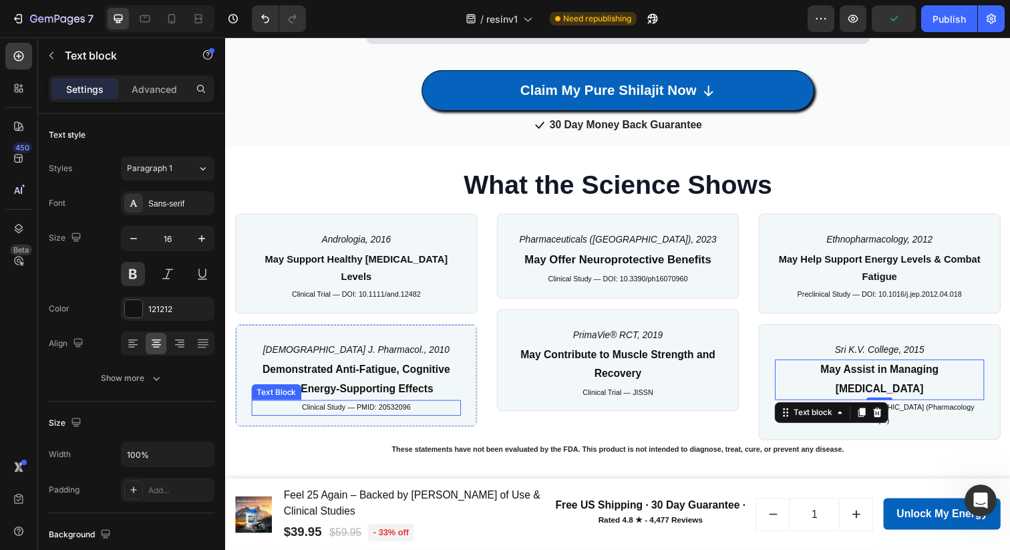
click at [303, 409] on p "Clinical Study — PMID: 20532096" at bounding box center [358, 415] width 211 height 13
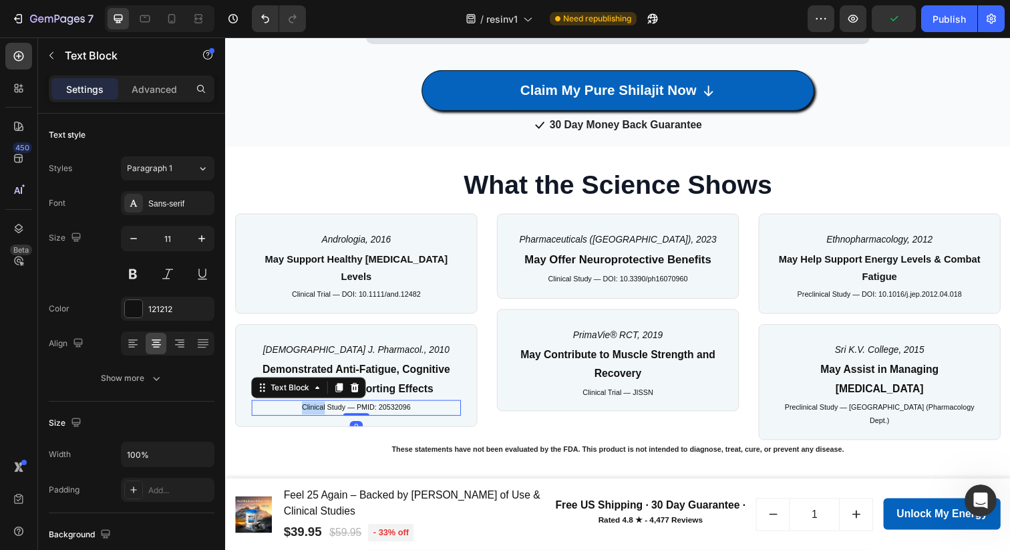
click at [303, 409] on p "Clinical Study — PMID: 20532096" at bounding box center [358, 415] width 211 height 13
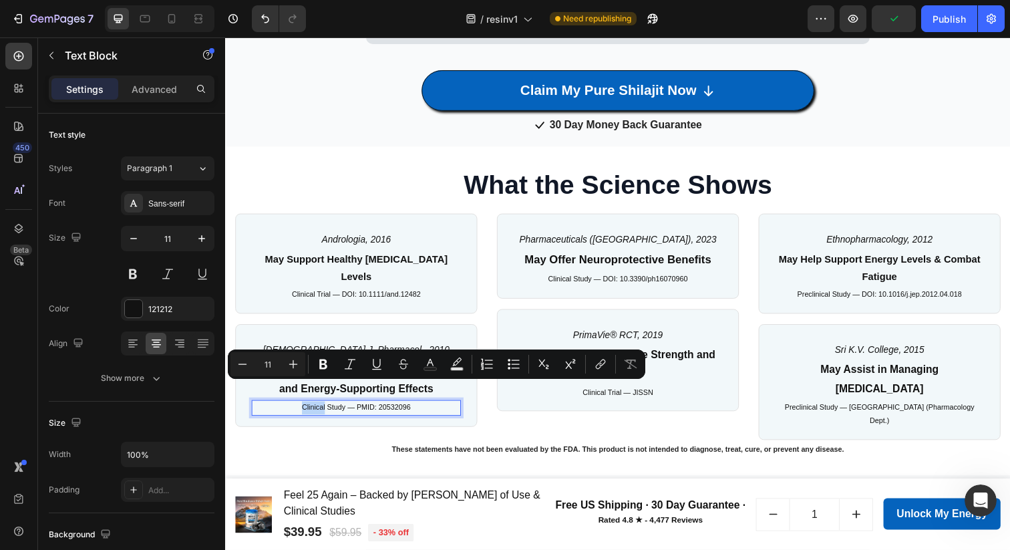
click at [301, 409] on p "Clinical Study — PMID: 20532096" at bounding box center [358, 415] width 211 height 13
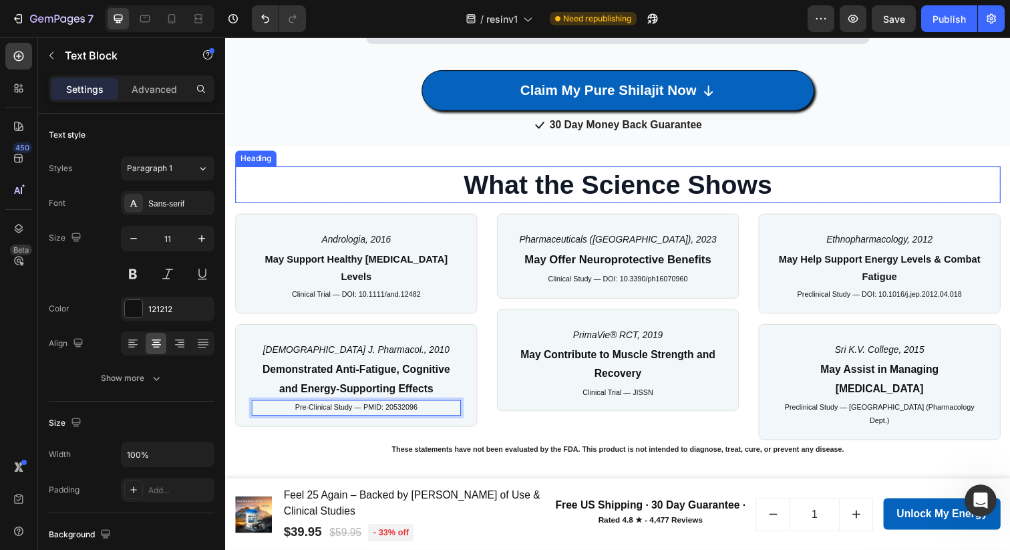
click at [396, 177] on h2 "What the Science Shows" at bounding box center [626, 187] width 782 height 37
click at [357, 409] on p "Pre-Clinical Study — PMID: 20532096" at bounding box center [358, 415] width 211 height 13
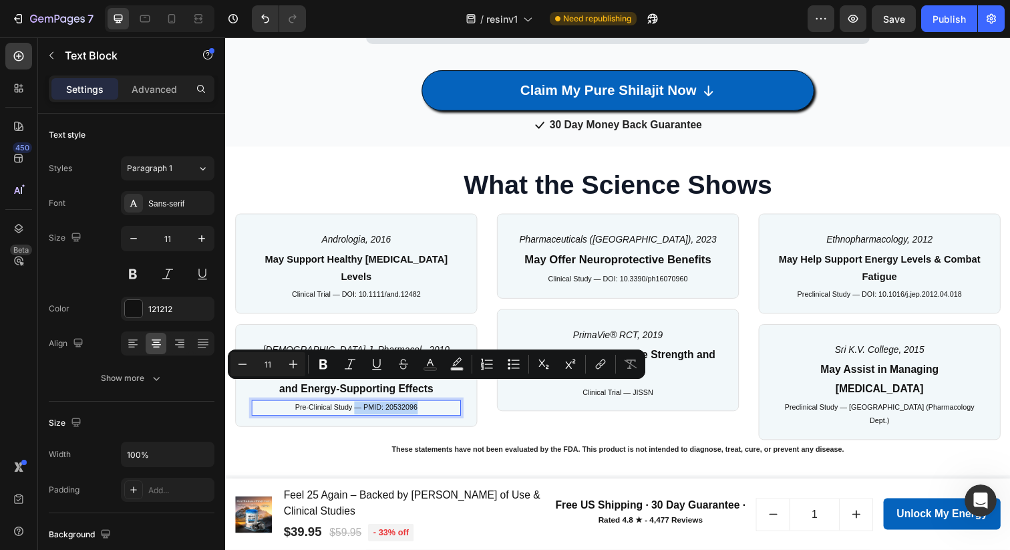
drag, startPoint x: 355, startPoint y: 393, endPoint x: 440, endPoint y: 394, distance: 85.5
click at [440, 409] on p "Pre-Clinical Study — PMID: 20532096" at bounding box center [358, 415] width 211 height 13
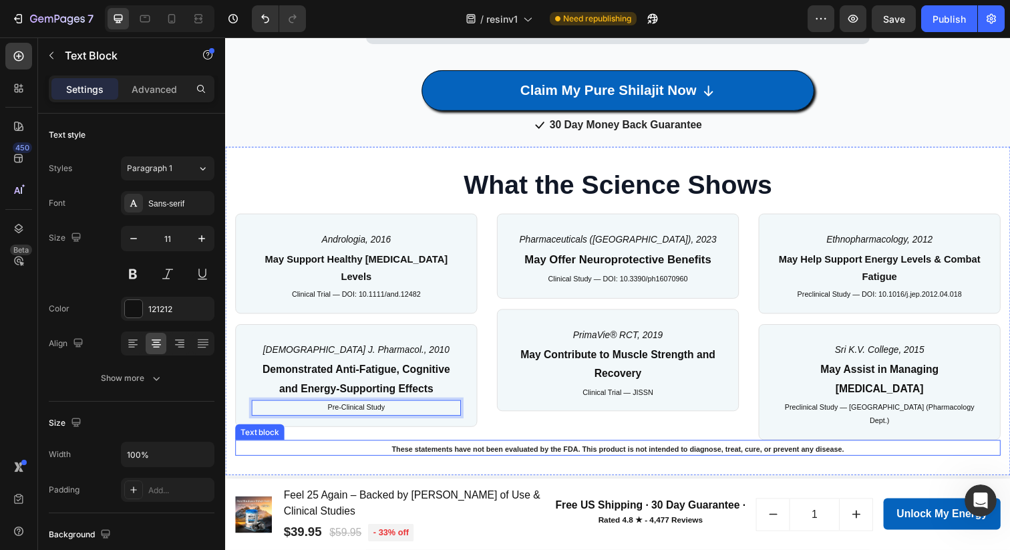
click at [339, 452] on p "These statements have not been evaluated by the FDA. This product is not intend…" at bounding box center [626, 457] width 779 height 11
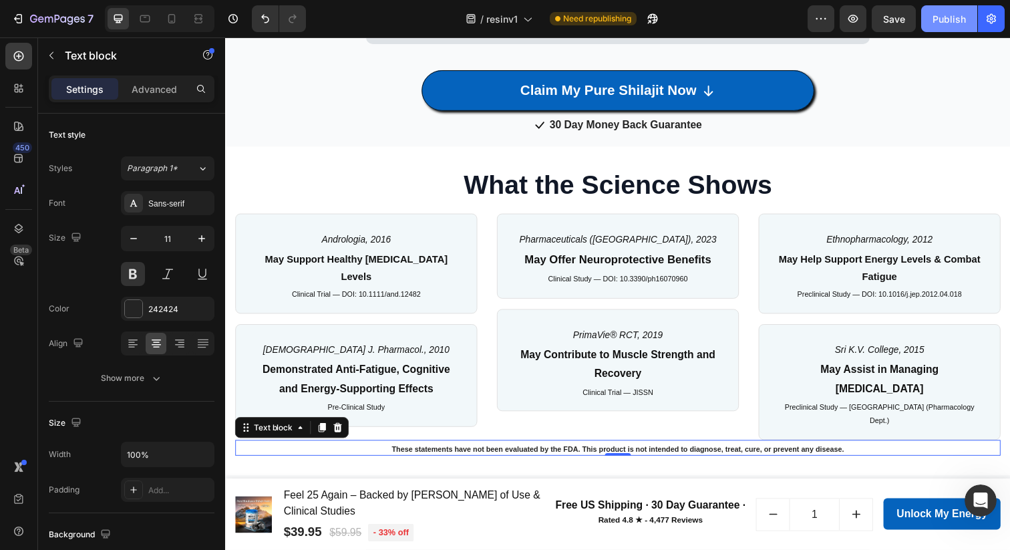
click at [939, 16] on div "Publish" at bounding box center [949, 19] width 33 height 14
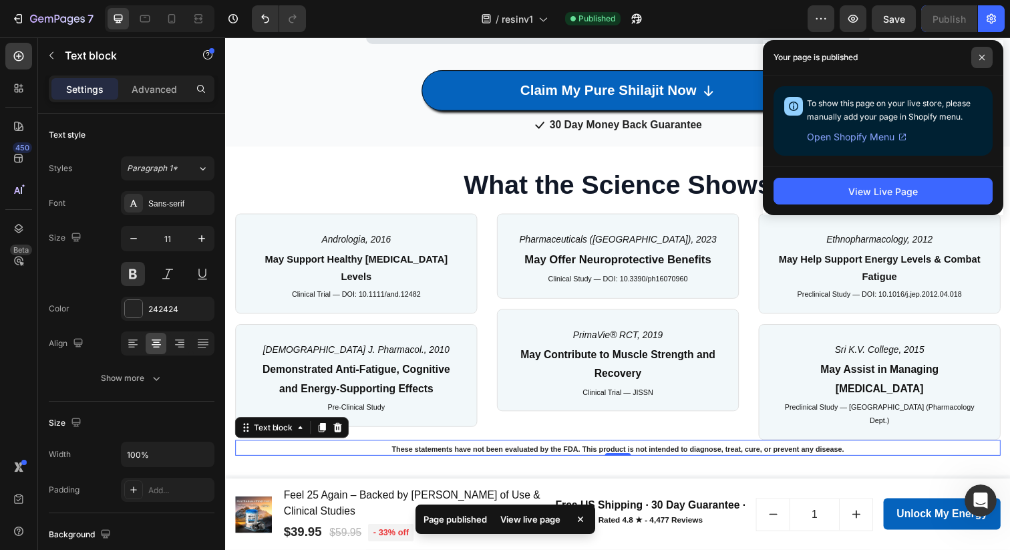
click at [983, 59] on icon at bounding box center [982, 57] width 7 height 7
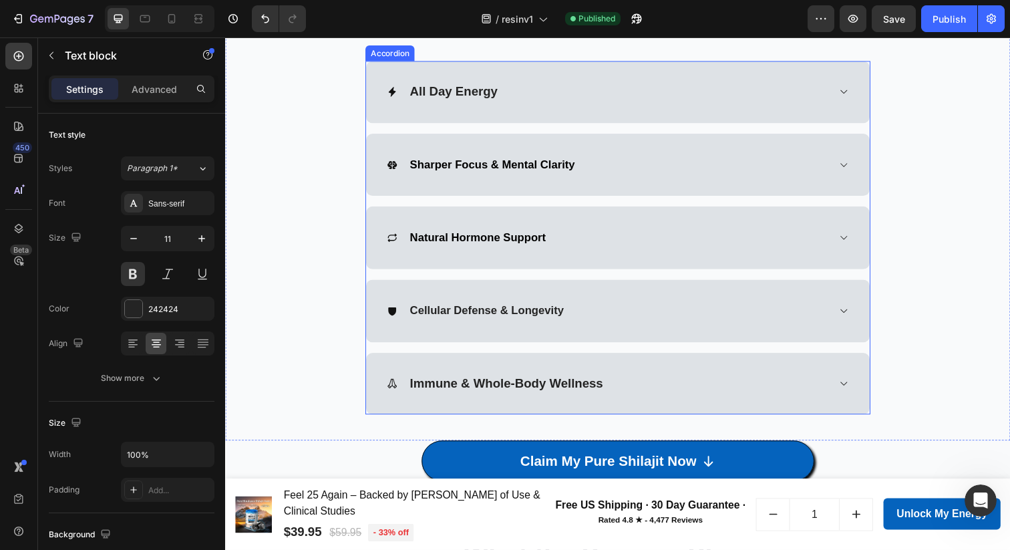
scroll to position [779, 0]
click at [855, 94] on icon at bounding box center [856, 93] width 10 height 11
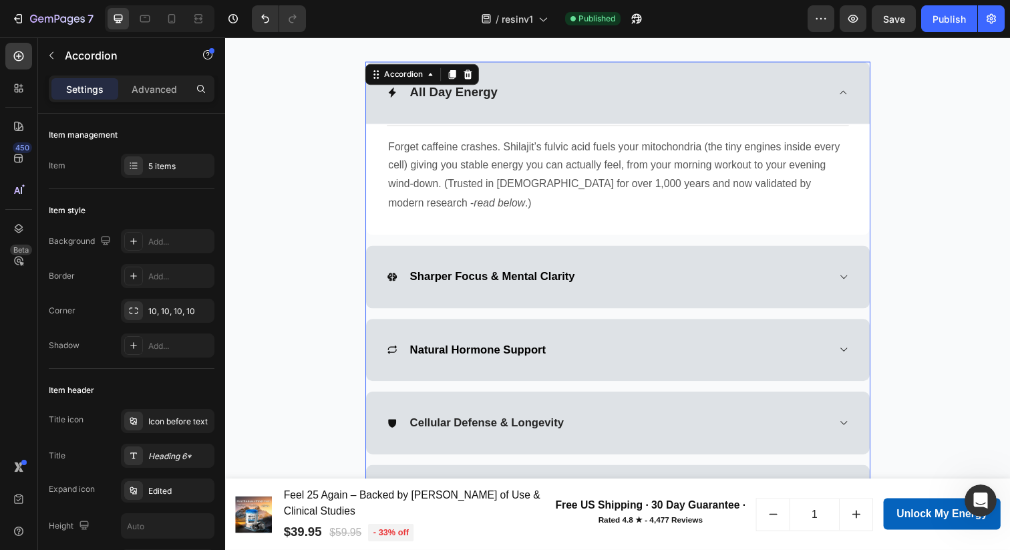
click at [819, 277] on div "Sharper Focus & Mental Clarity" at bounding box center [615, 281] width 450 height 21
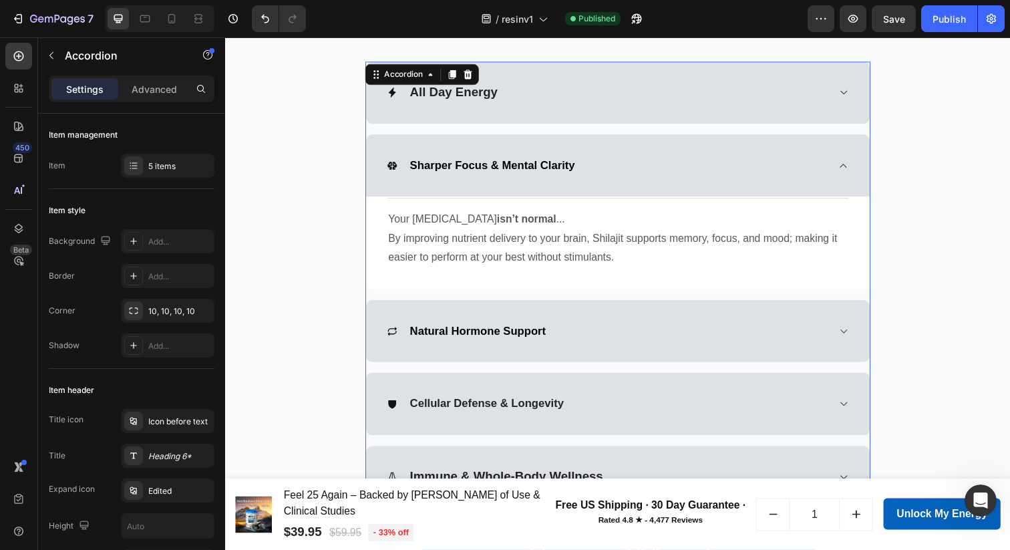
click at [851, 99] on icon at bounding box center [856, 93] width 10 height 11
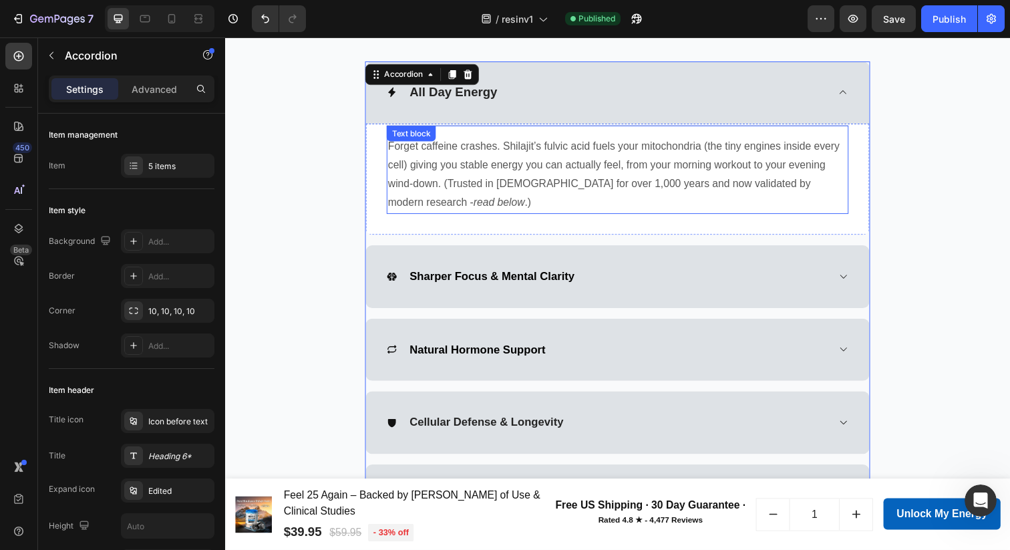
scroll to position [672, 0]
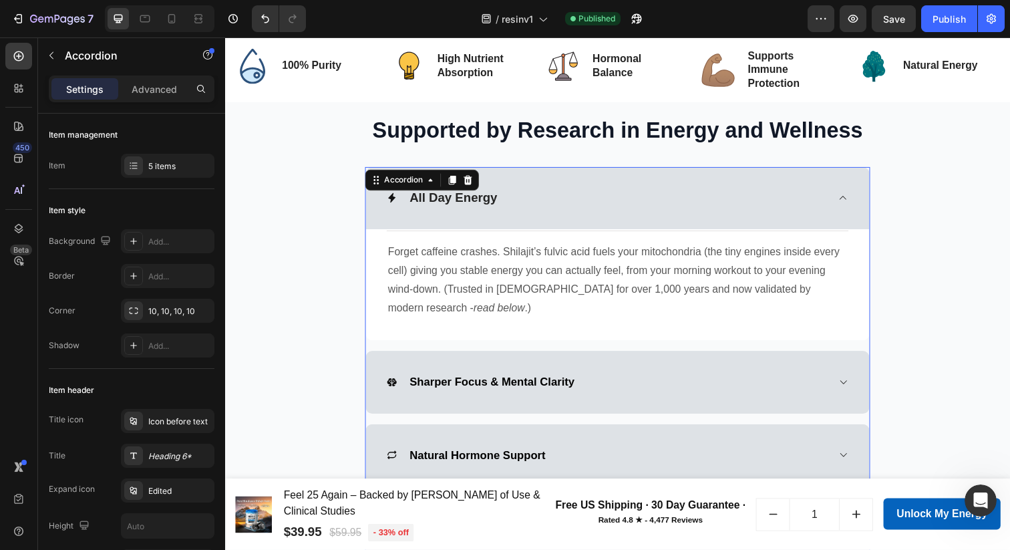
click at [623, 388] on div "Sharper Focus & Mental Clarity" at bounding box center [615, 389] width 450 height 21
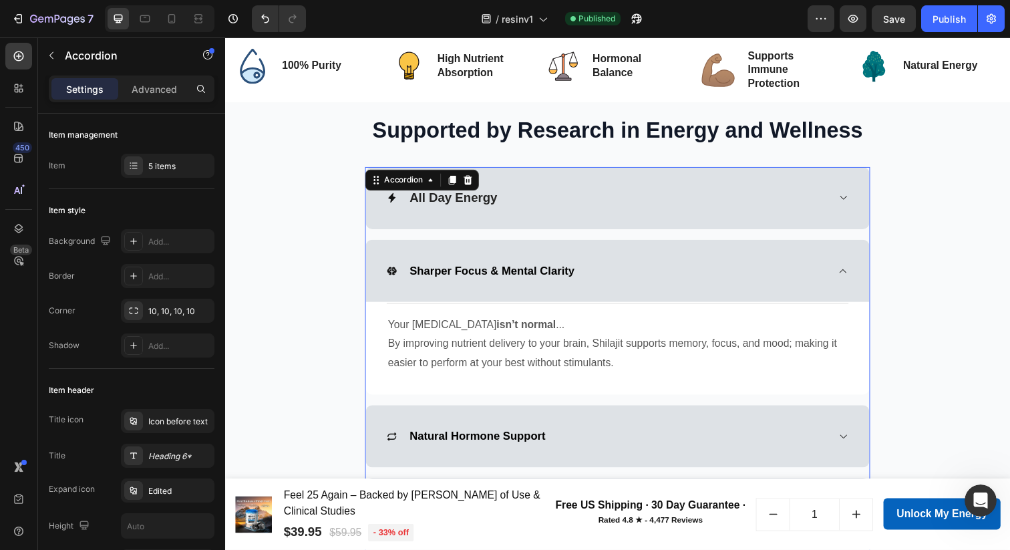
click at [930, 493] on div "(P) Images & Gallery Feel 25 Again – Backed by Centuries of Use & Clinical Stud…" at bounding box center [626, 524] width 802 height 73
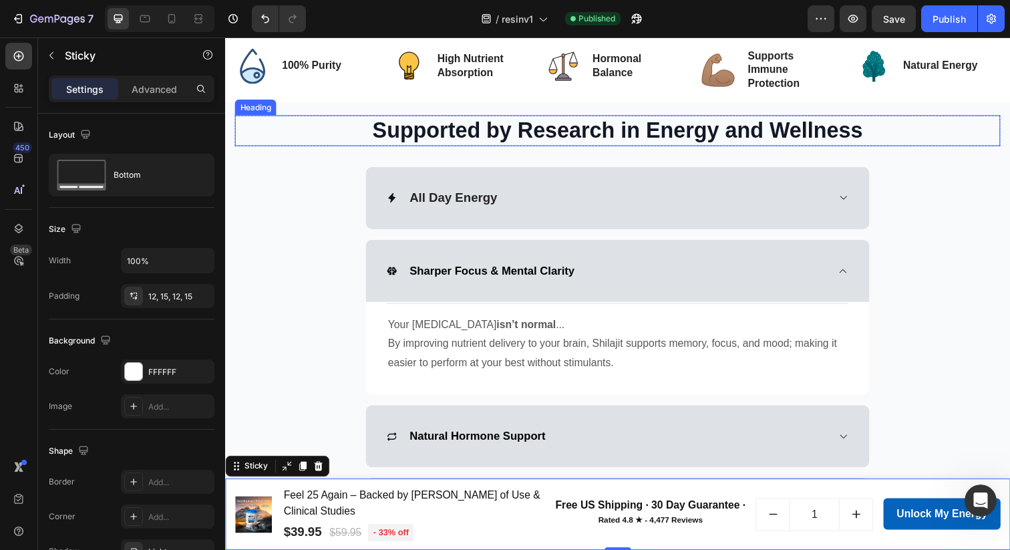
click at [464, 131] on h2 "Supported by Research in Energy and Wellness" at bounding box center [626, 132] width 782 height 31
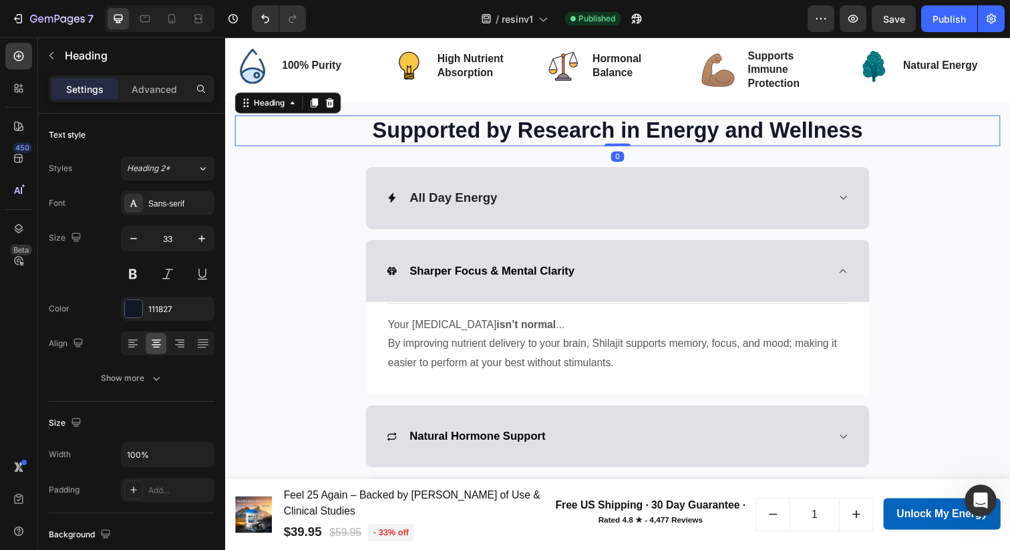
click at [464, 131] on h2 "Supported by Research in Energy and Wellness" at bounding box center [626, 132] width 782 height 31
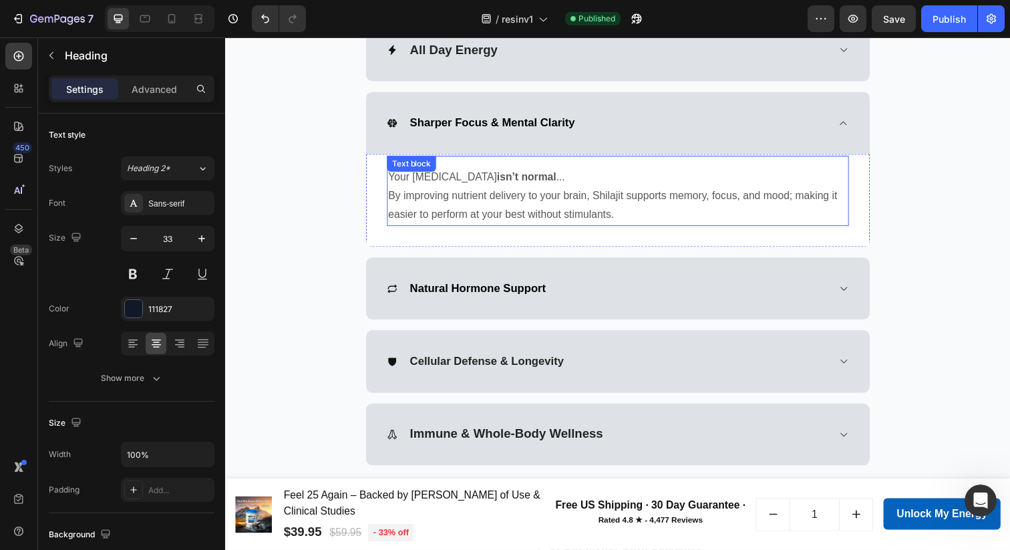
scroll to position [827, 0]
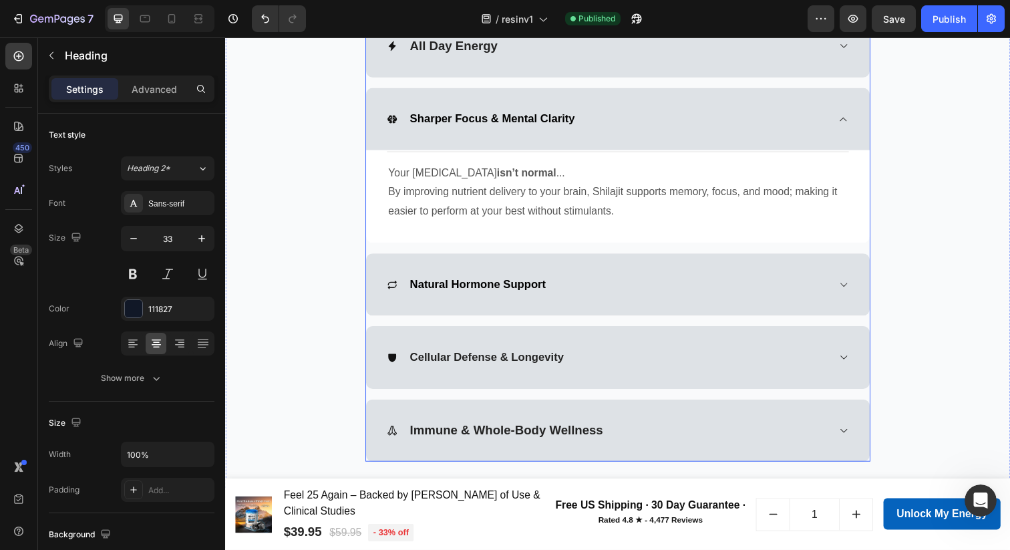
click at [626, 302] on div "Natural Hormone Support" at bounding box center [626, 290] width 515 height 64
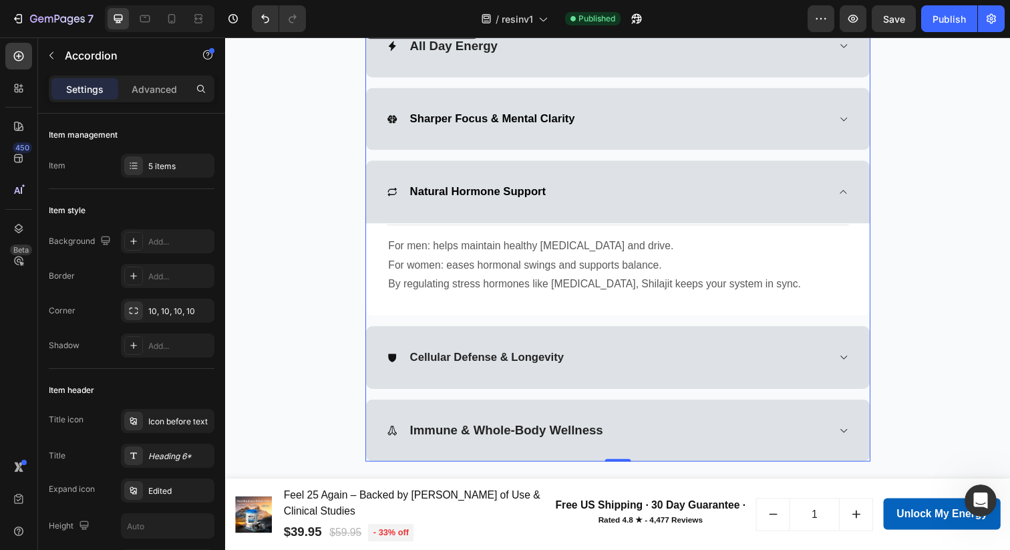
click at [719, 361] on div "Cellular Defense & Longevity" at bounding box center [615, 363] width 450 height 21
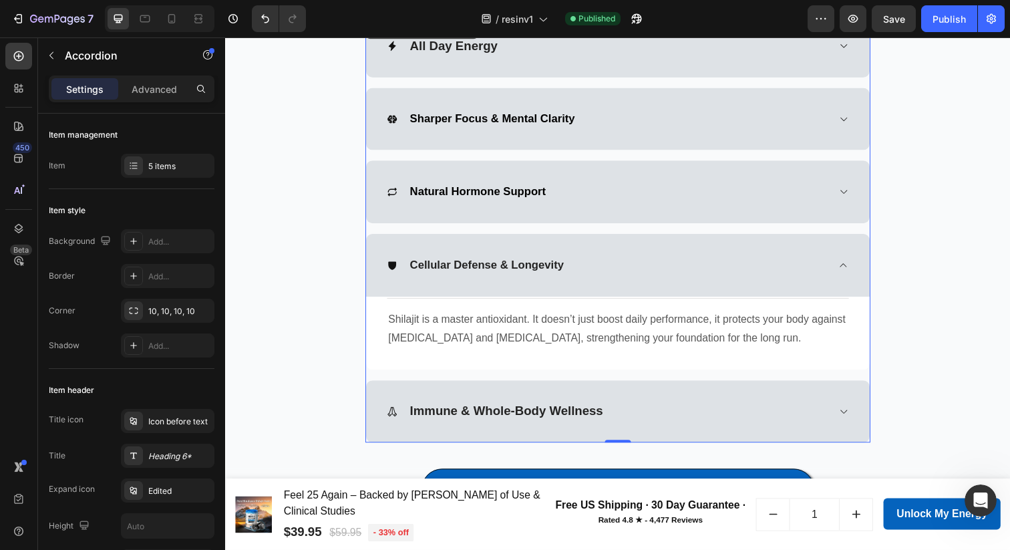
click at [694, 422] on div "Immune & Whole-Body Wellness" at bounding box center [615, 419] width 450 height 21
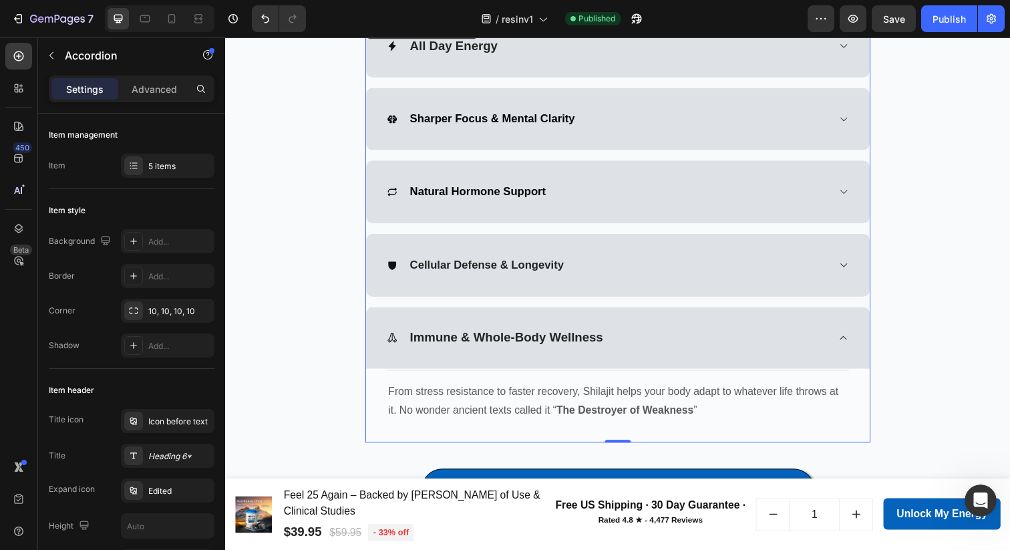
scroll to position [875, 0]
